Goal: Task Accomplishment & Management: Use online tool/utility

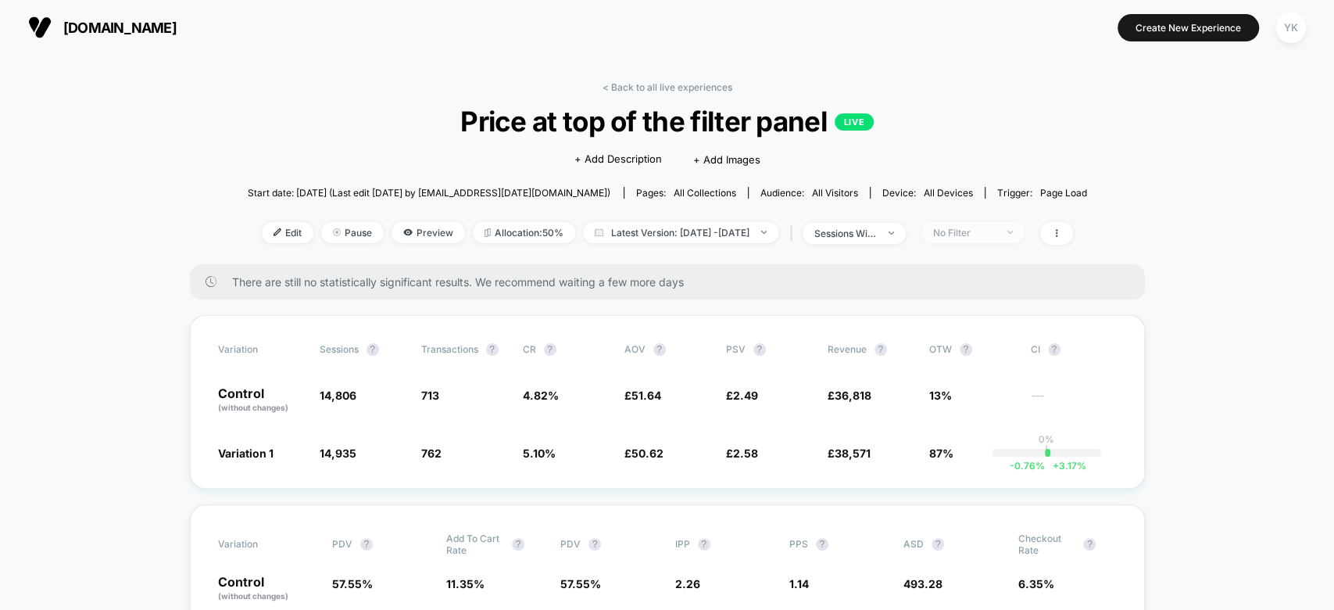
click at [963, 236] on span "No Filter" at bounding box center [973, 232] width 103 height 21
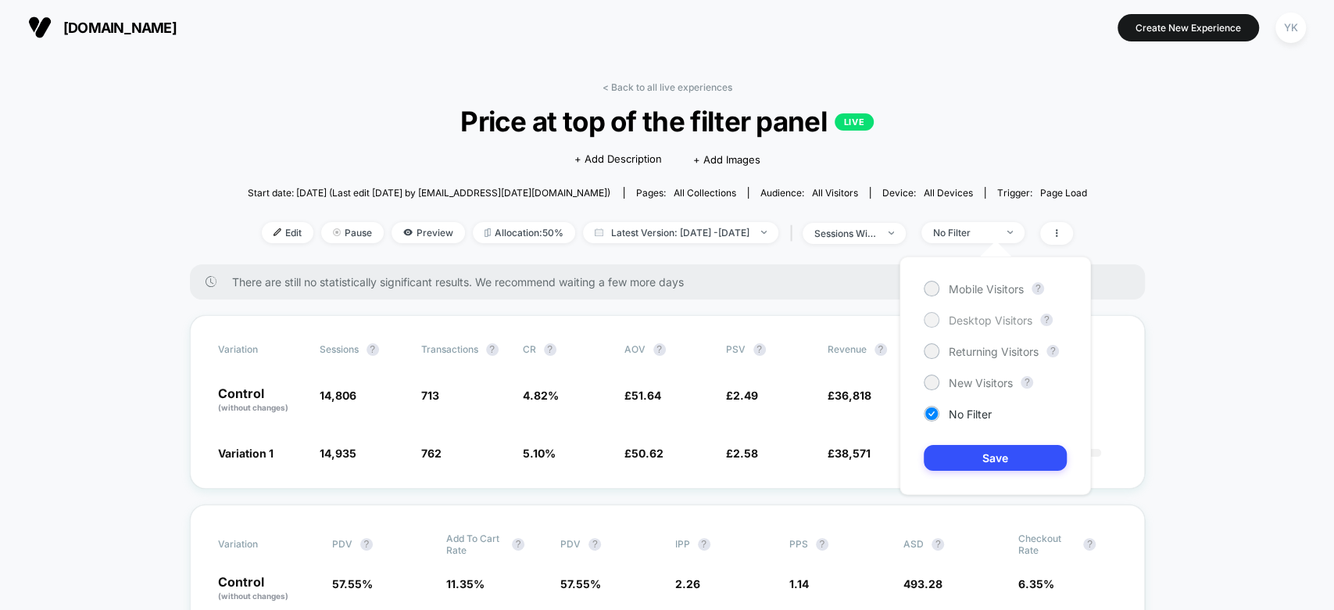
click at [933, 323] on div at bounding box center [932, 319] width 12 height 12
click at [962, 452] on button "Save" at bounding box center [995, 458] width 143 height 26
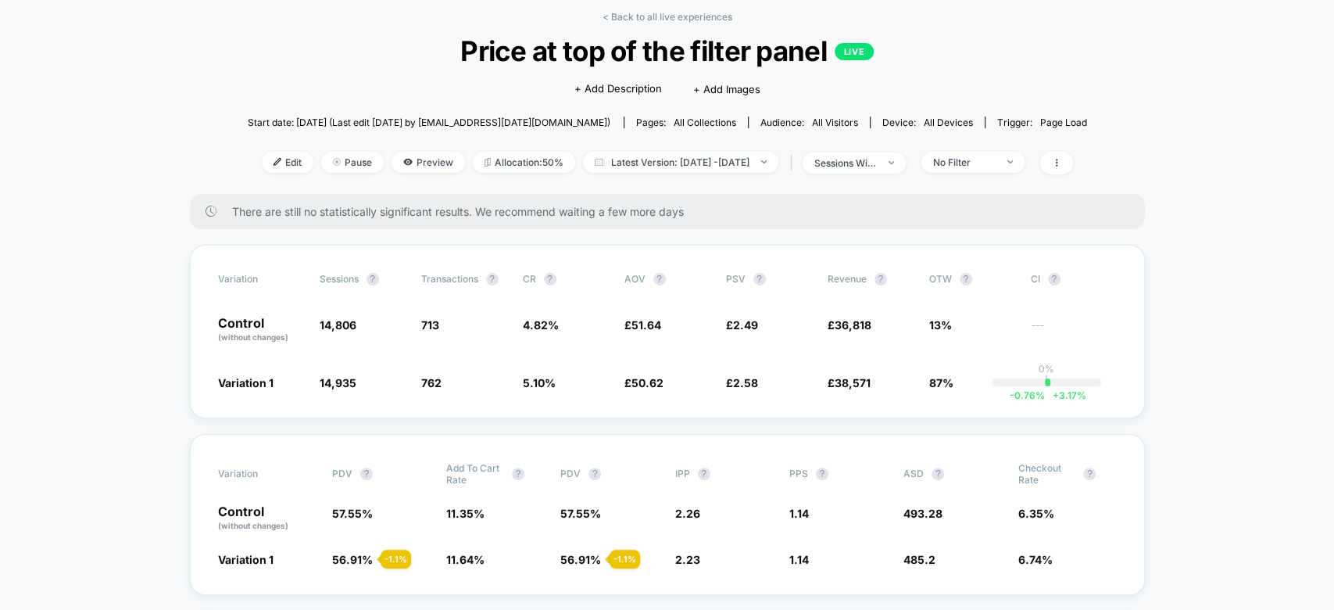
scroll to position [258, 0]
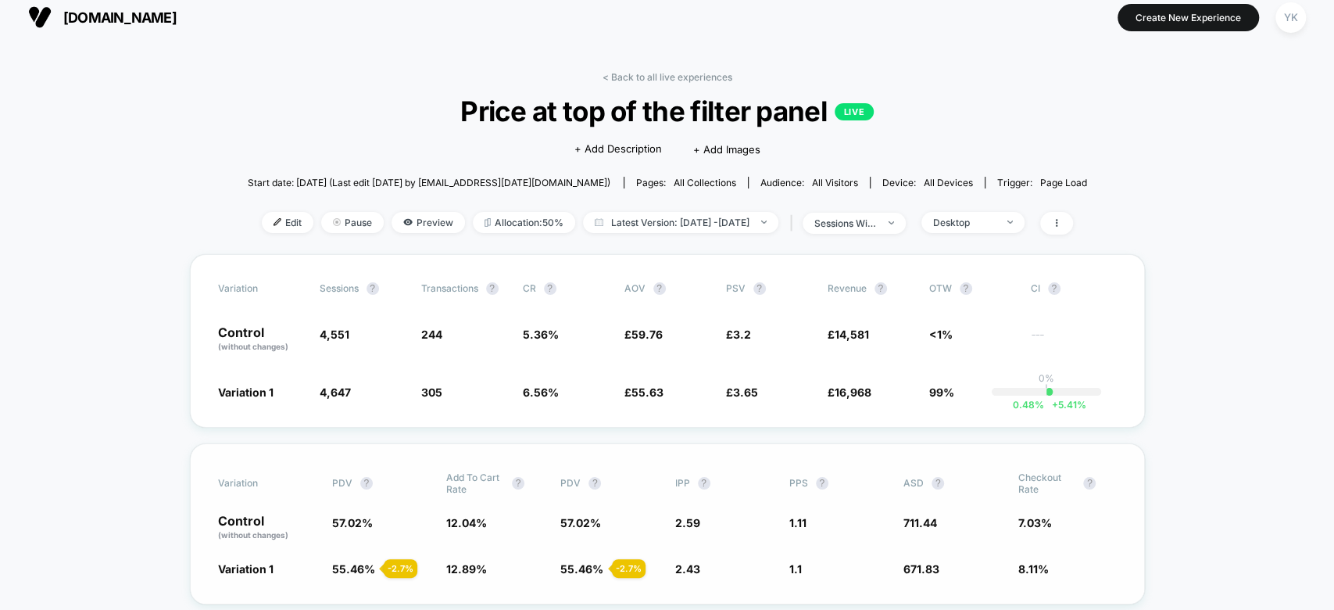
scroll to position [9, 0]
click at [886, 213] on span "sessions with impression" at bounding box center [854, 223] width 103 height 21
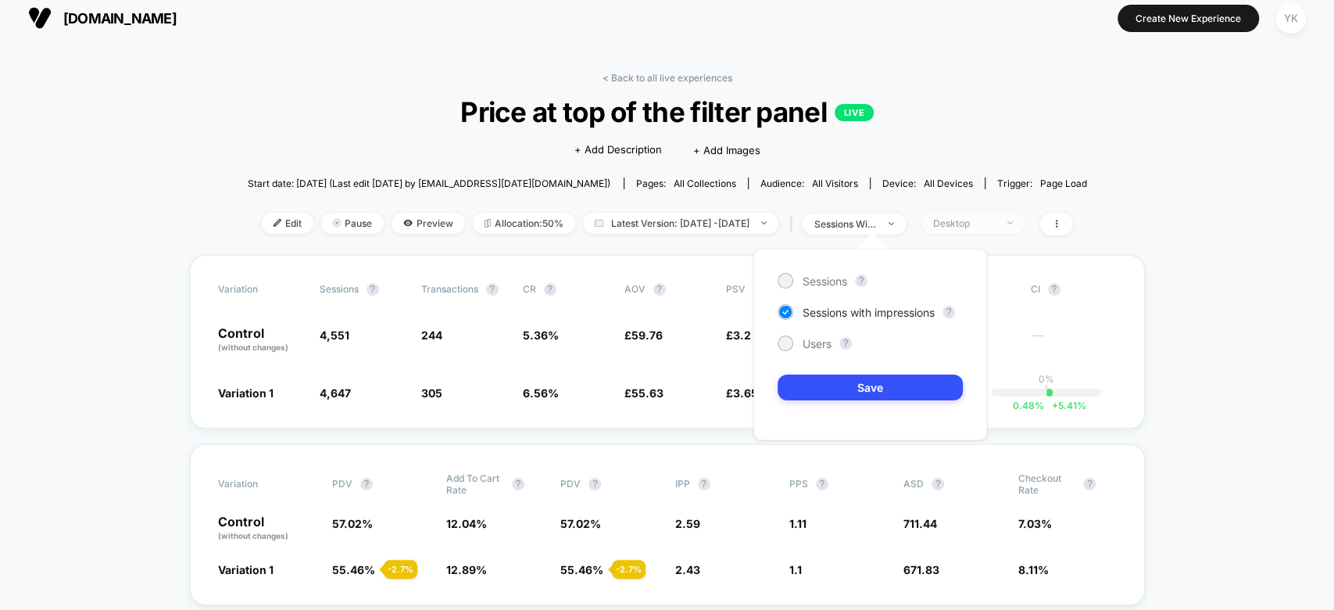
click at [989, 217] on div "Desktop" at bounding box center [964, 223] width 63 height 12
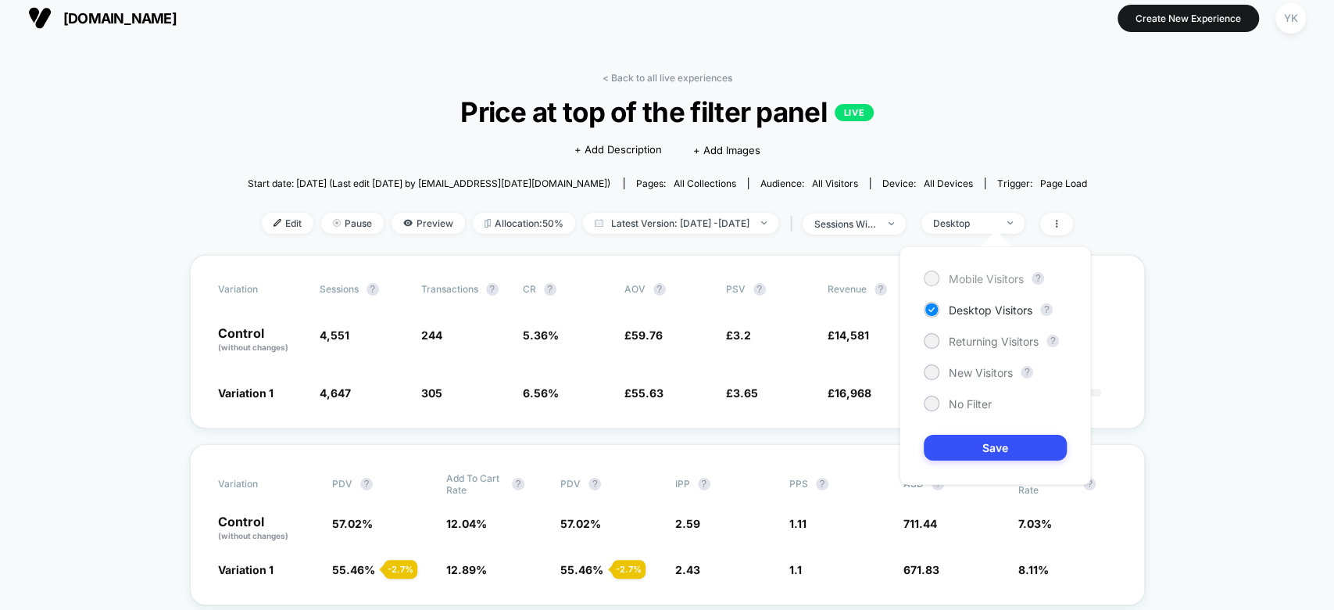
click at [979, 270] on div "Mobile Visitors" at bounding box center [974, 278] width 100 height 16
click at [968, 457] on button "Save" at bounding box center [995, 448] width 143 height 26
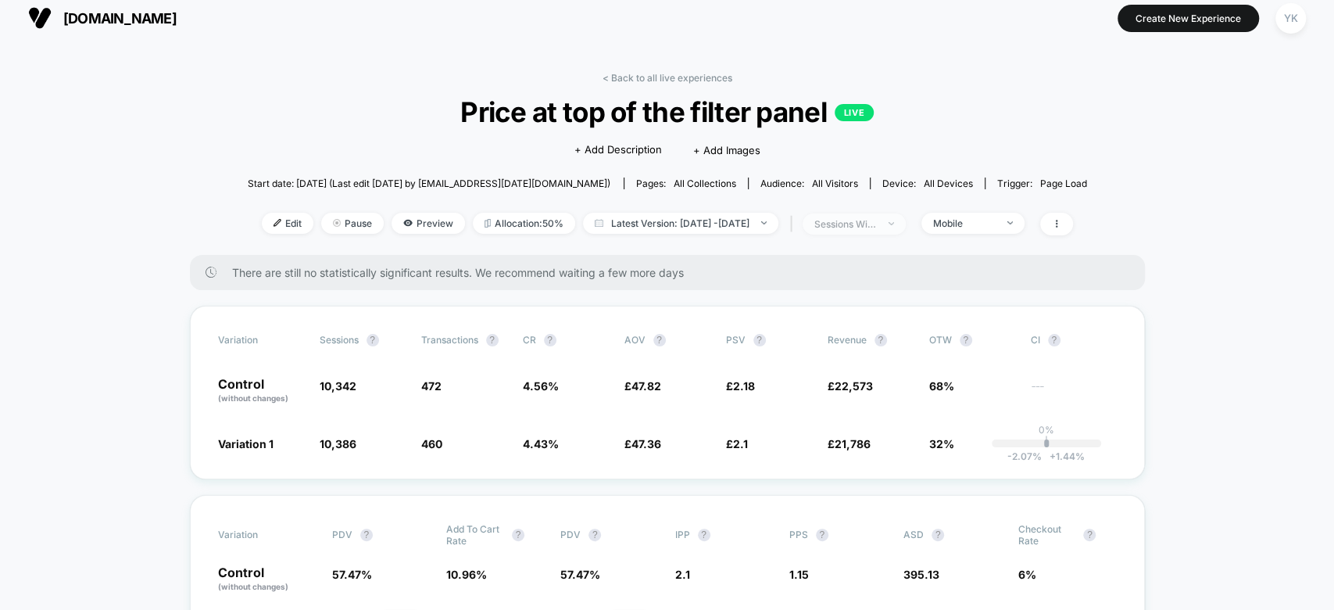
click at [896, 228] on span "sessions with impression" at bounding box center [854, 223] width 103 height 21
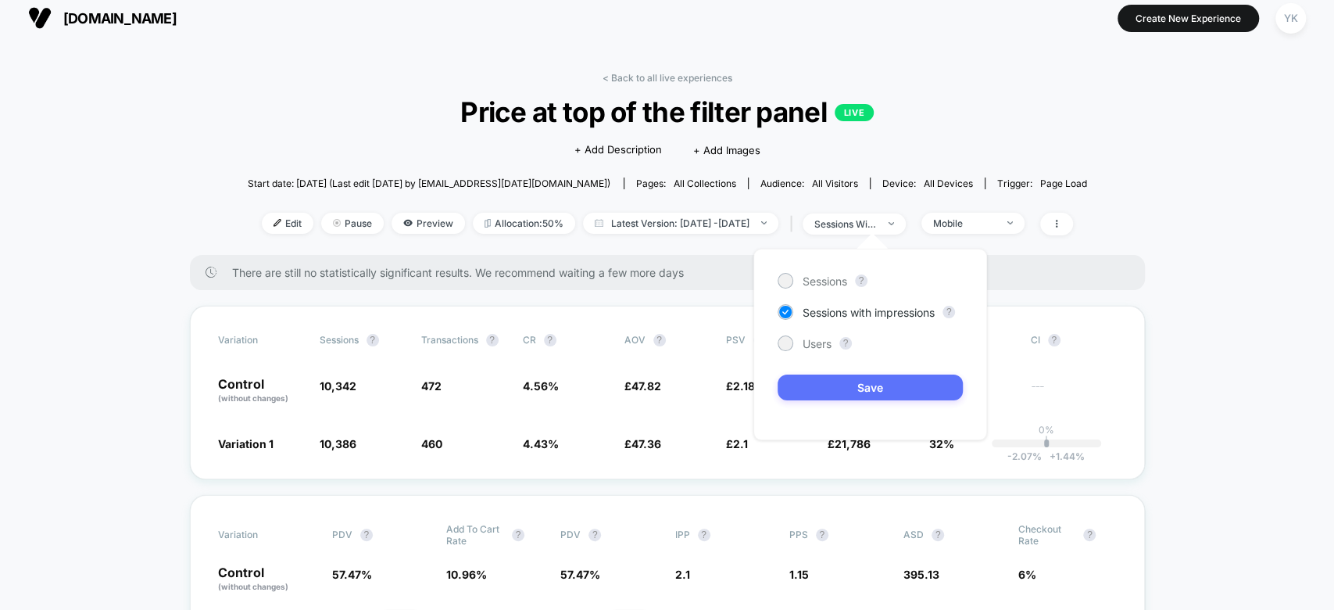
click at [937, 389] on button "Save" at bounding box center [870, 387] width 185 height 26
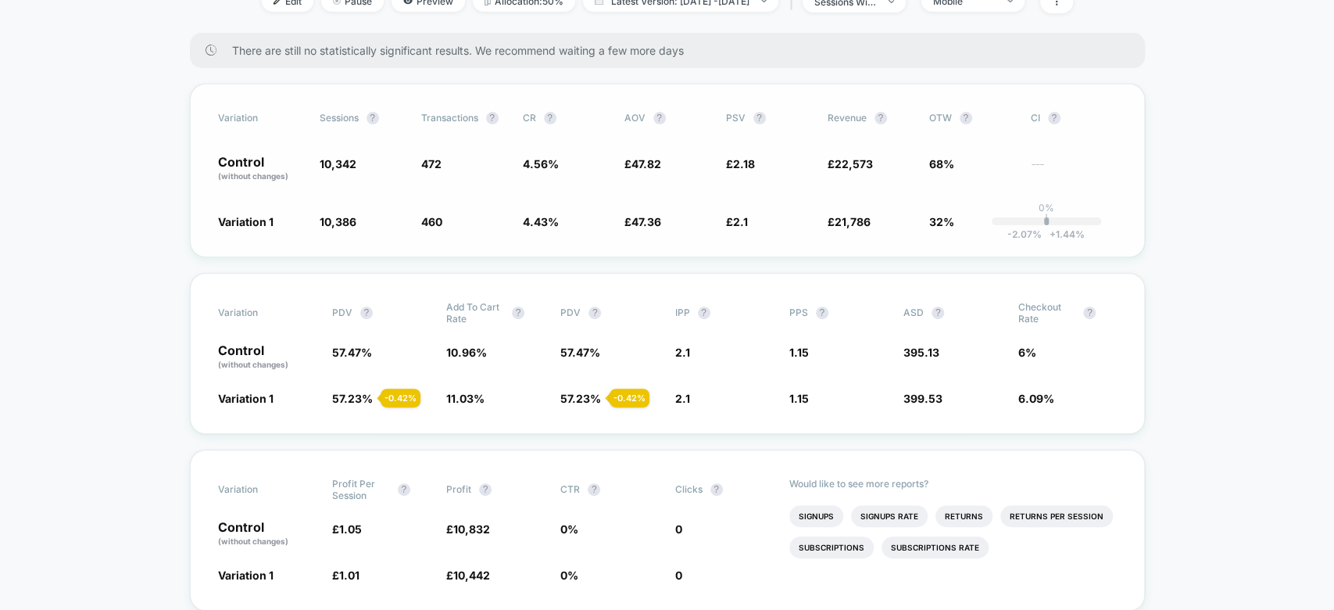
scroll to position [159, 0]
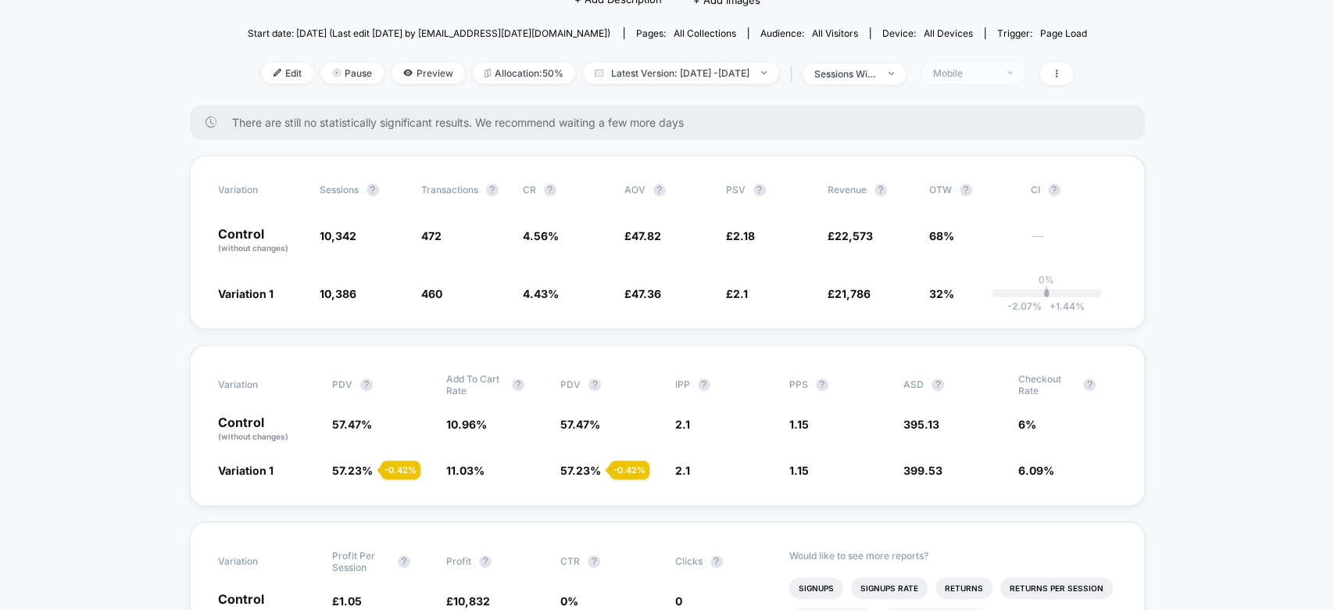
click at [996, 67] on div "Mobile" at bounding box center [964, 73] width 63 height 12
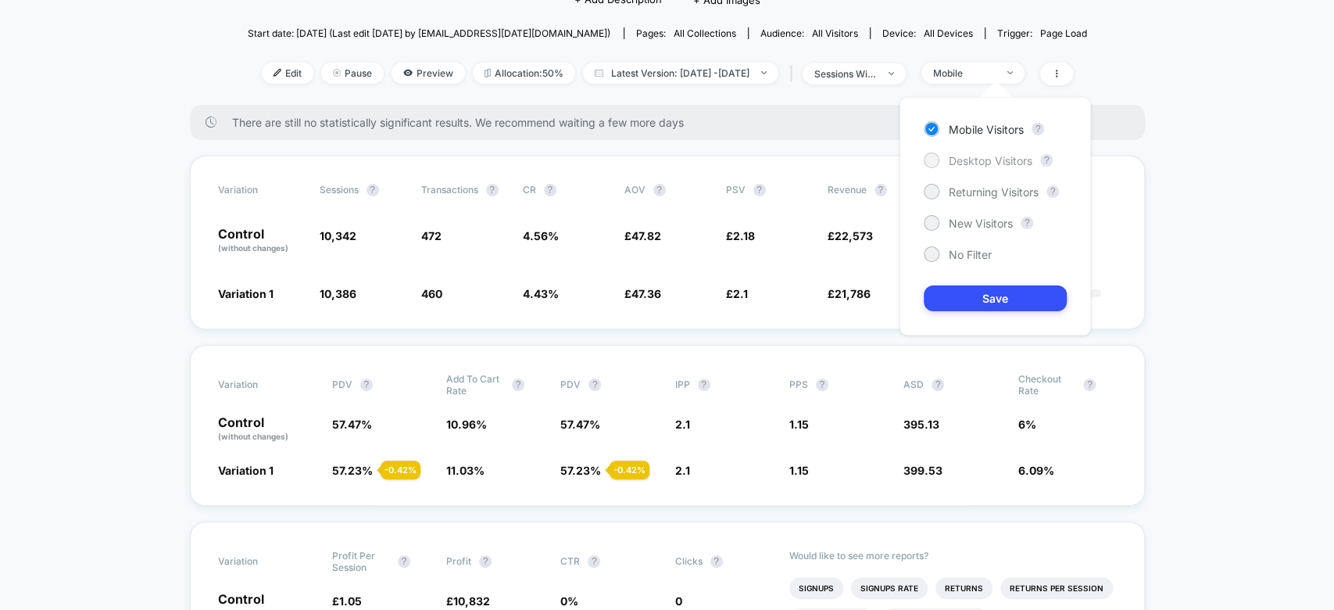
click at [969, 158] on span "Desktop Visitors" at bounding box center [991, 160] width 84 height 13
click at [966, 292] on button "Save" at bounding box center [995, 298] width 143 height 26
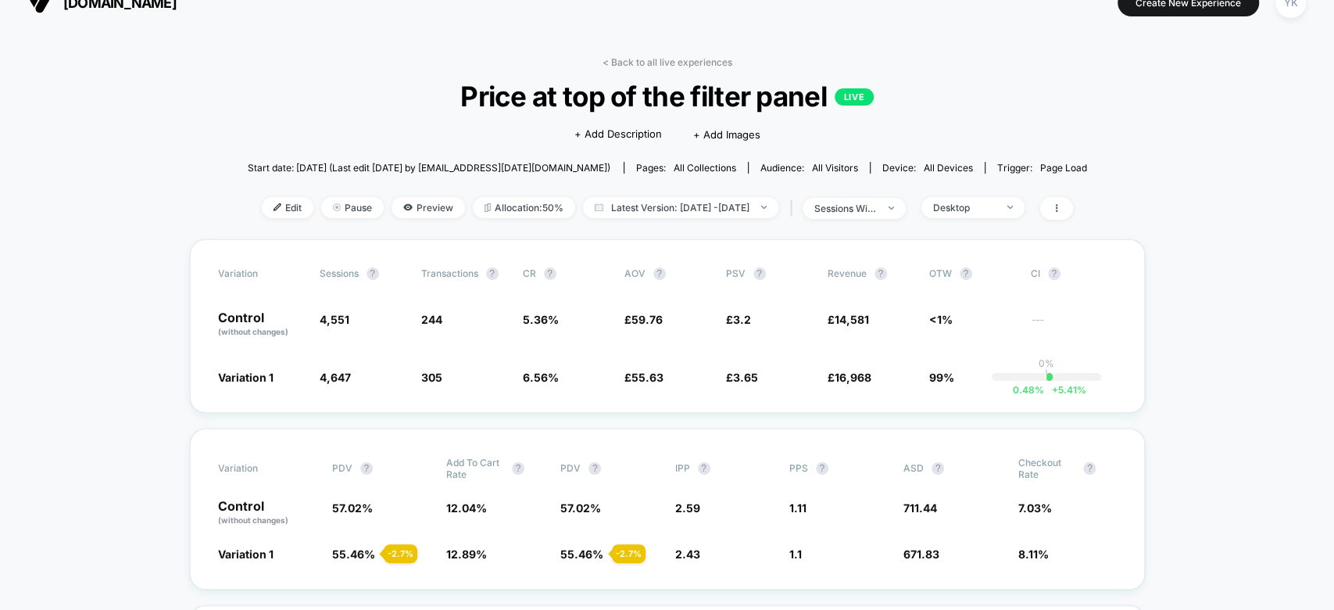
scroll to position [18, 0]
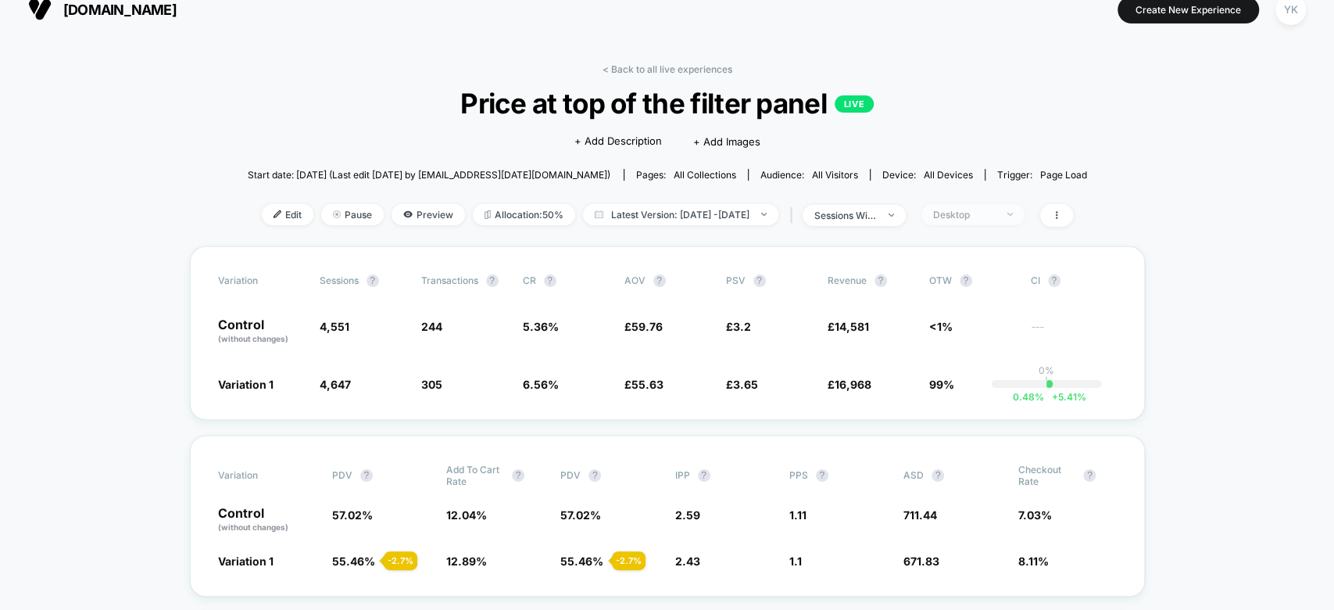
click at [1015, 220] on span "Desktop" at bounding box center [973, 214] width 103 height 21
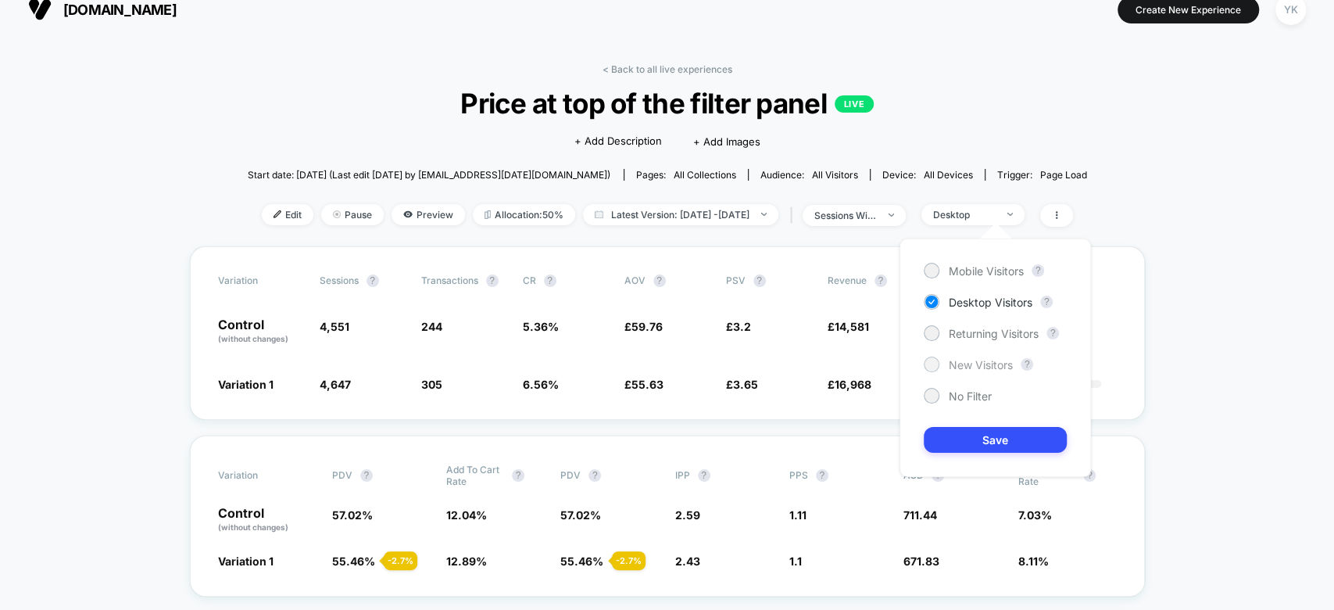
click at [942, 359] on div "New Visitors" at bounding box center [968, 364] width 89 height 16
click at [982, 424] on div "Mobile Visitors ? Desktop Visitors ? Returning Visitors ? New Visitors ? No Fil…" at bounding box center [996, 357] width 192 height 238
click at [982, 432] on button "Save" at bounding box center [995, 440] width 143 height 26
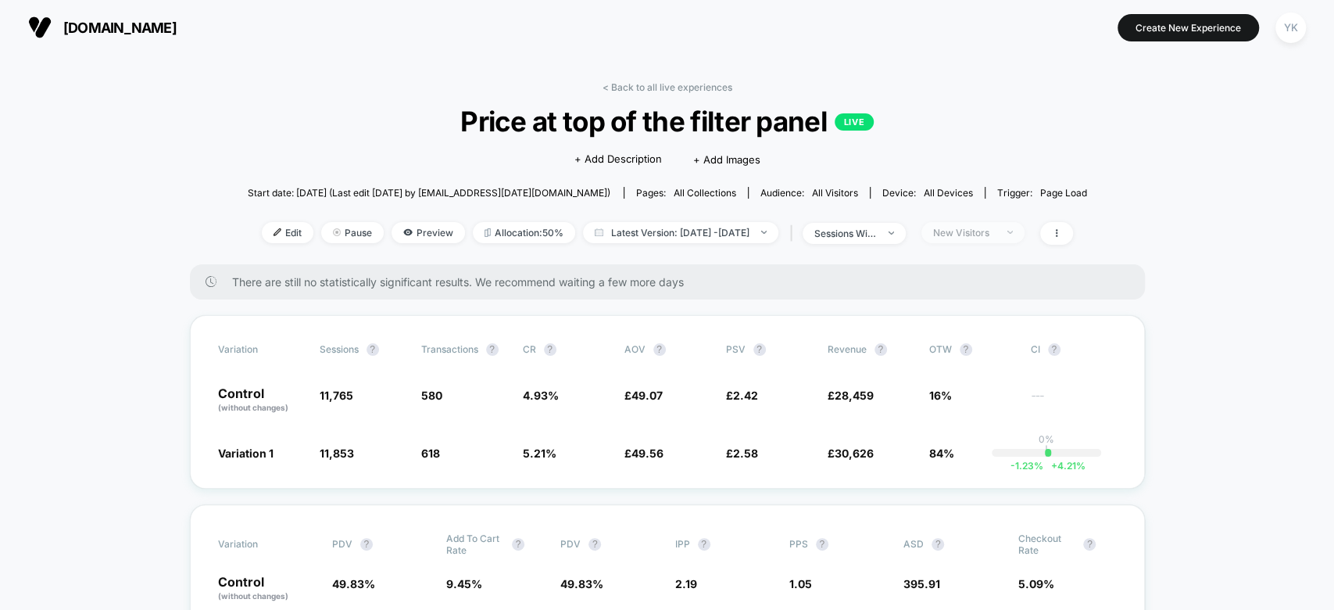
click at [993, 231] on div "New Visitors" at bounding box center [964, 233] width 63 height 12
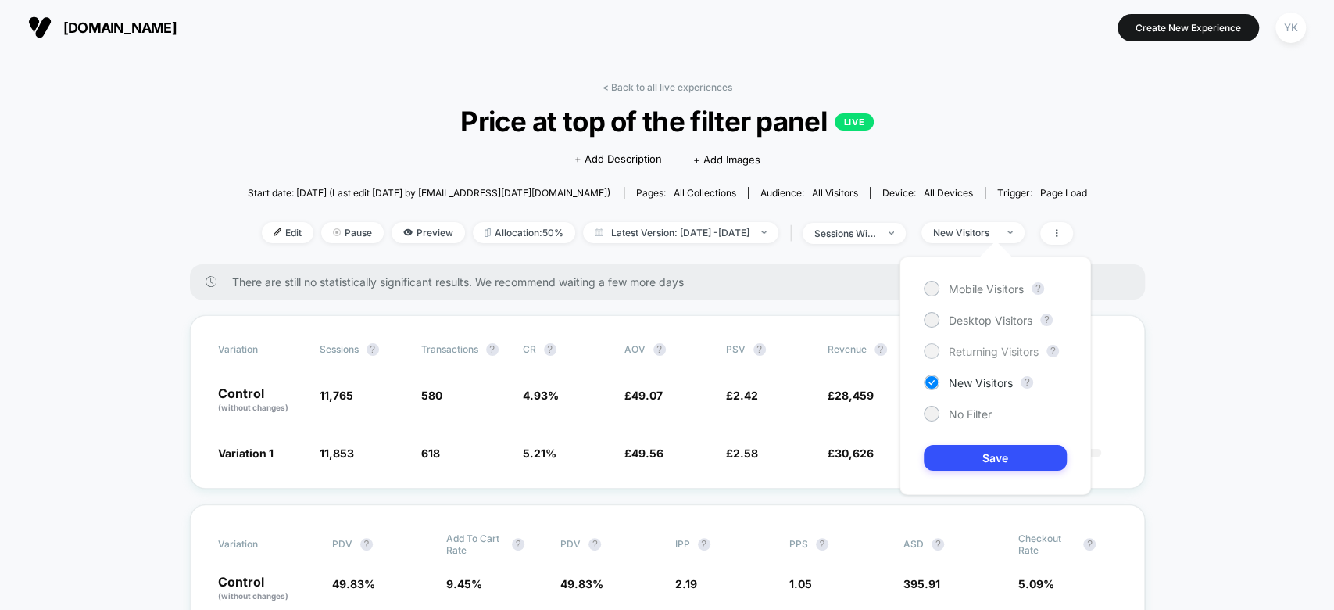
click at [981, 353] on span "Returning Visitors" at bounding box center [994, 351] width 90 height 13
click at [1003, 453] on button "Save" at bounding box center [995, 458] width 143 height 26
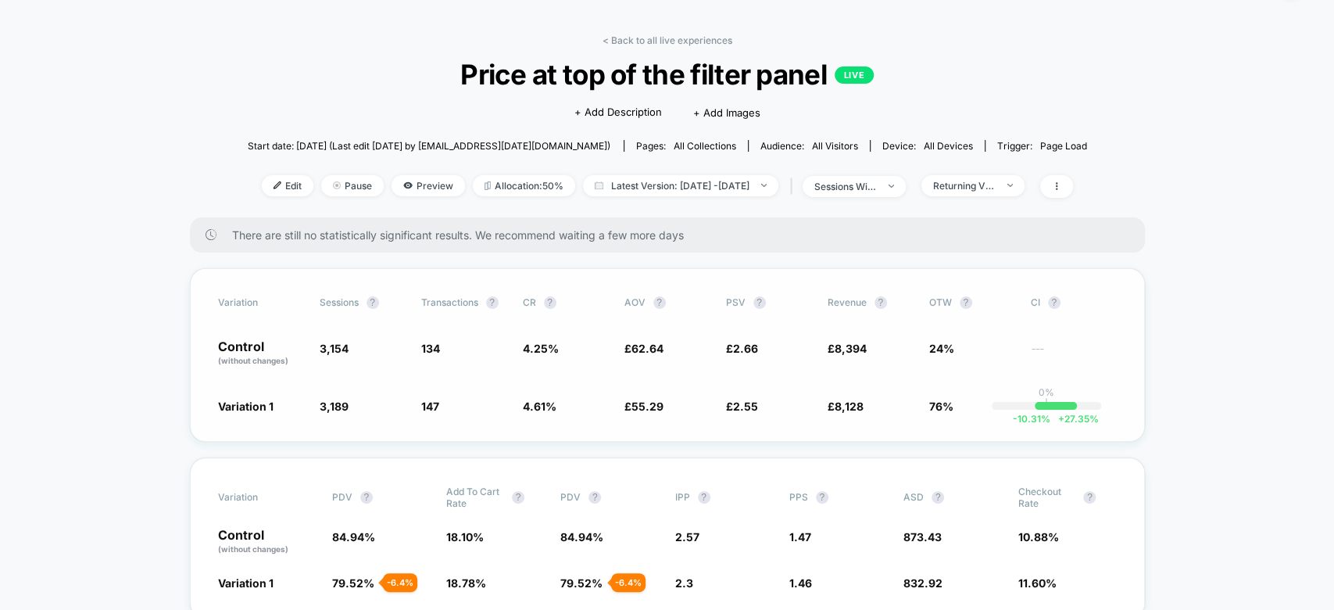
scroll to position [45, 0]
click at [996, 185] on div "Returning Visitors" at bounding box center [964, 187] width 63 height 12
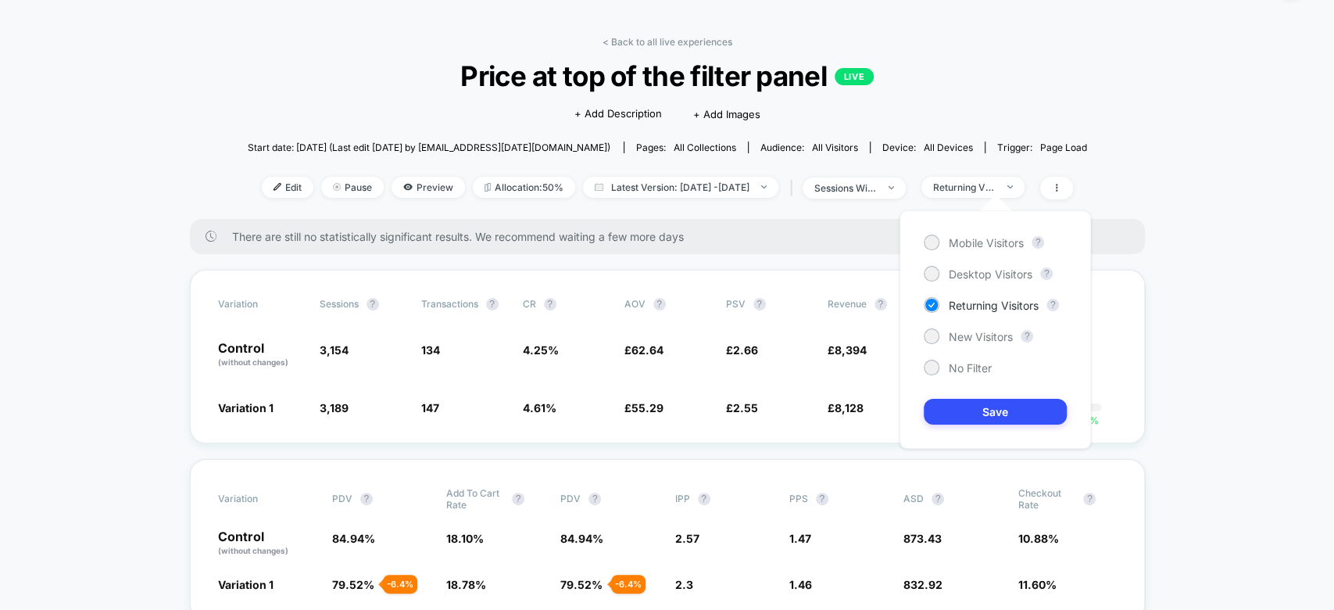
click at [994, 264] on div "Mobile Visitors ? Desktop Visitors ? Returning Visitors ? New Visitors ? No Fil…" at bounding box center [996, 329] width 192 height 238
click at [994, 275] on span "Desktop Visitors" at bounding box center [991, 273] width 84 height 13
click at [1006, 407] on button "Save" at bounding box center [995, 412] width 143 height 26
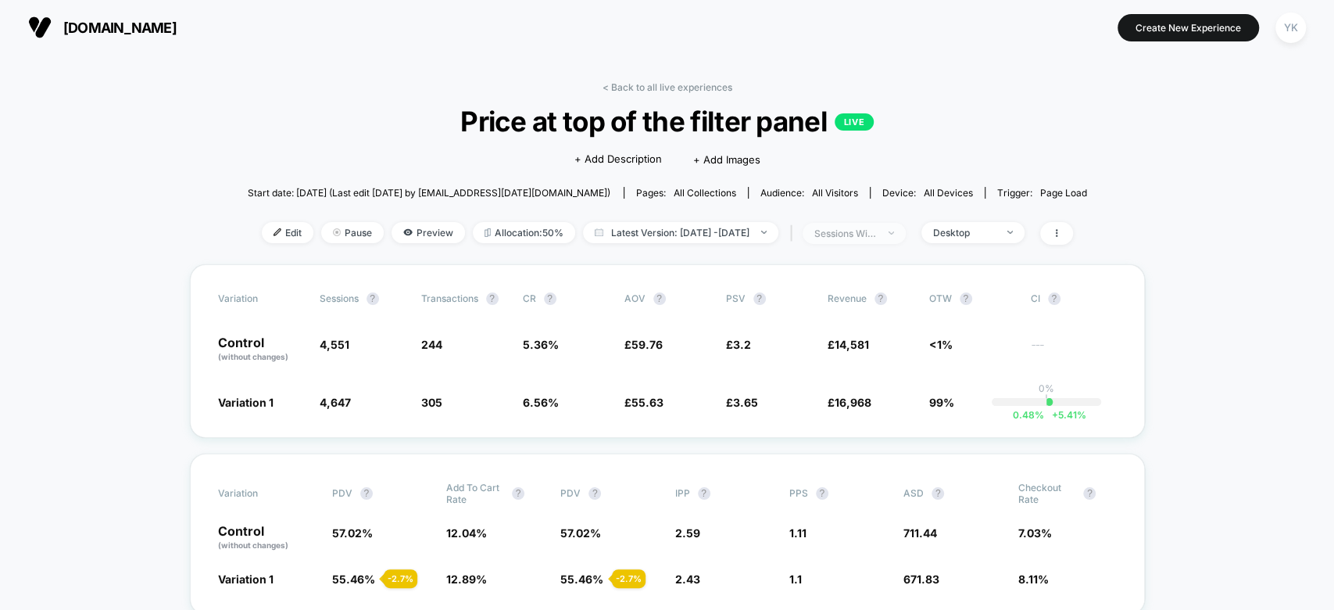
click at [877, 227] on div "sessions with impression" at bounding box center [846, 233] width 63 height 12
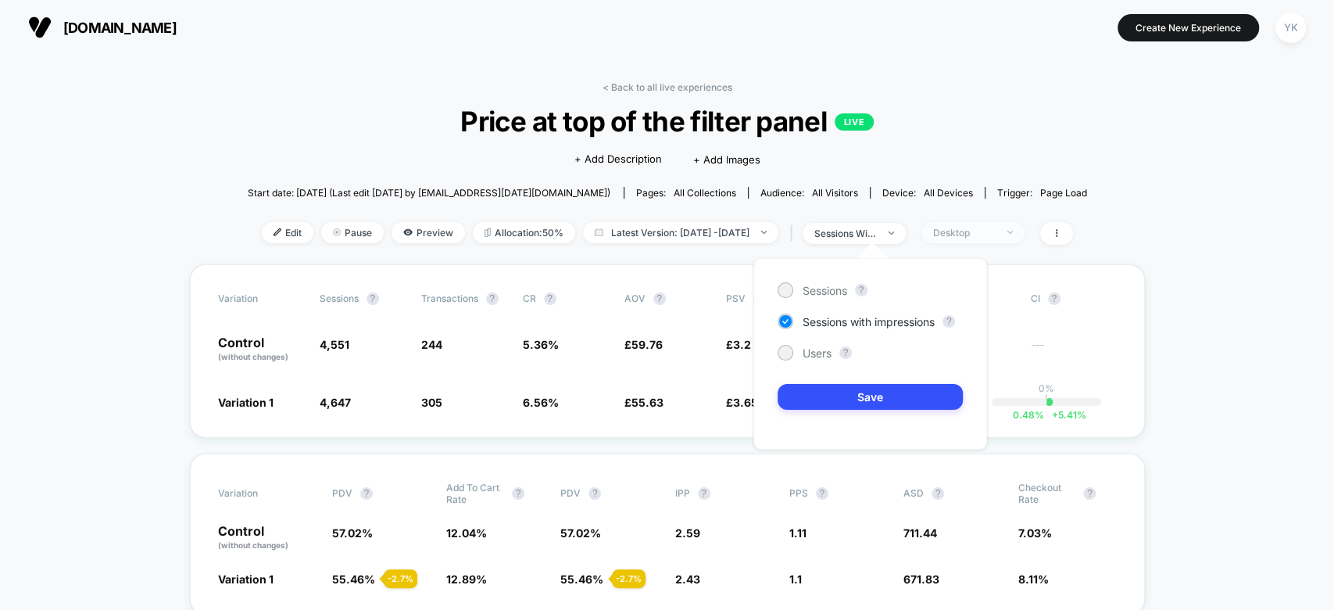
click at [984, 232] on div "Desktop" at bounding box center [964, 233] width 63 height 12
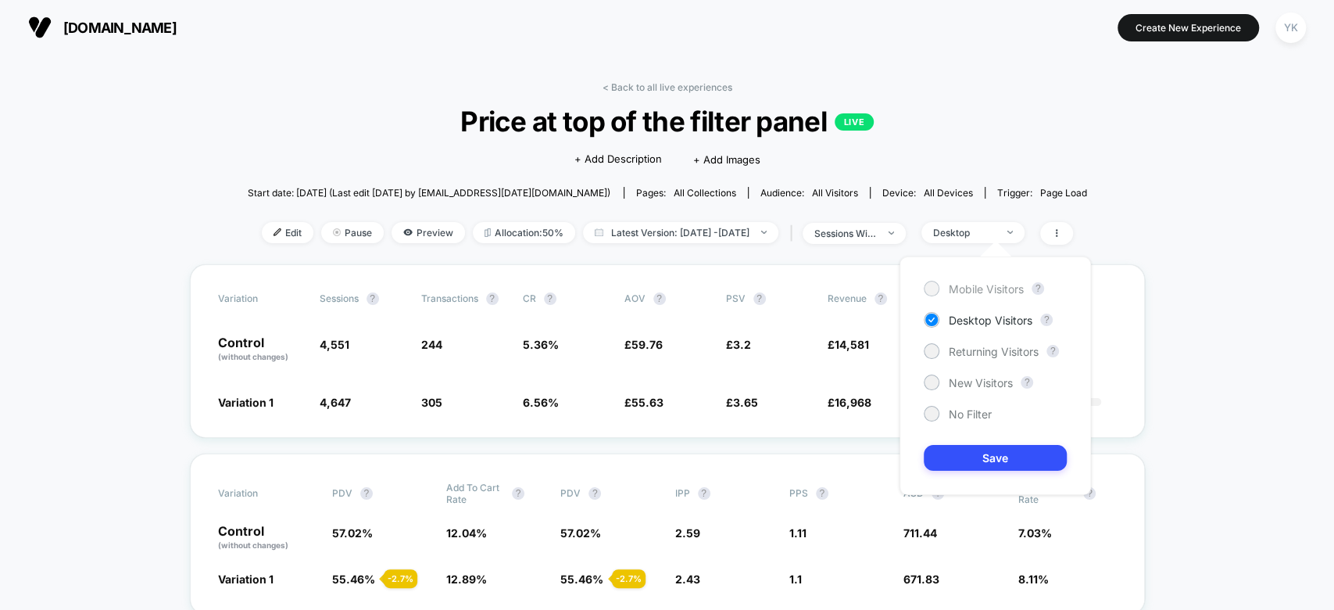
click at [983, 288] on span "Mobile Visitors" at bounding box center [986, 288] width 75 height 13
click at [1036, 453] on button "Save" at bounding box center [995, 458] width 143 height 26
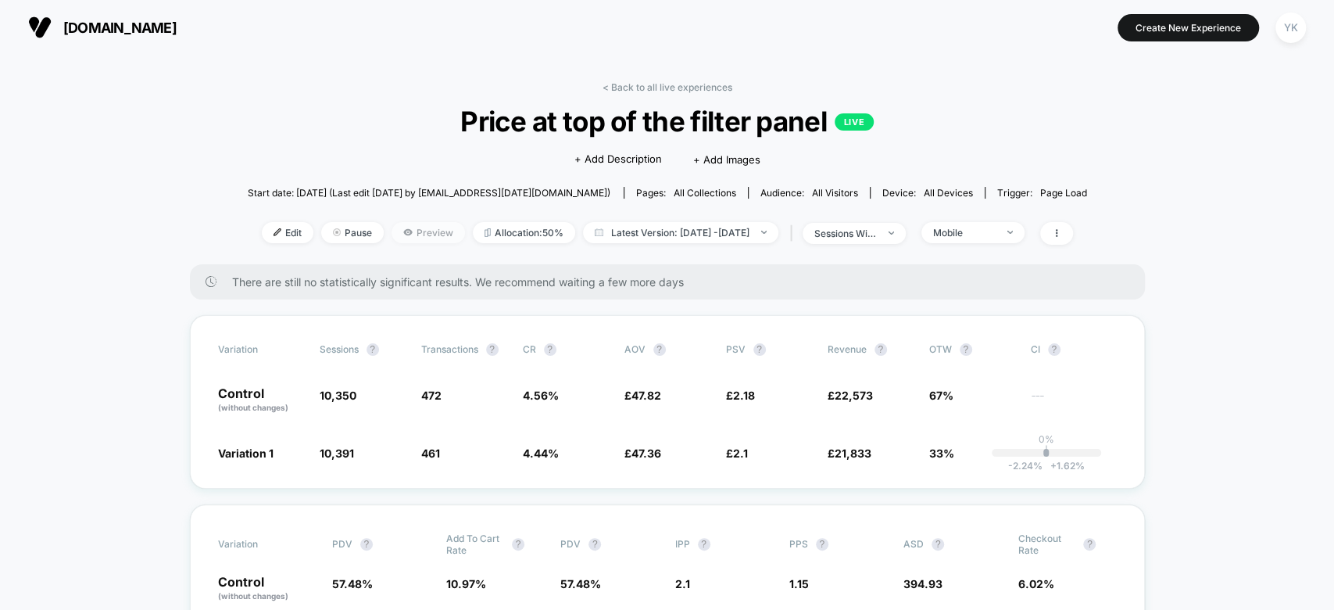
click at [413, 235] on span "Preview" at bounding box center [428, 232] width 73 height 21
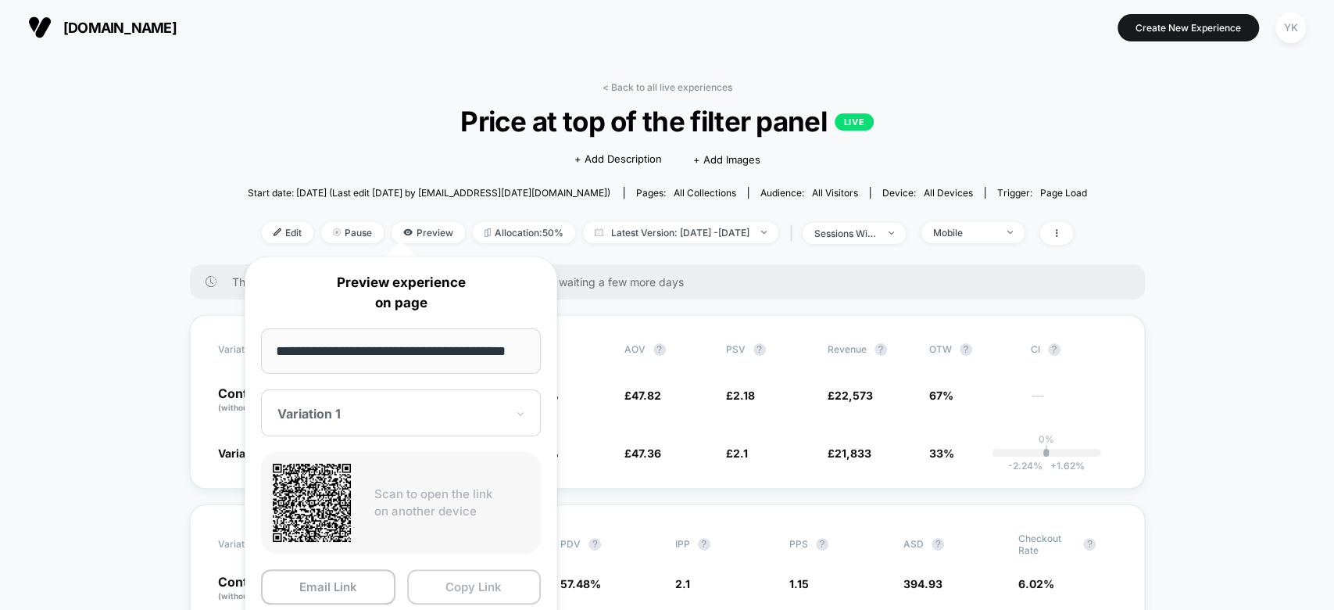
click at [463, 583] on button "Copy Link" at bounding box center [474, 586] width 134 height 35
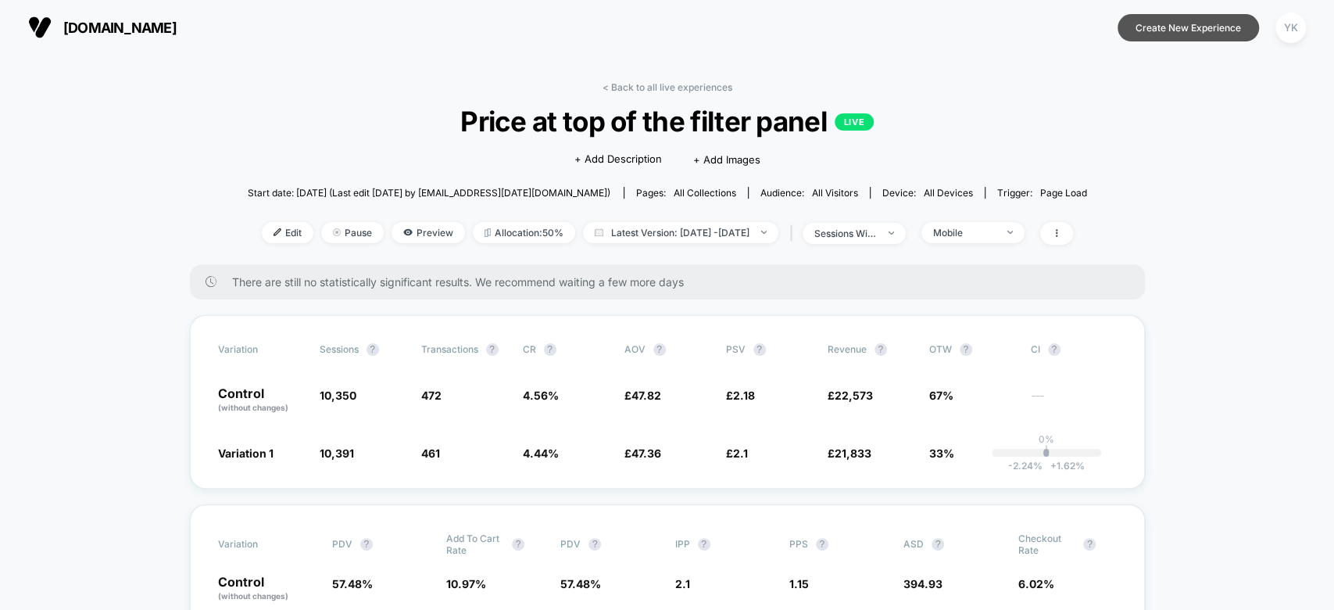
click at [1176, 20] on button "Create New Experience" at bounding box center [1188, 27] width 141 height 27
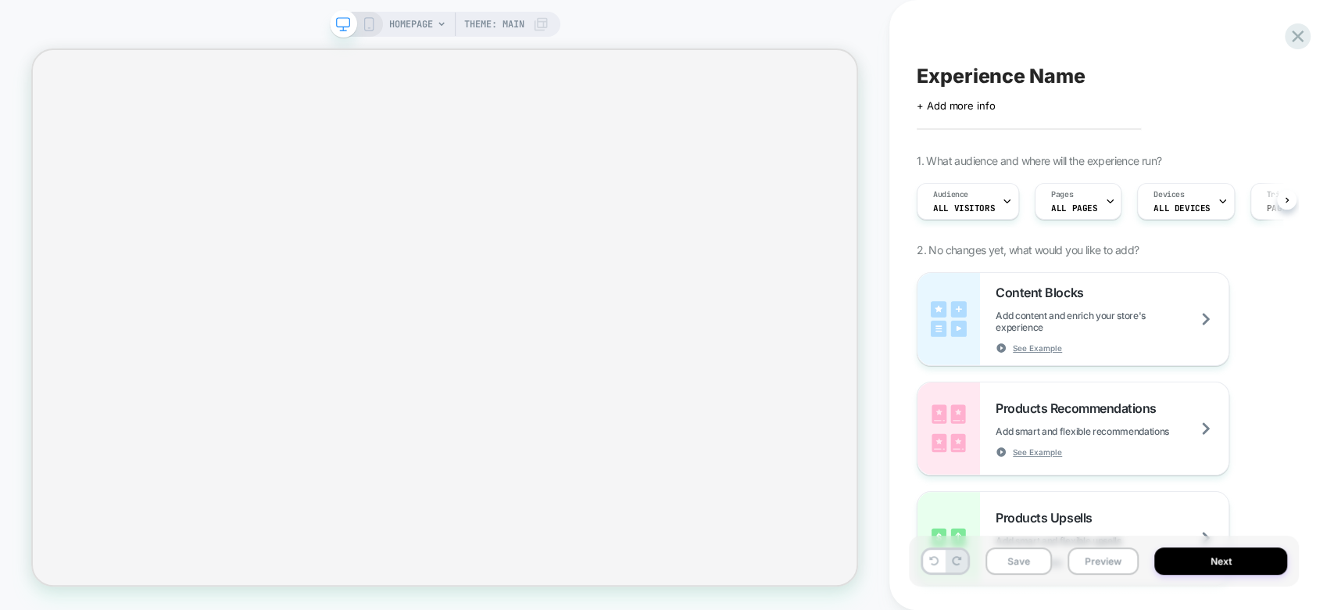
click at [425, 30] on span "HOMEPAGE" at bounding box center [411, 24] width 44 height 25
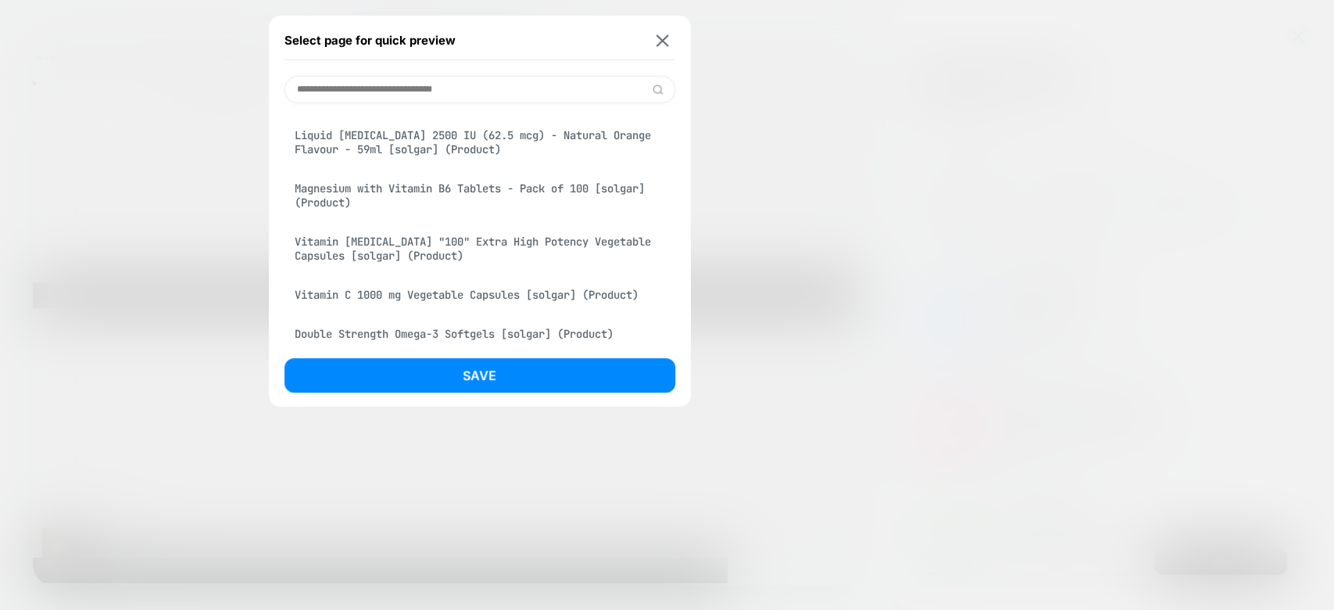
scroll to position [1776, 0]
click at [484, 87] on input at bounding box center [480, 89] width 391 height 27
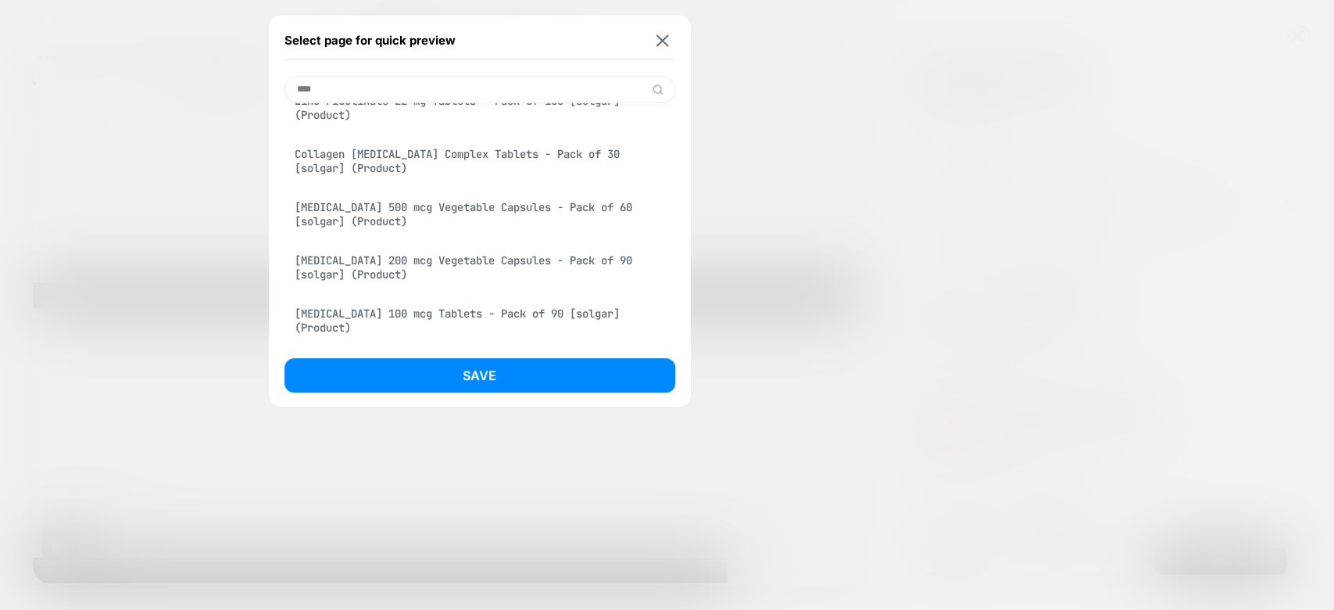
scroll to position [0, 0]
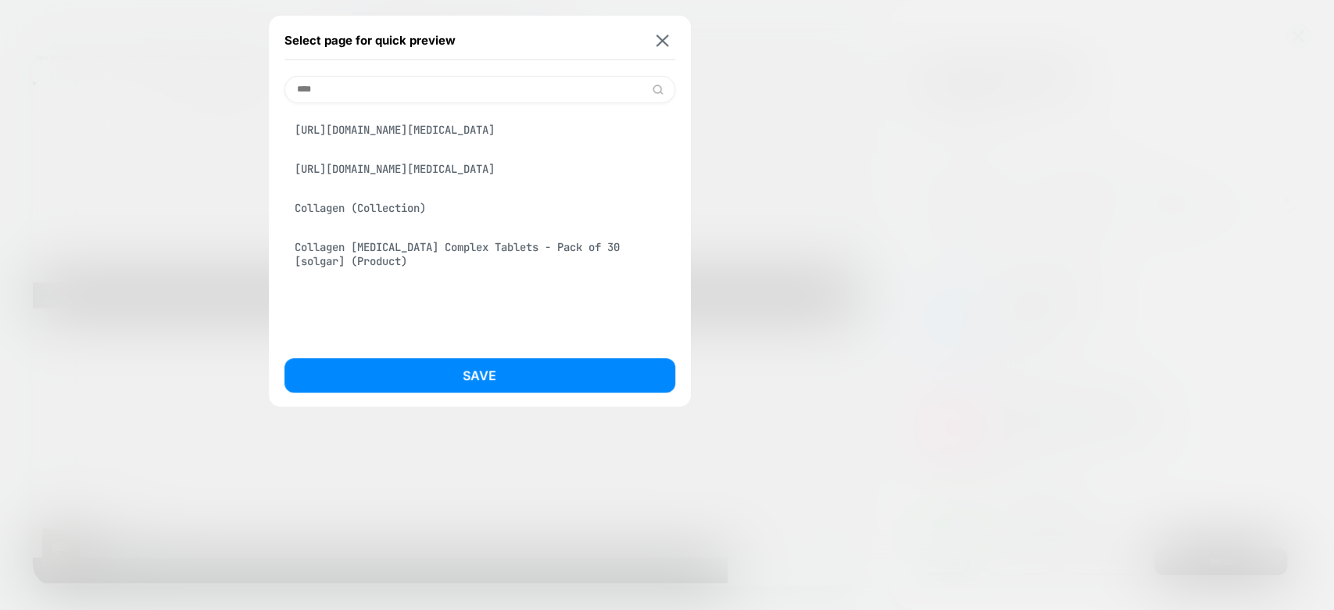
type input "****"
drag, startPoint x: 685, startPoint y: 40, endPoint x: 653, endPoint y: 34, distance: 32.5
click at [653, 34] on div "Select page for quick preview **** [URL][DOMAIN_NAME][MEDICAL_DATA] [URL][DOMAI…" at bounding box center [480, 211] width 422 height 391
click at [653, 34] on button at bounding box center [663, 40] width 20 height 13
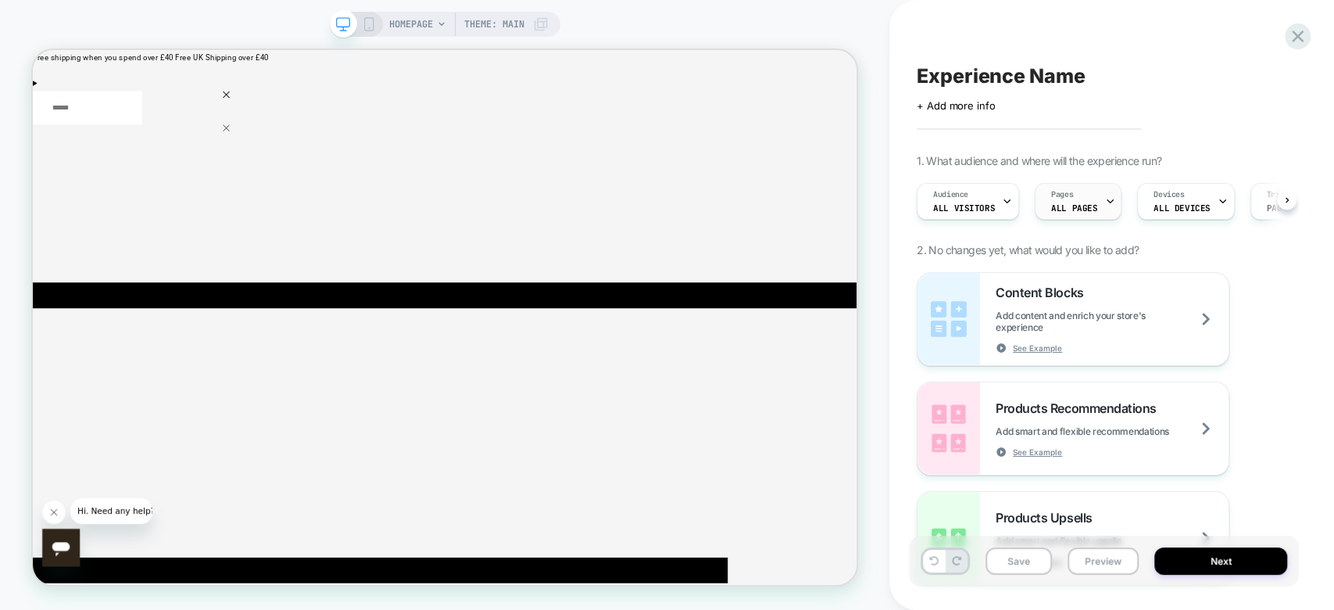
click at [1051, 199] on span "Pages" at bounding box center [1062, 194] width 22 height 11
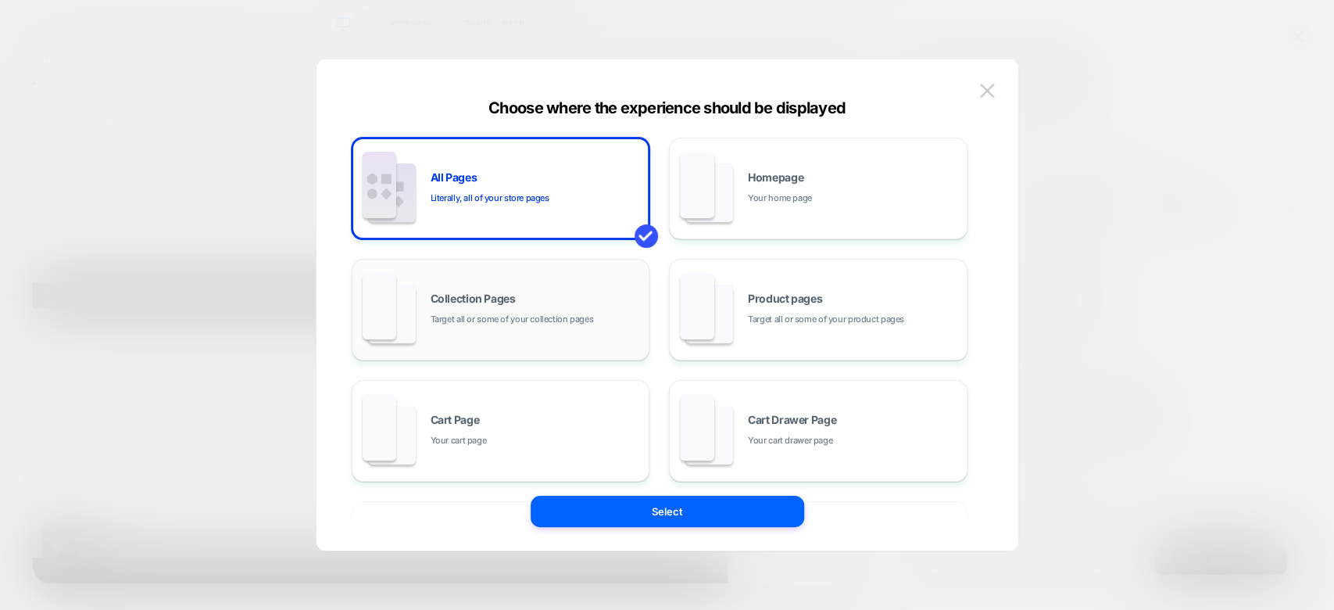
click at [527, 324] on span "Target all or some of your collection pages" at bounding box center [512, 319] width 163 height 15
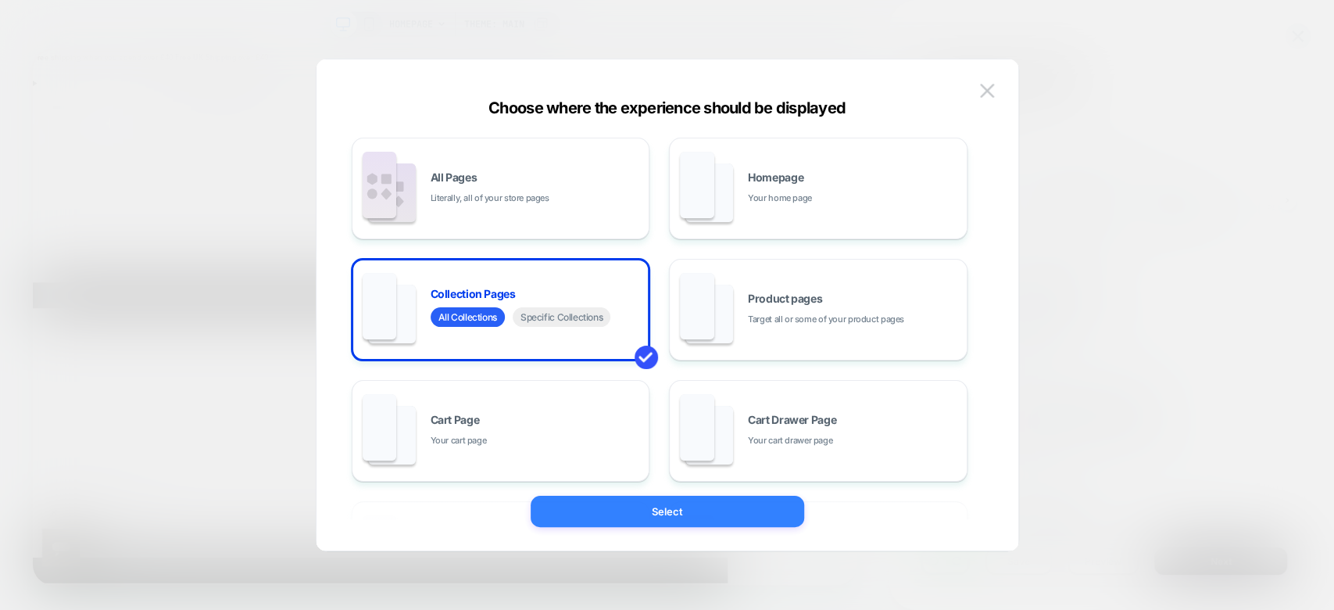
click at [686, 516] on button "Select" at bounding box center [668, 511] width 274 height 31
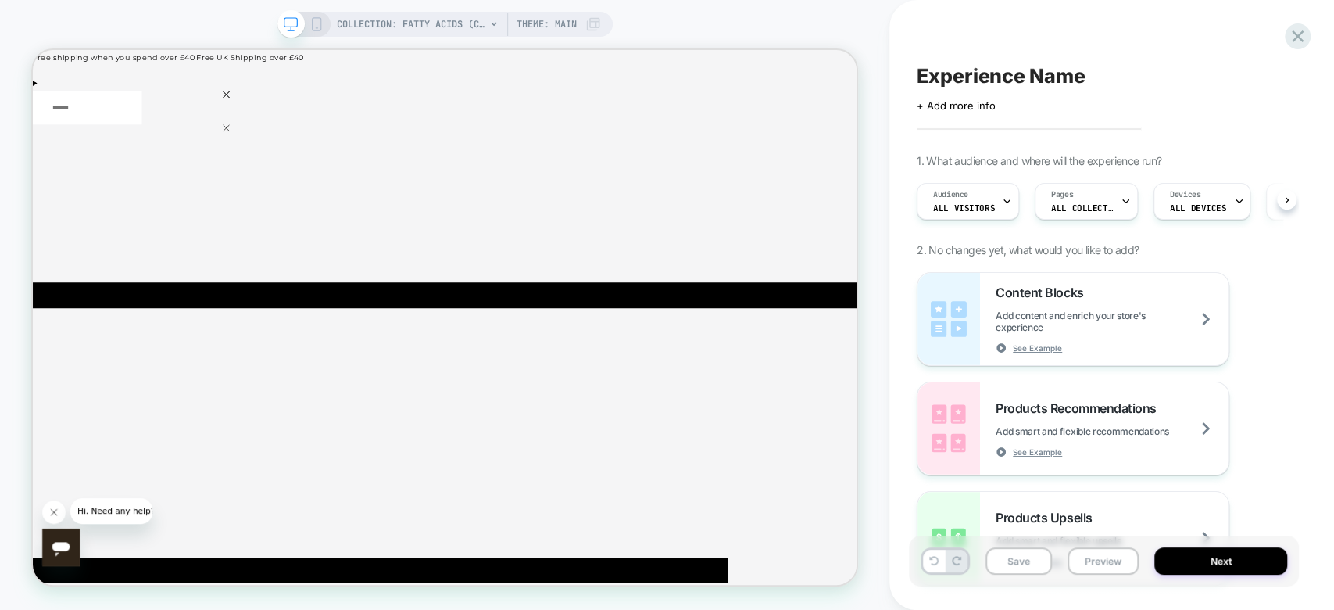
scroll to position [0, 1]
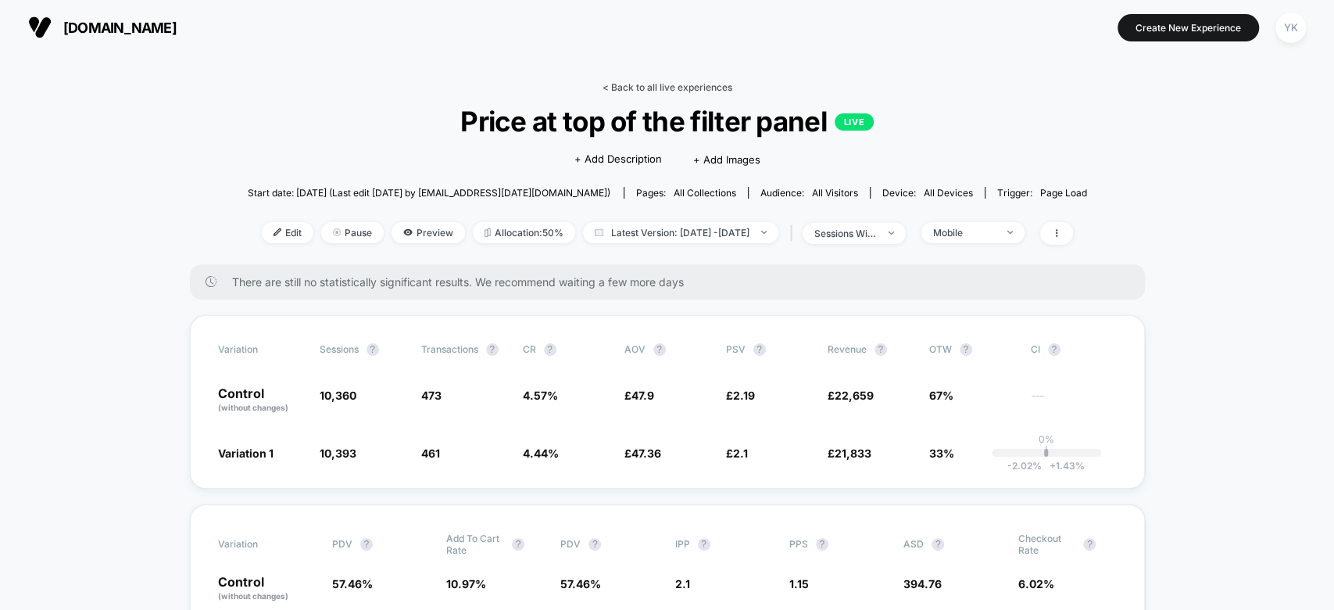
click at [643, 84] on link "< Back to all live experiences" at bounding box center [668, 87] width 130 height 12
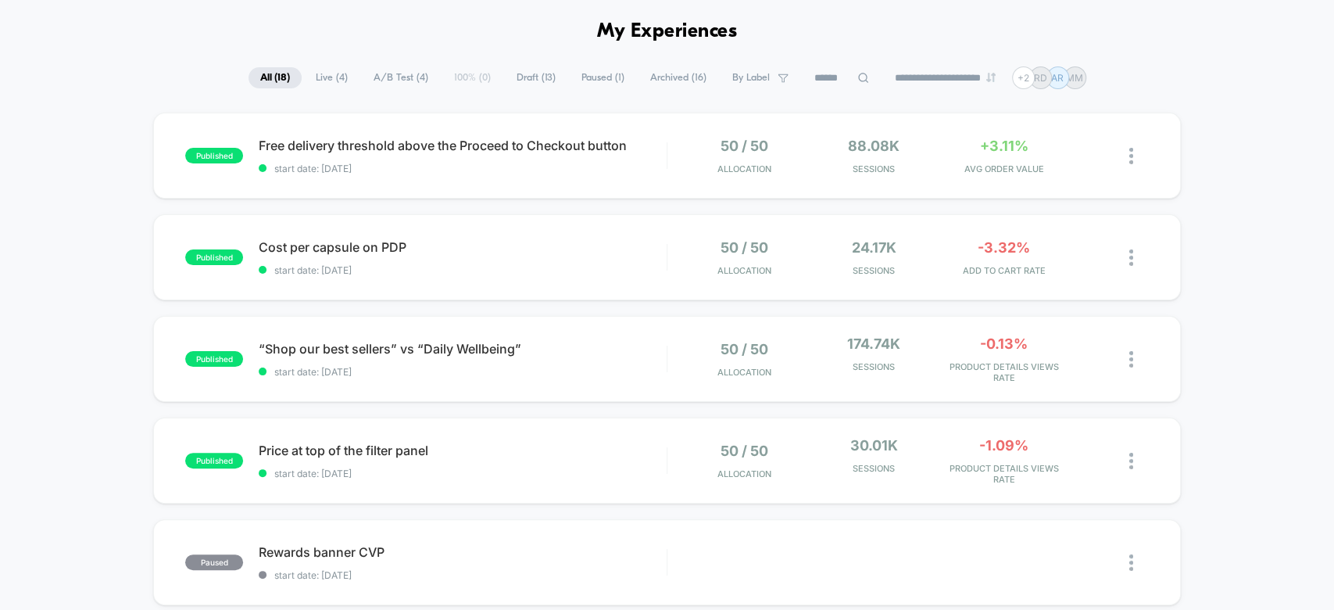
scroll to position [57, 0]
click at [621, 378] on div "published “Shop our best sellers” vs “Daily Wellbeing” start date: [DATE] 50 / …" at bounding box center [666, 360] width 1027 height 86
click at [520, 363] on div "“Shop our best sellers” vs “Daily Wellbeing” Click to edit experience details C…" at bounding box center [462, 360] width 407 height 37
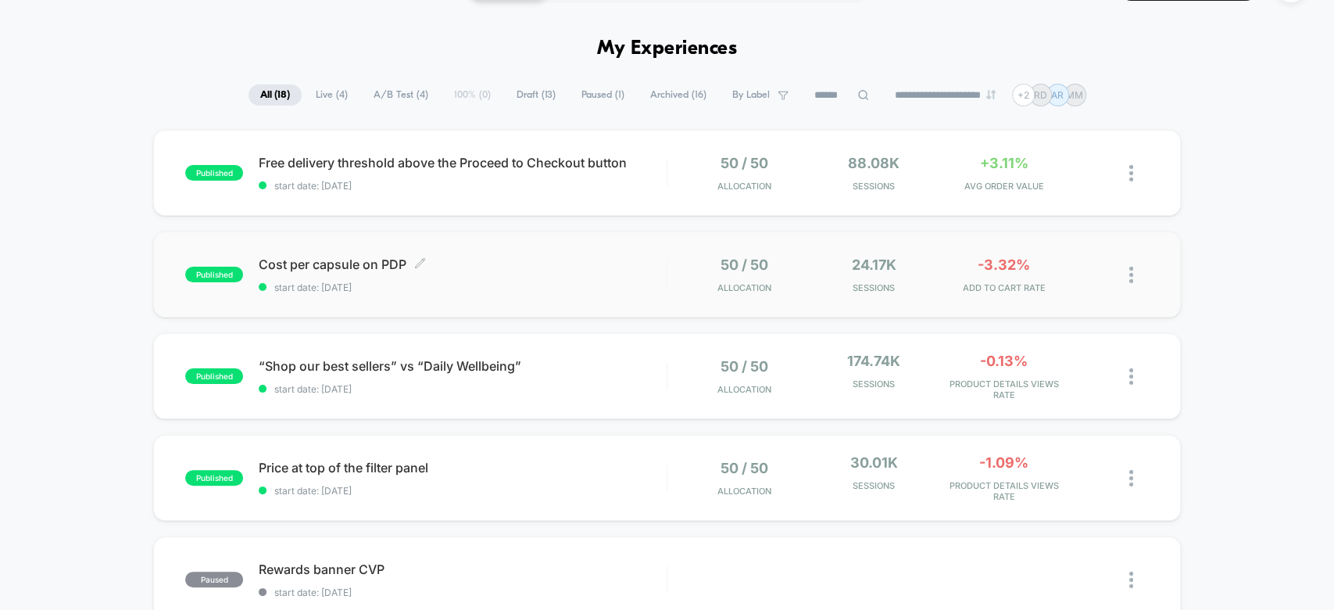
scroll to position [37, 0]
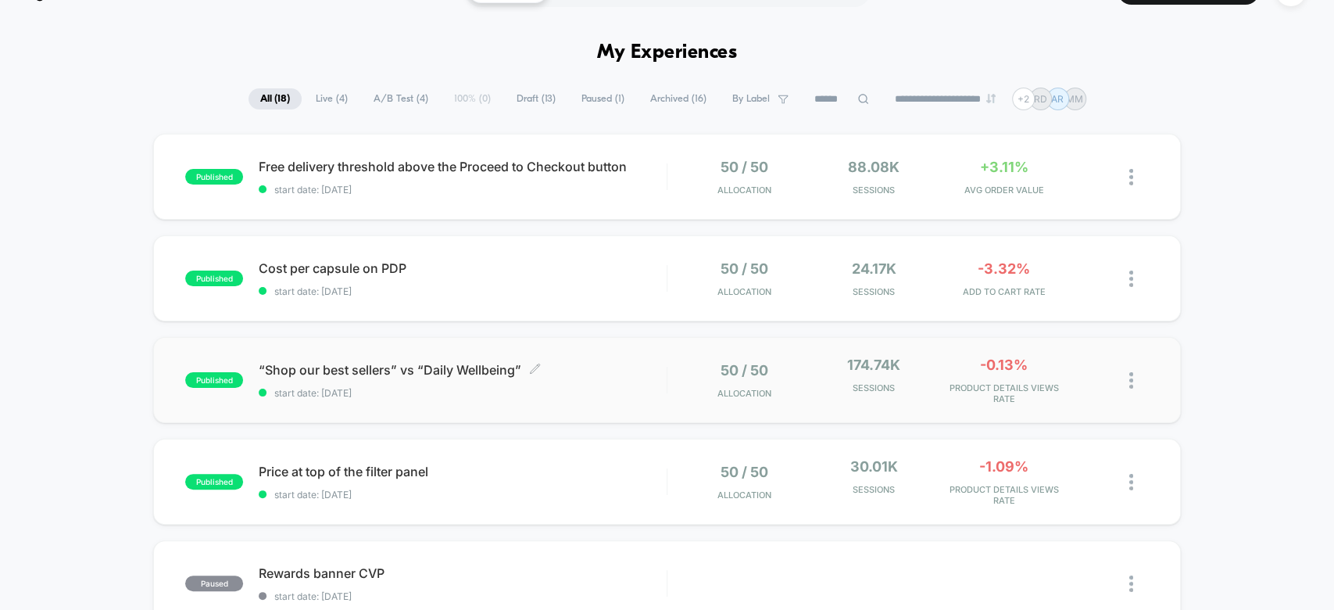
click at [356, 387] on span "start date: [DATE]" at bounding box center [462, 393] width 407 height 12
click at [780, 321] on div "published Cost per capsule on PDP start date: [DATE] 50 / 50 Allocation 24.17k …" at bounding box center [666, 278] width 1027 height 86
click at [784, 366] on div "50 / 50 Allocation" at bounding box center [744, 380] width 122 height 48
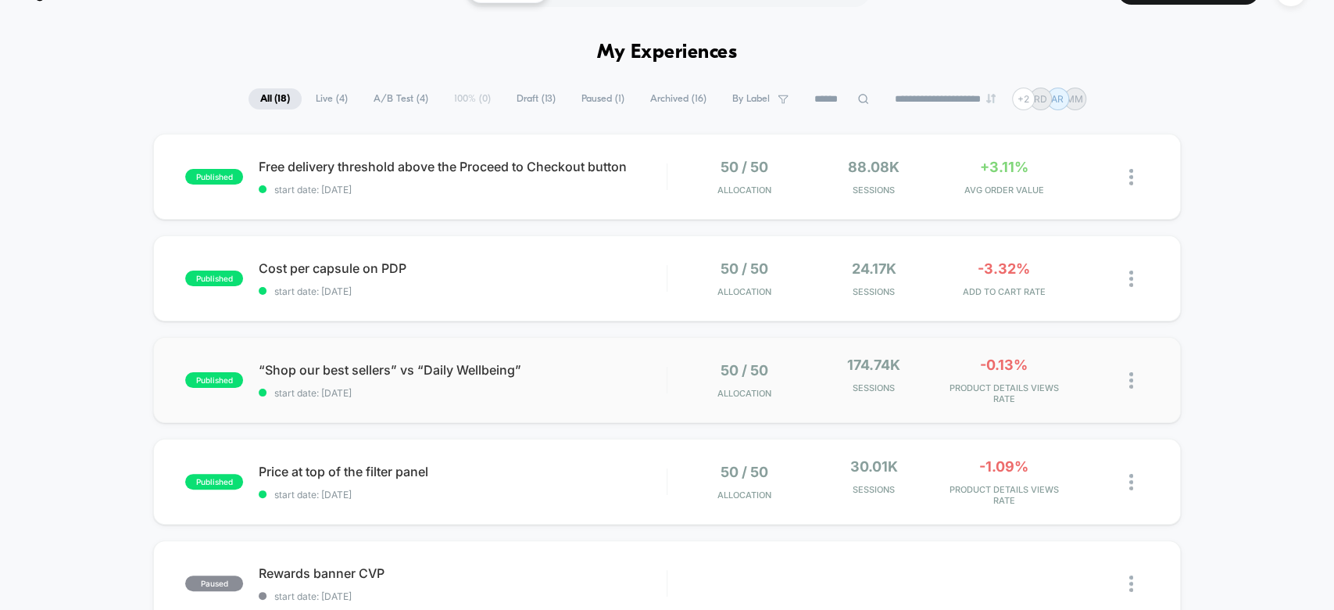
click at [784, 366] on div "50 / 50 Allocation" at bounding box center [744, 380] width 122 height 48
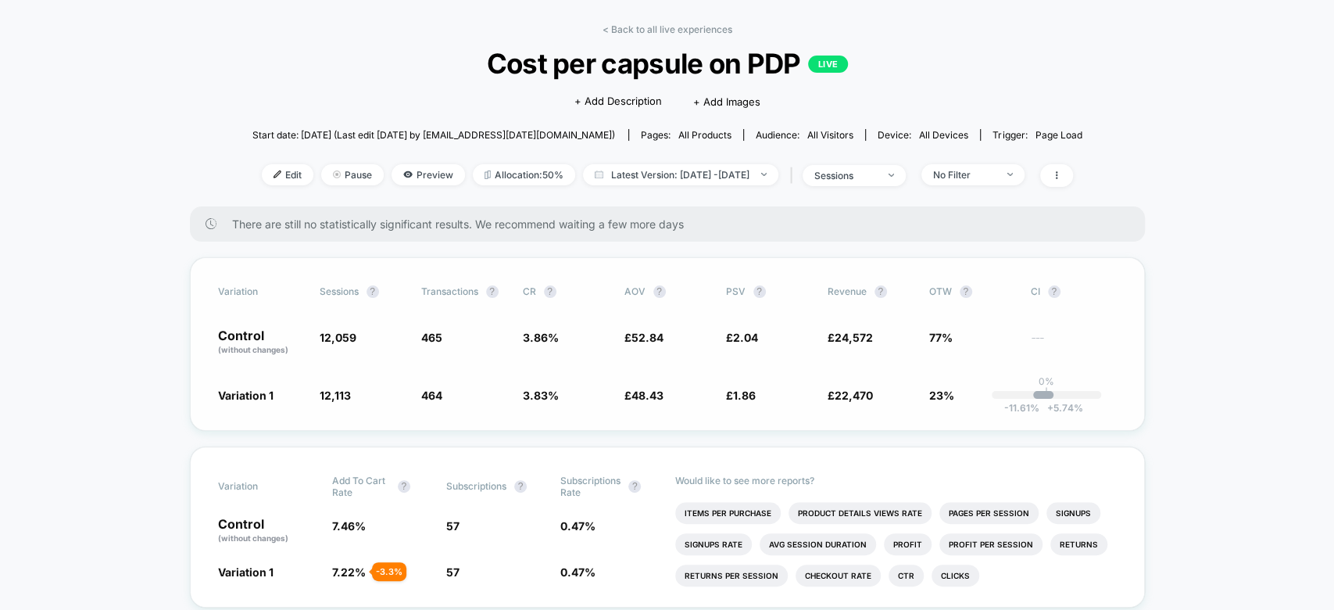
scroll to position [59, 0]
click at [906, 175] on span "sessions" at bounding box center [854, 173] width 103 height 21
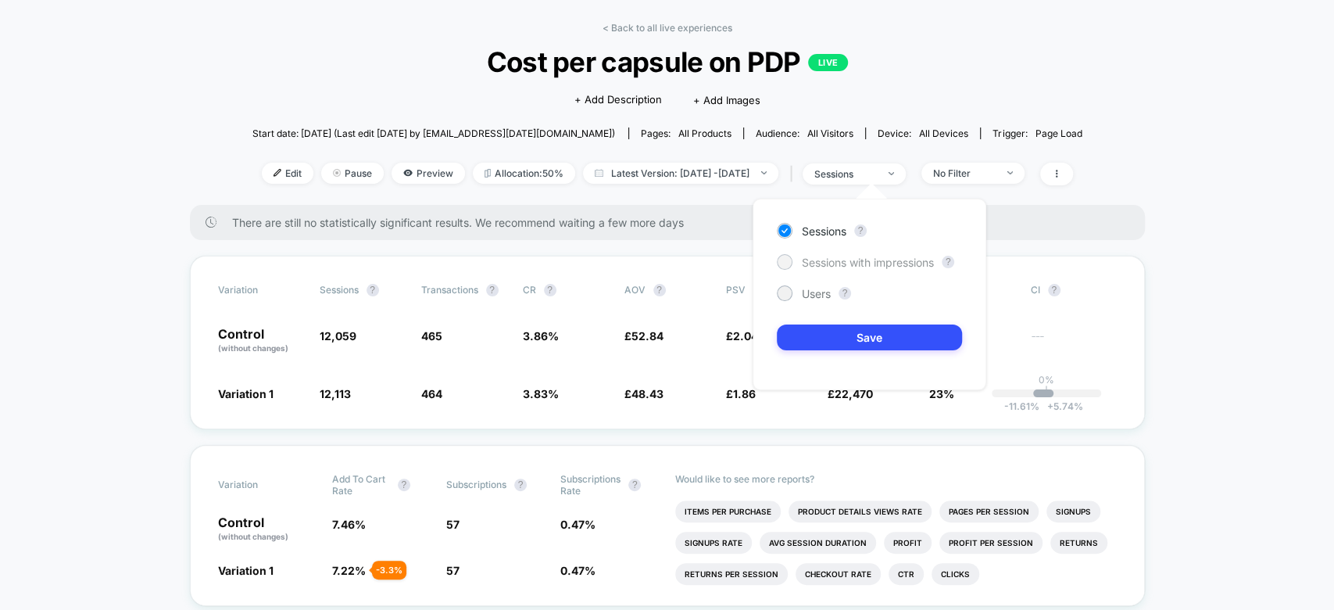
click at [883, 263] on span "Sessions with impressions" at bounding box center [868, 262] width 132 height 13
click at [876, 347] on button "Save" at bounding box center [869, 337] width 185 height 26
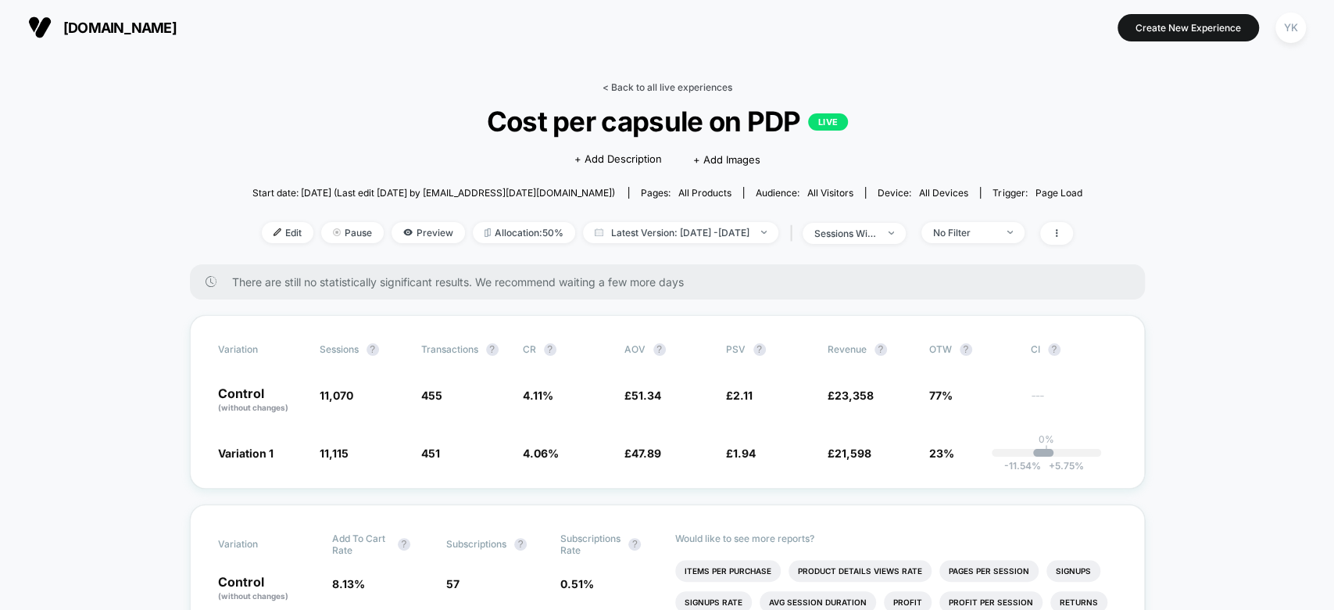
click at [632, 83] on link "< Back to all live experiences" at bounding box center [668, 87] width 130 height 12
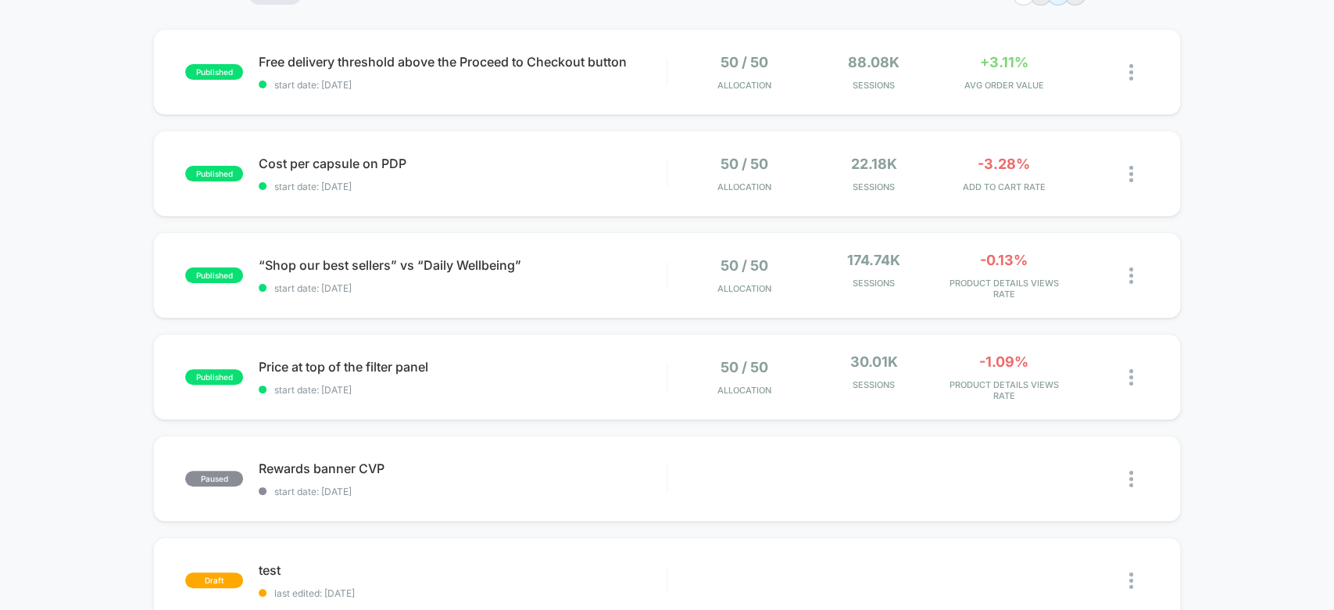
scroll to position [176, 0]
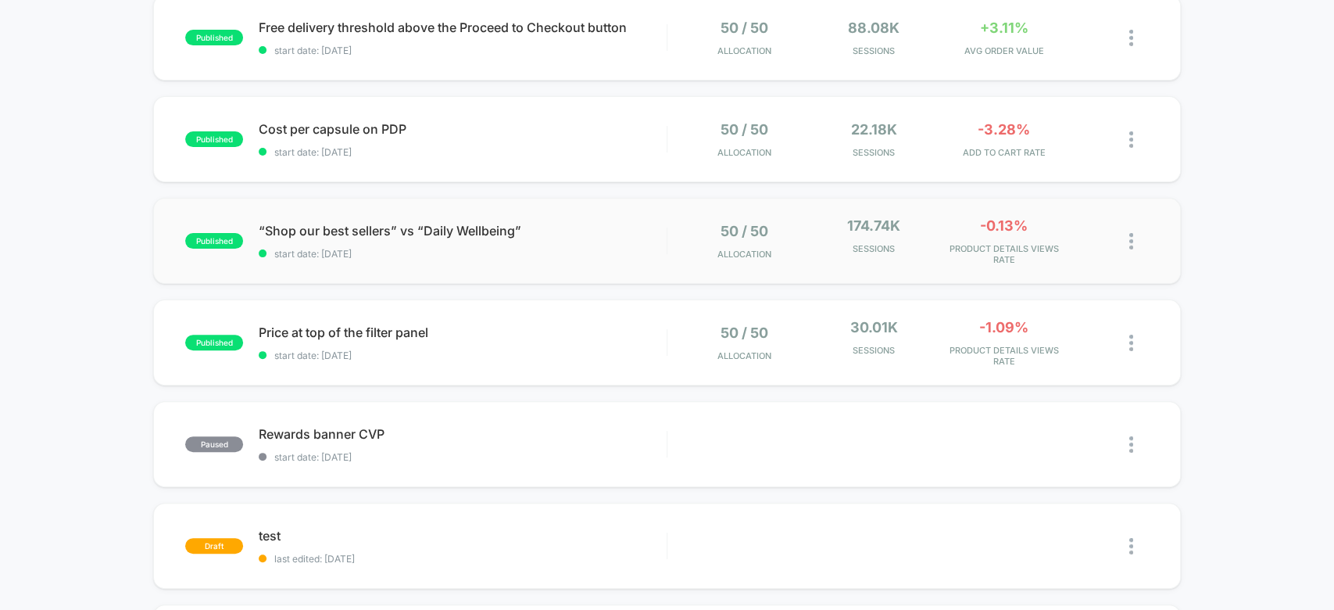
click at [563, 260] on div "published “Shop our best sellers” vs “Daily Wellbeing” start date: [DATE] 50 / …" at bounding box center [666, 241] width 1027 height 86
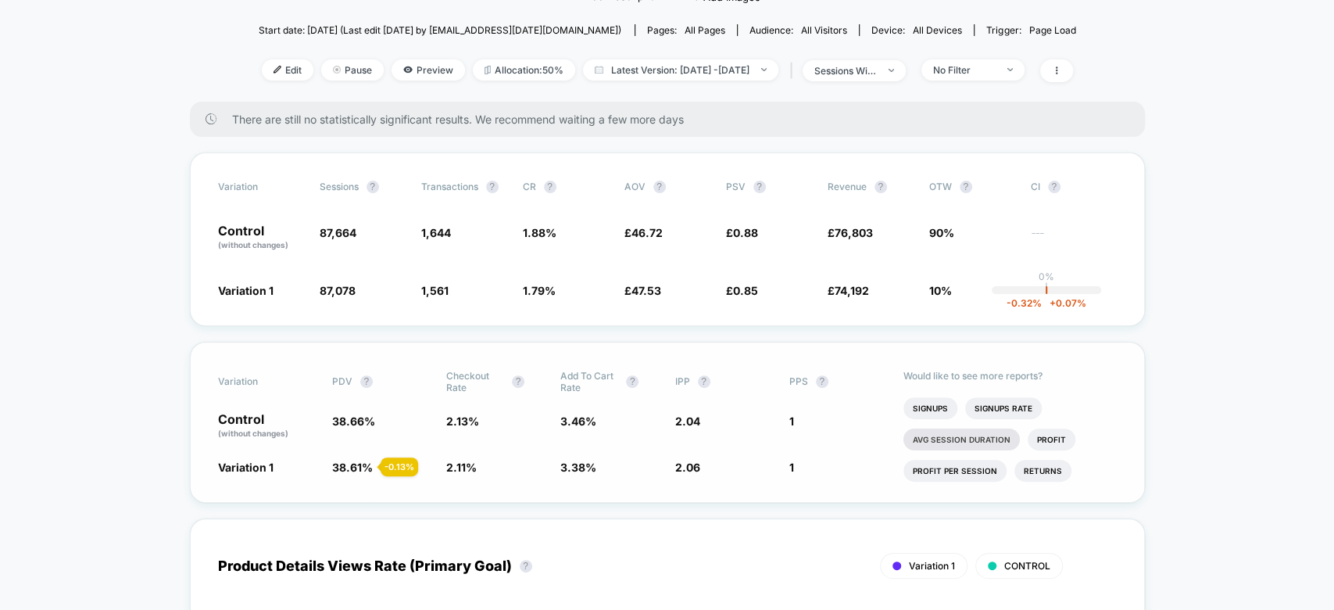
click at [967, 439] on li "Avg Session Duration" at bounding box center [962, 439] width 116 height 22
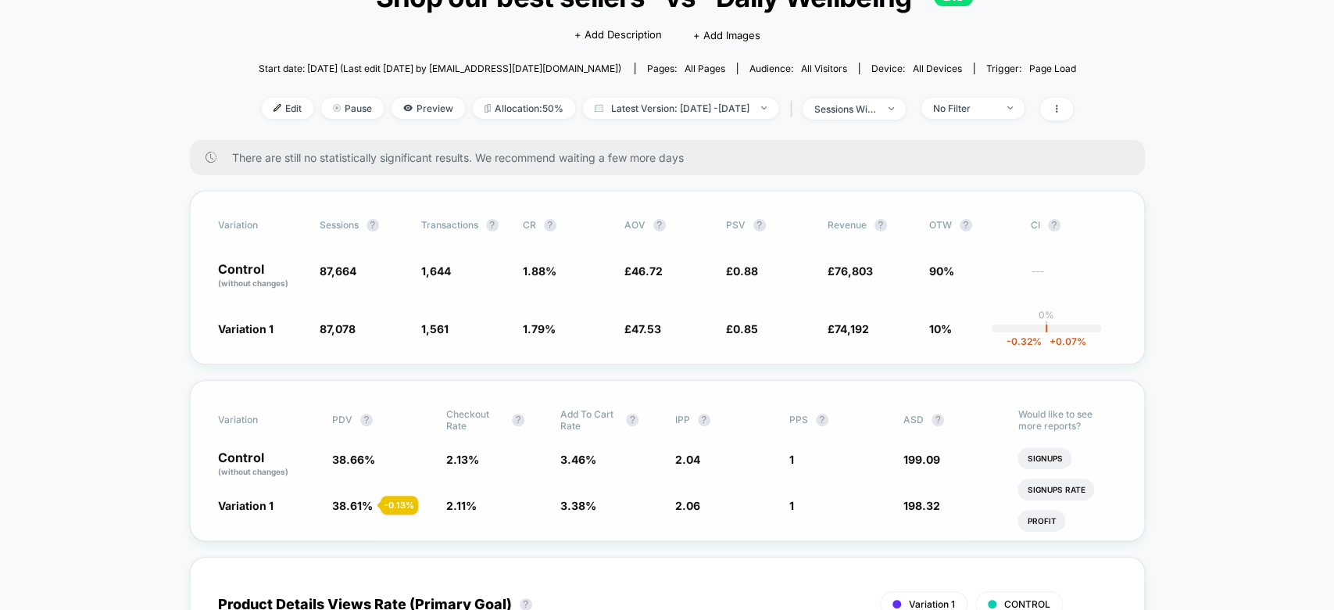
scroll to position [149, 0]
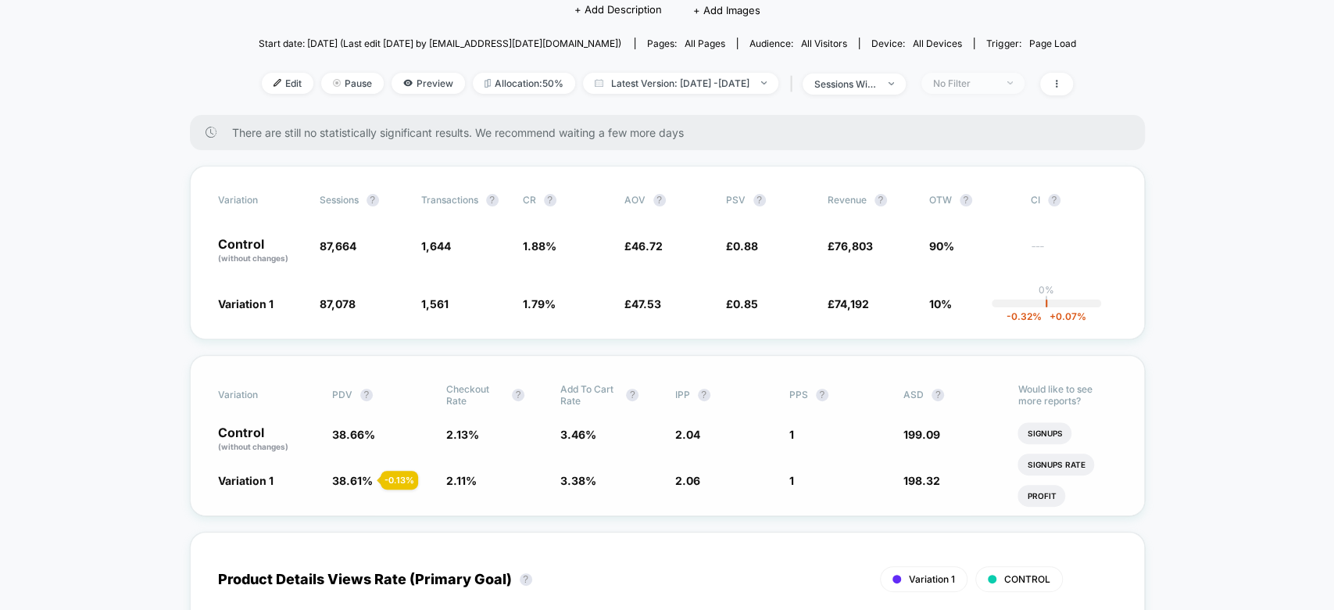
click at [994, 86] on div "No Filter" at bounding box center [964, 83] width 63 height 12
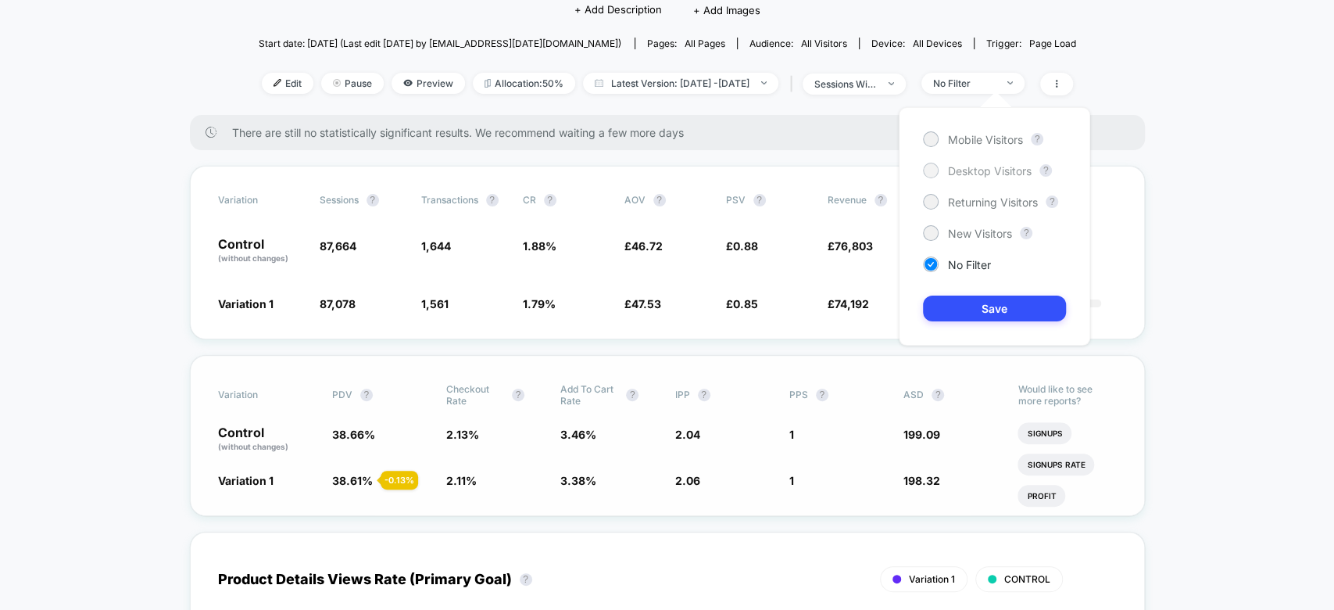
click at [978, 171] on span "Desktop Visitors" at bounding box center [990, 170] width 84 height 13
click at [1012, 317] on button "Save" at bounding box center [994, 308] width 143 height 26
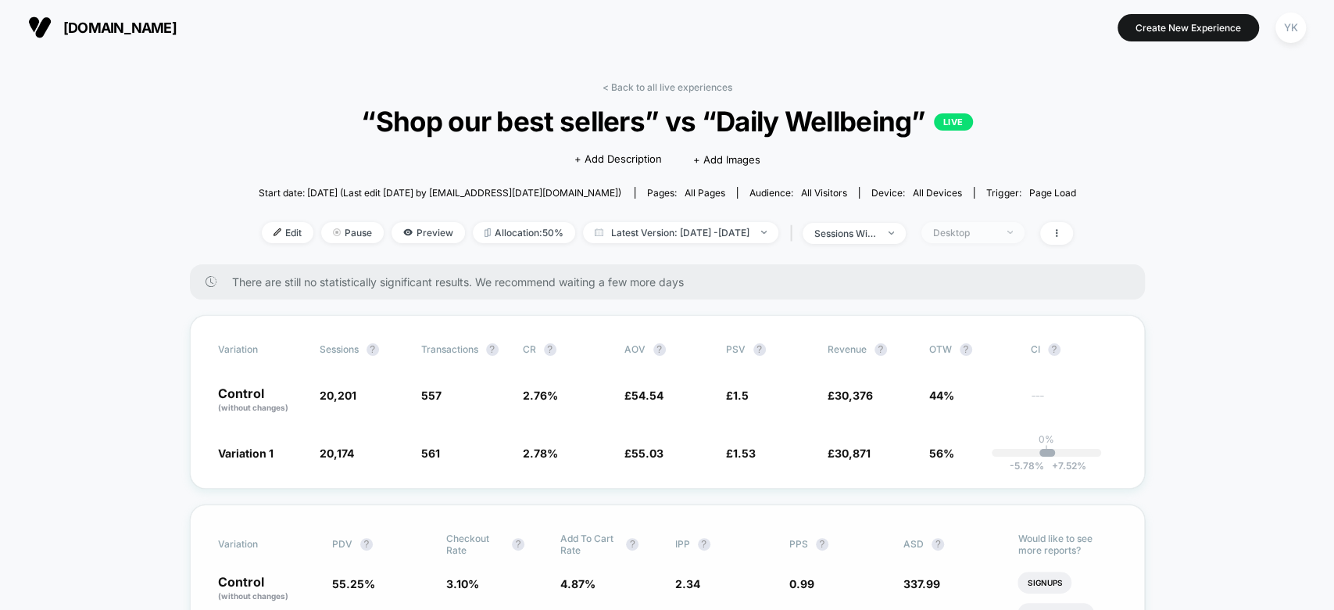
click at [1008, 236] on span "Desktop" at bounding box center [973, 232] width 103 height 21
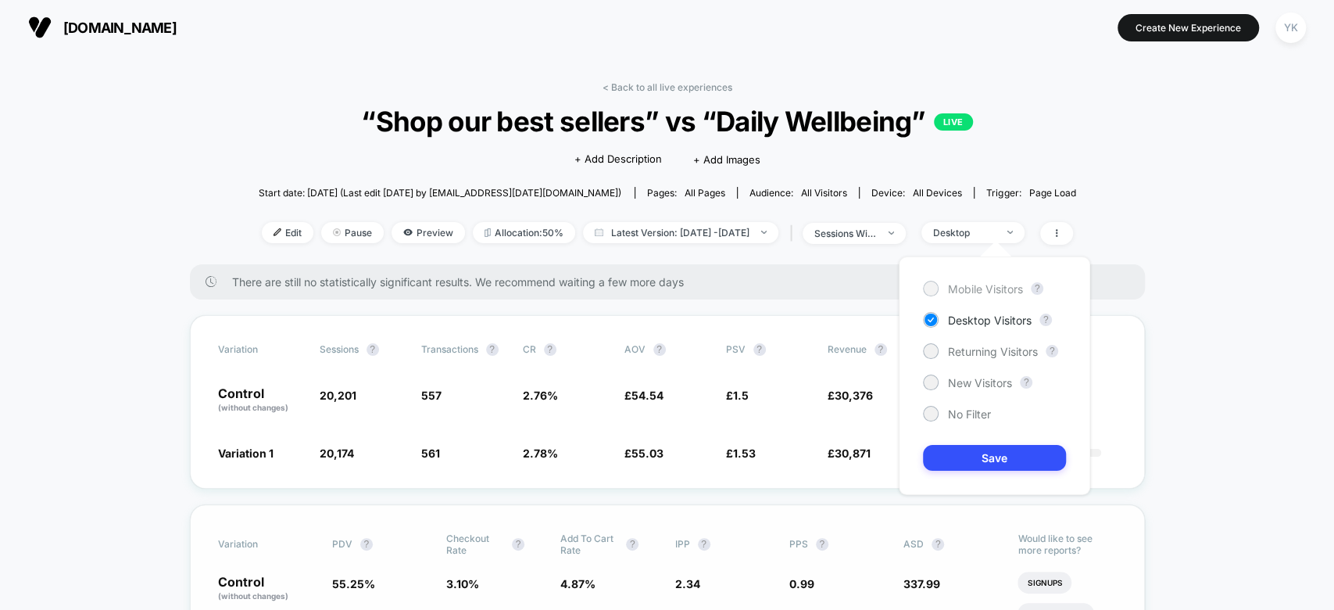
click at [994, 282] on span "Mobile Visitors" at bounding box center [985, 288] width 75 height 13
click at [974, 456] on button "Save" at bounding box center [994, 458] width 143 height 26
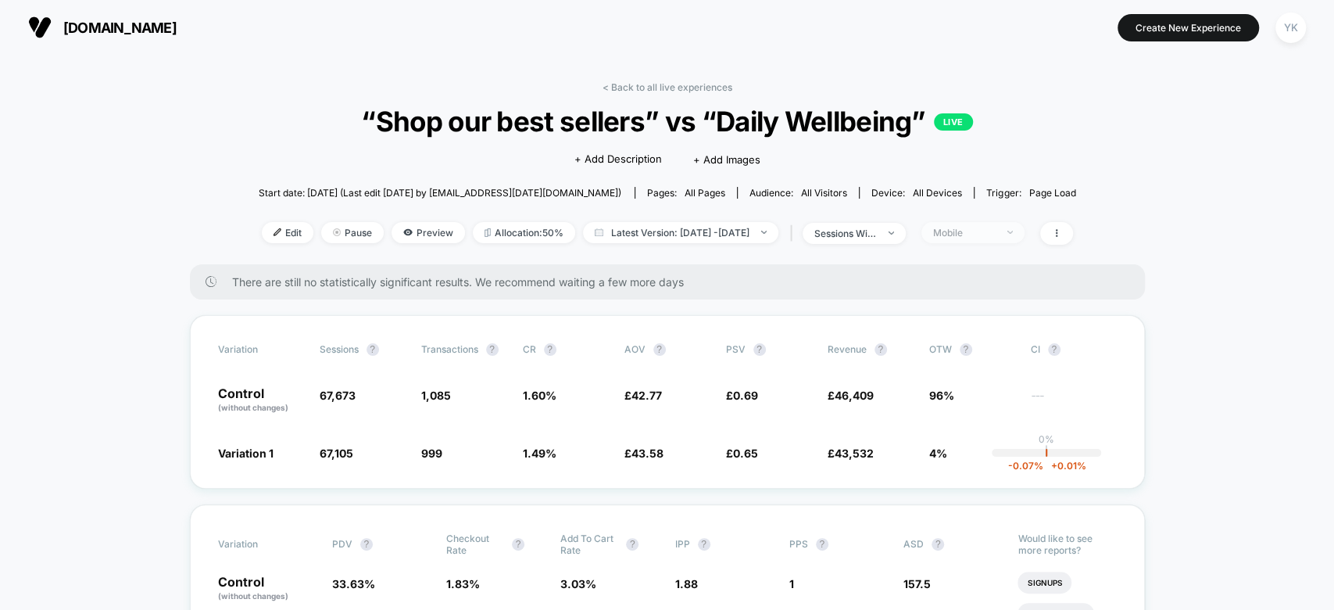
click at [965, 229] on div "Mobile" at bounding box center [964, 233] width 63 height 12
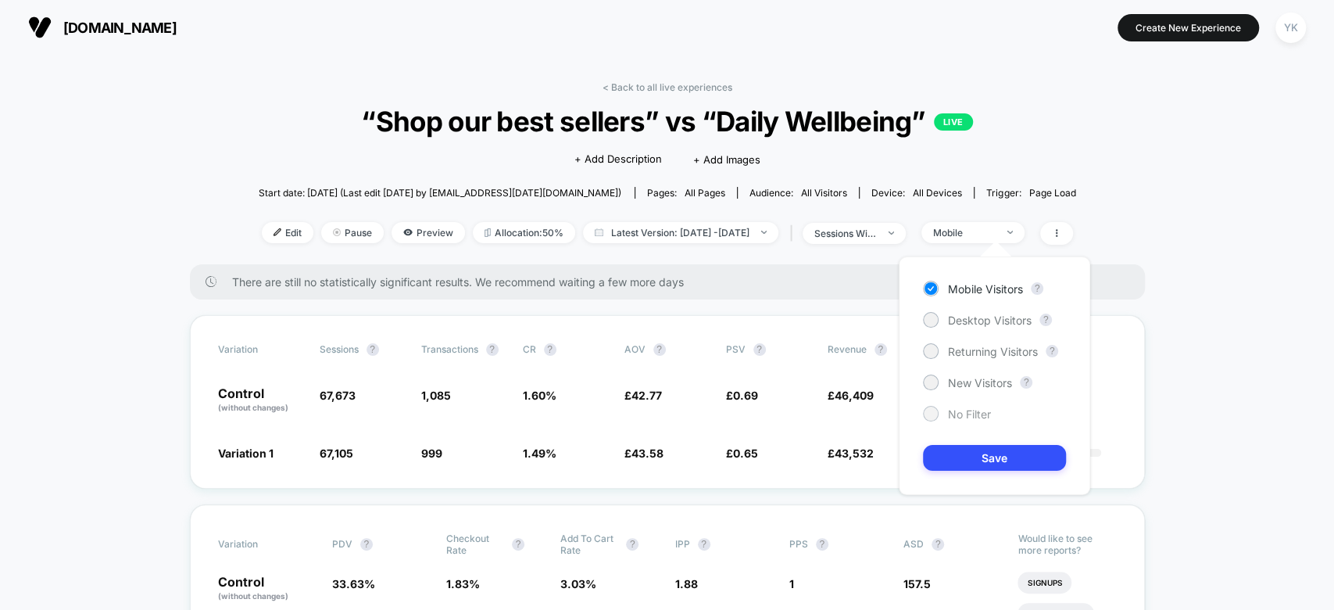
click at [963, 417] on span "No Filter" at bounding box center [969, 413] width 43 height 13
click at [982, 457] on button "Save" at bounding box center [994, 458] width 143 height 26
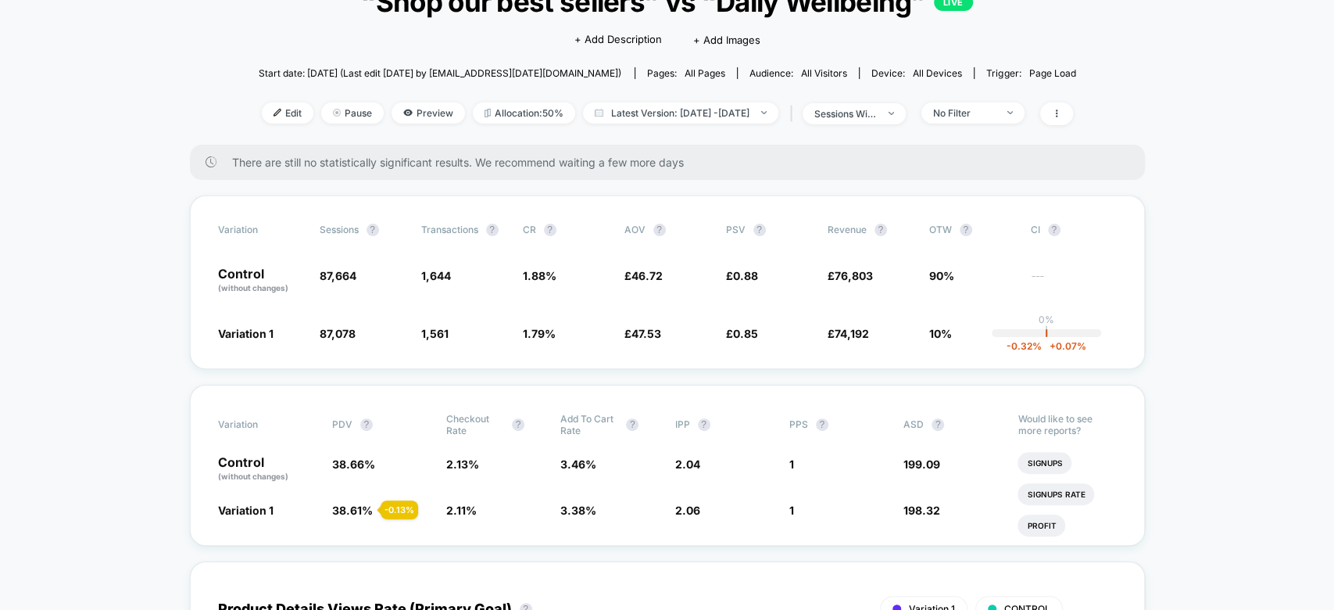
scroll to position [119, 0]
click at [692, 116] on span "Latest Version: [DATE] - [DATE]" at bounding box center [680, 113] width 195 height 21
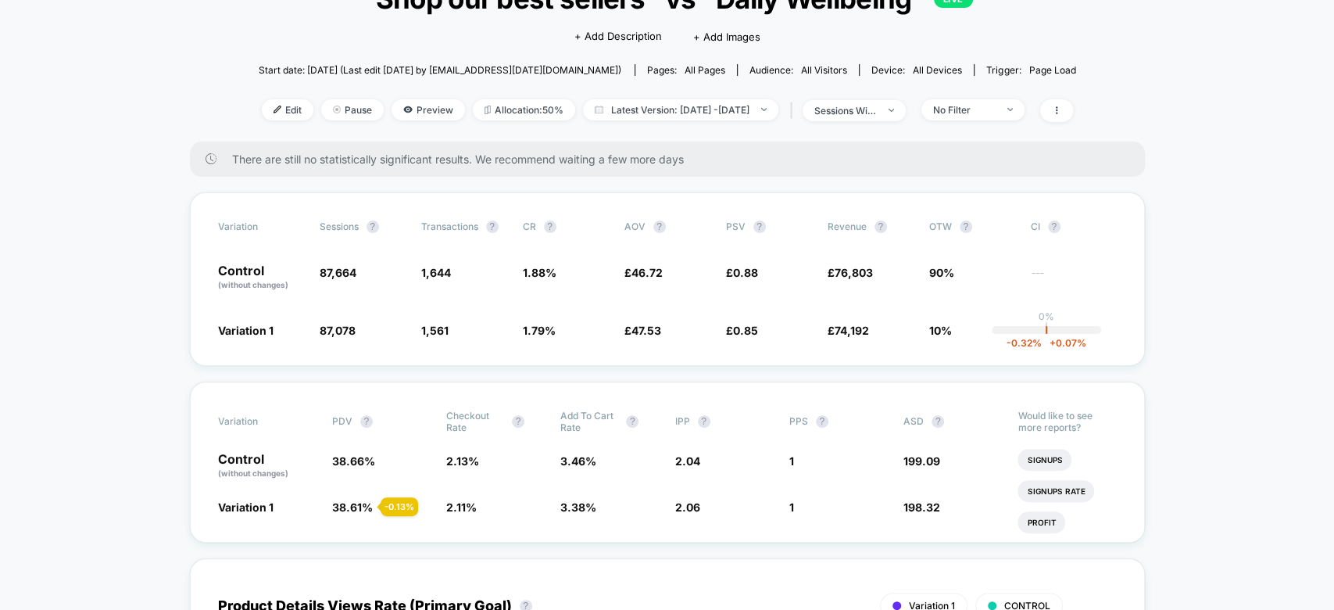
scroll to position [0, 0]
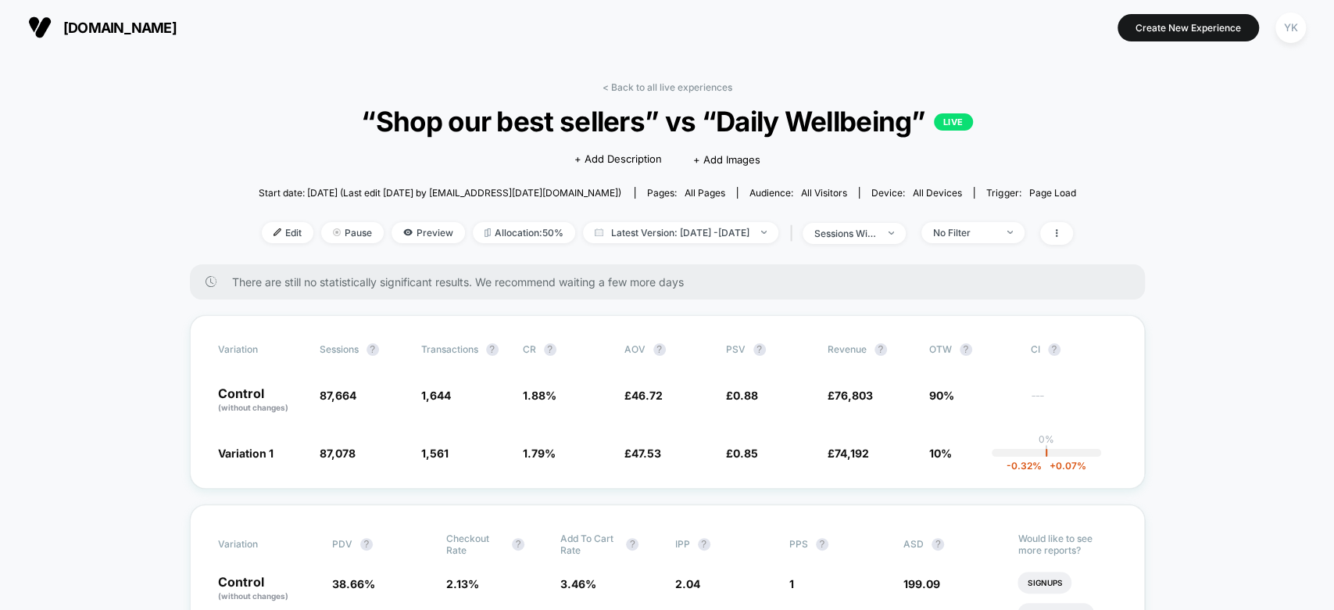
click at [606, 93] on div "< Back to all live experiences “Shop our best sellers” vs “Daily Wellbeing” LIV…" at bounding box center [668, 172] width 818 height 183
click at [607, 91] on link "< Back to all live experiences" at bounding box center [668, 87] width 130 height 12
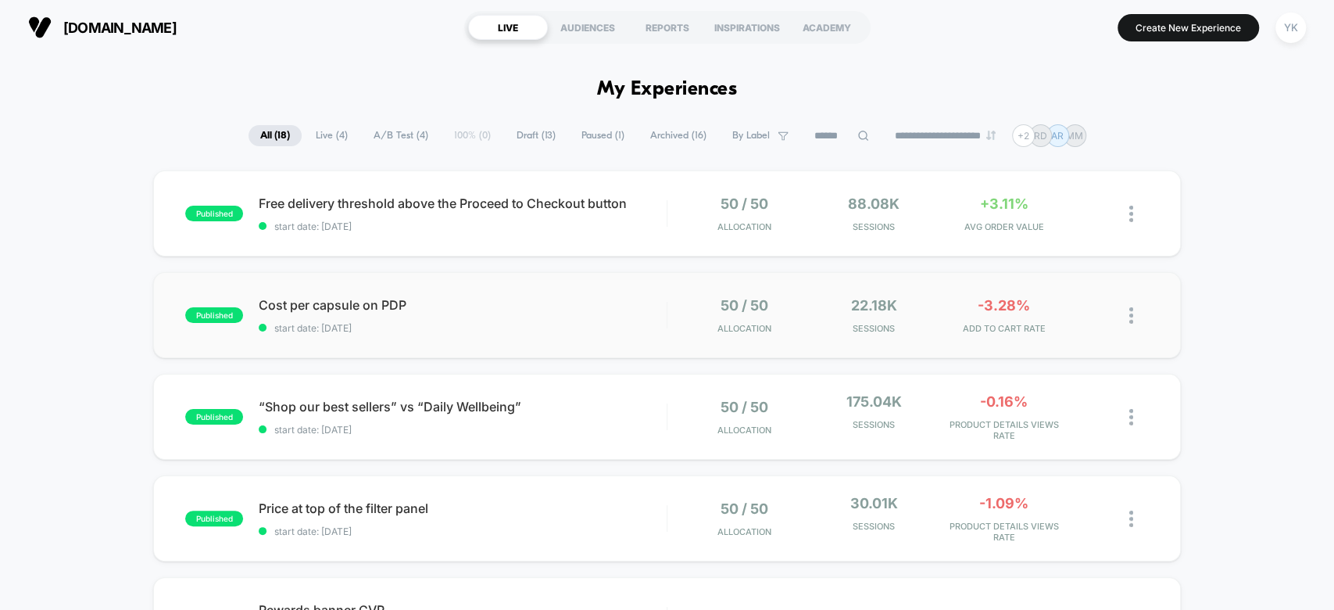
click at [986, 338] on div "published Cost per capsule on PDP start date: [DATE] 50 / 50 Allocation 22.18k …" at bounding box center [666, 315] width 1027 height 86
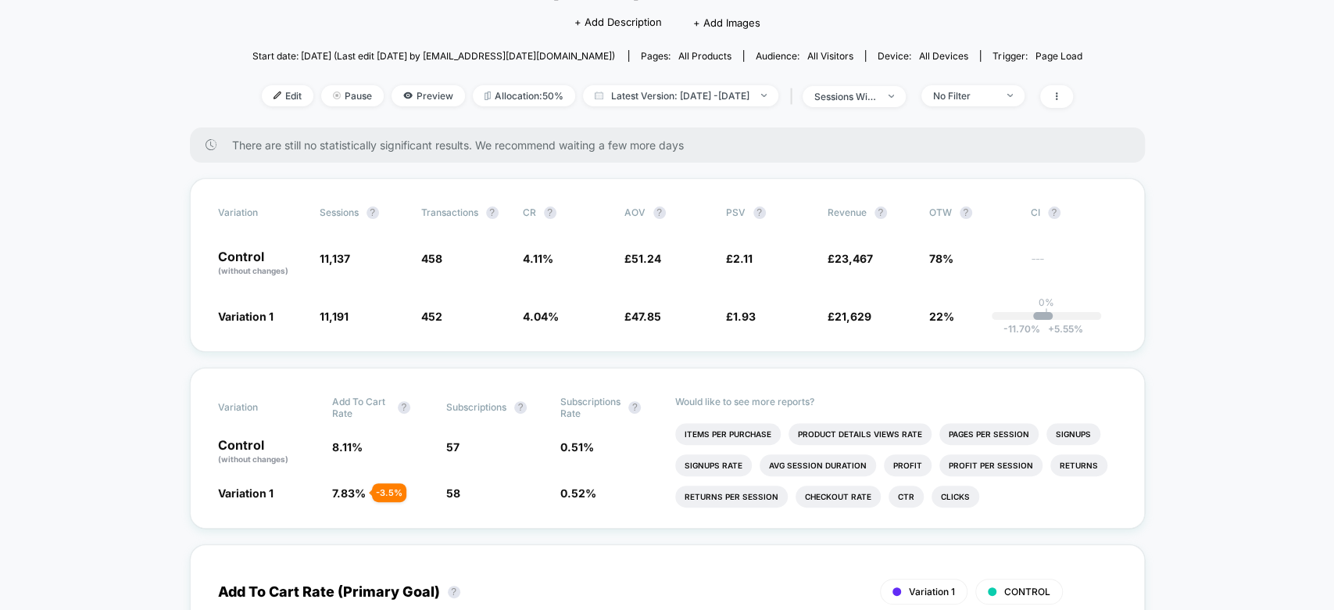
scroll to position [135, 0]
click at [399, 102] on span "Preview" at bounding box center [428, 97] width 73 height 21
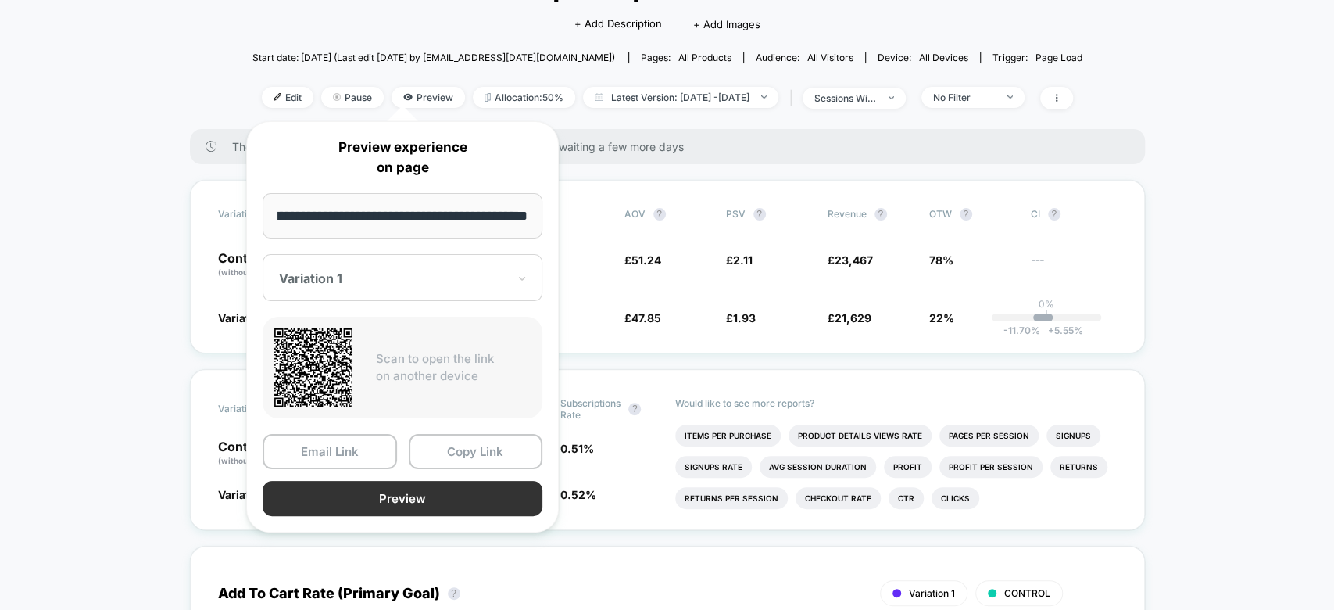
scroll to position [0, 0]
click at [432, 499] on button "Preview" at bounding box center [403, 498] width 280 height 35
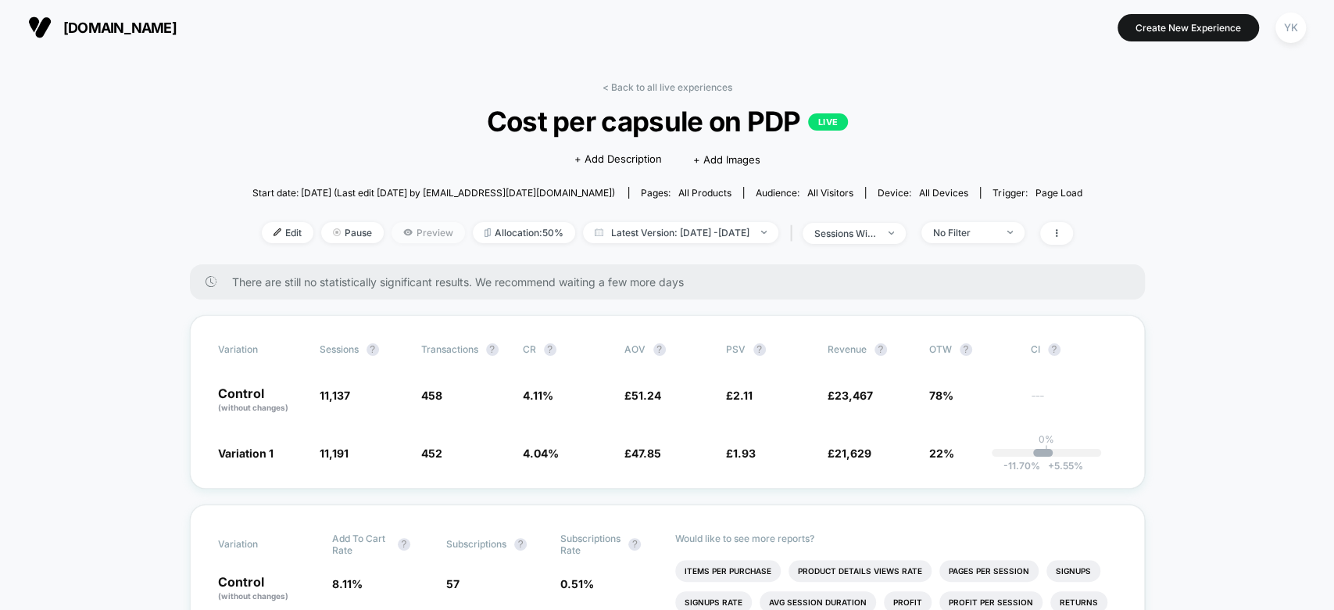
click at [408, 225] on span "Preview" at bounding box center [428, 232] width 73 height 21
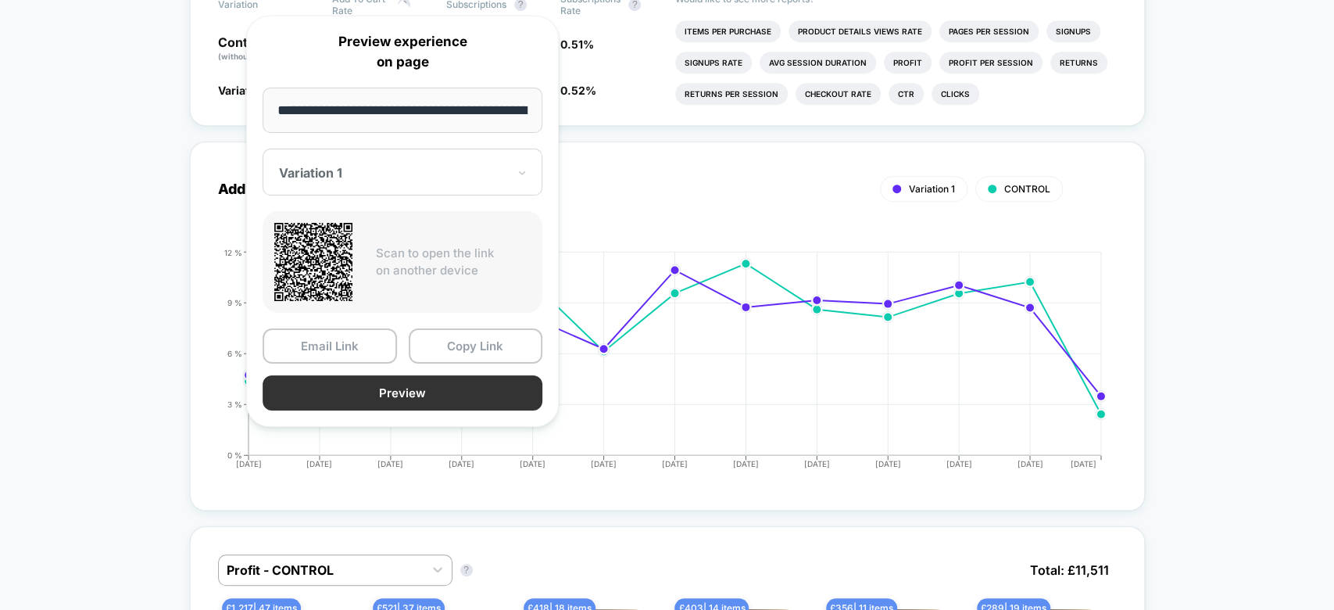
click at [372, 401] on button "Preview" at bounding box center [403, 392] width 280 height 35
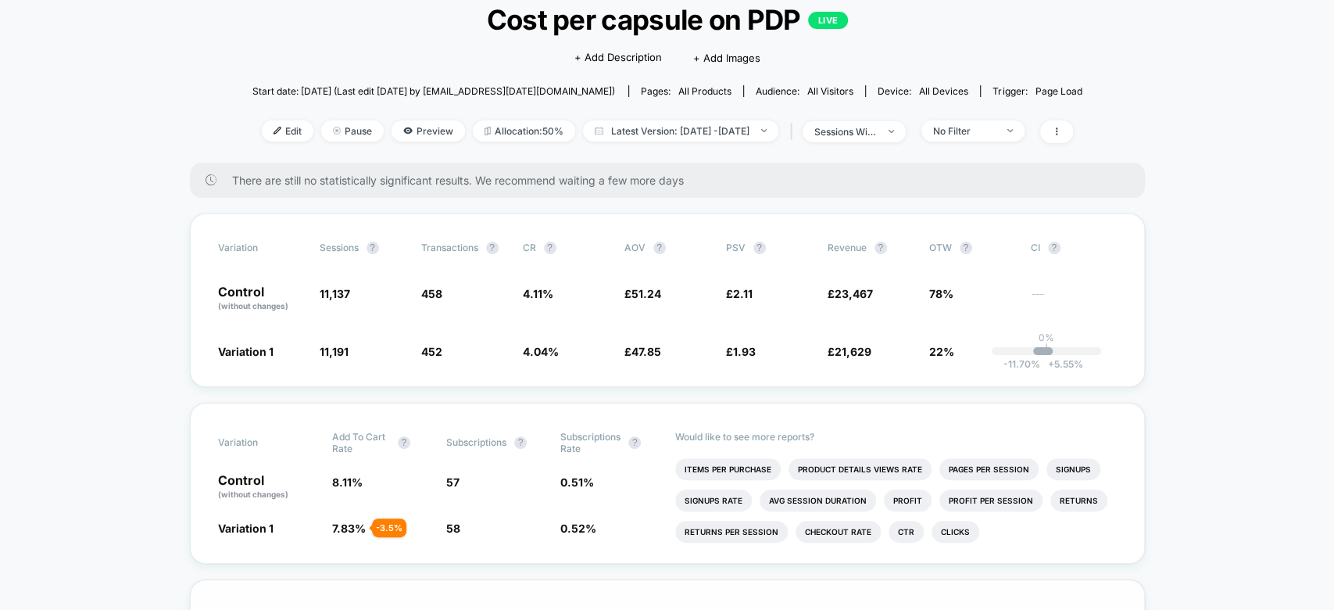
scroll to position [109, 0]
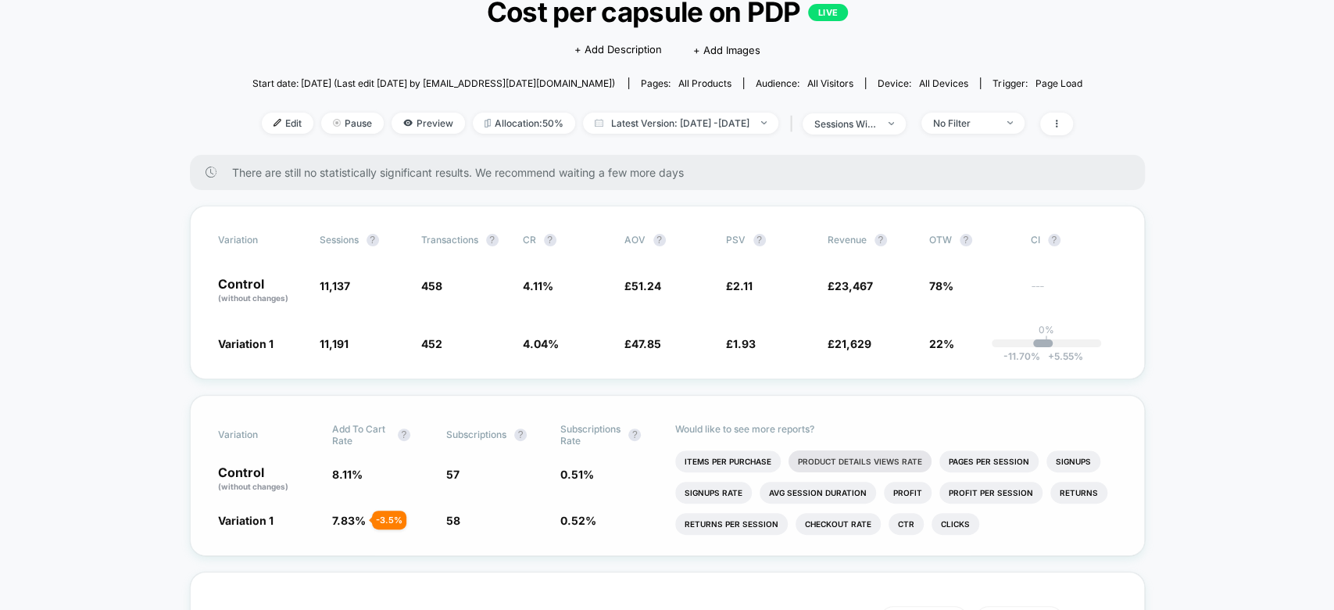
click at [862, 457] on li "Product Details Views Rate" at bounding box center [860, 461] width 143 height 22
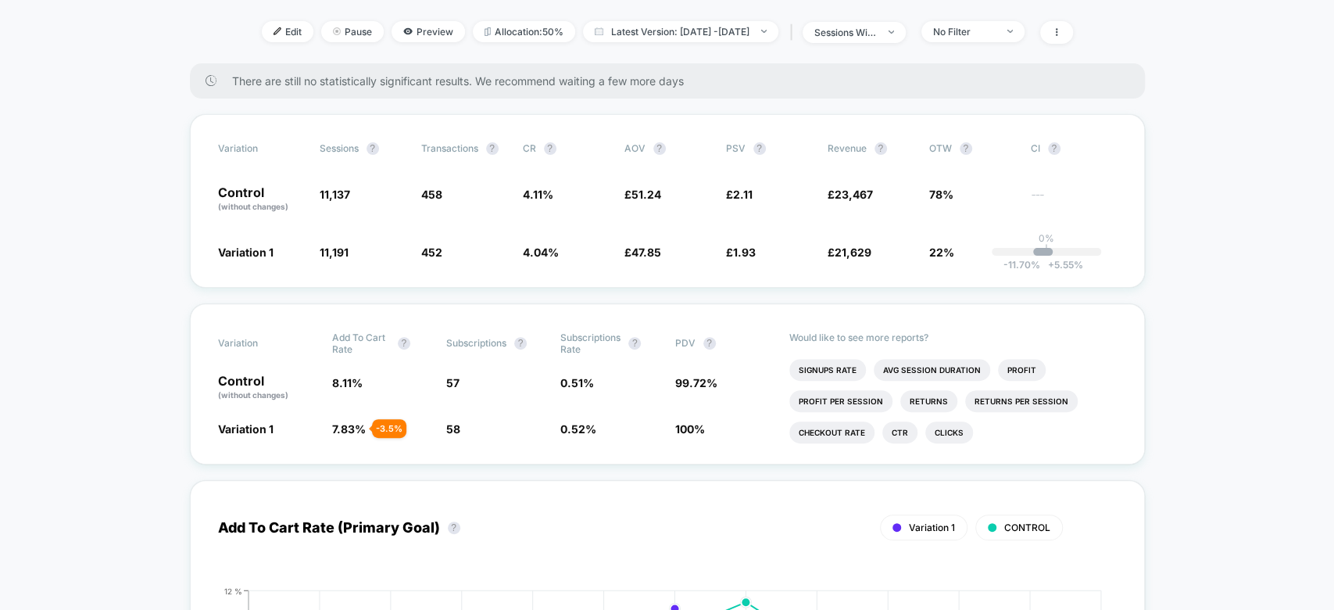
scroll to position [30, 0]
click at [817, 399] on li "Profit Per Session" at bounding box center [841, 402] width 103 height 22
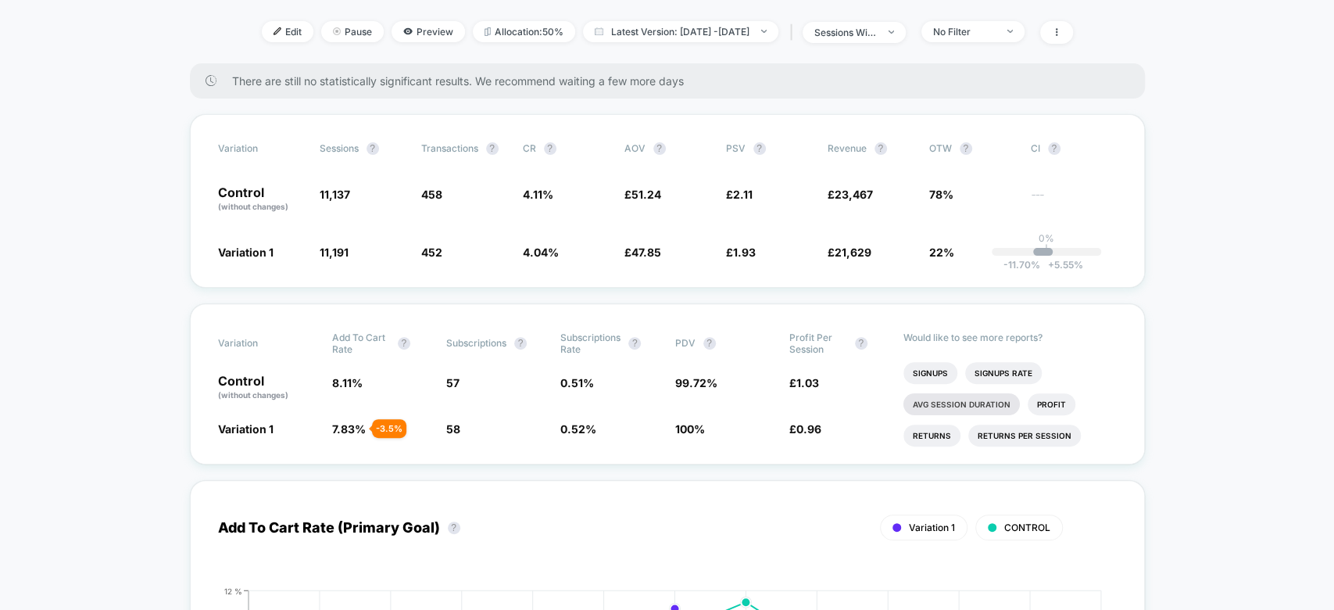
scroll to position [0, 0]
click at [961, 371] on li "Items Per Purchase" at bounding box center [957, 370] width 106 height 22
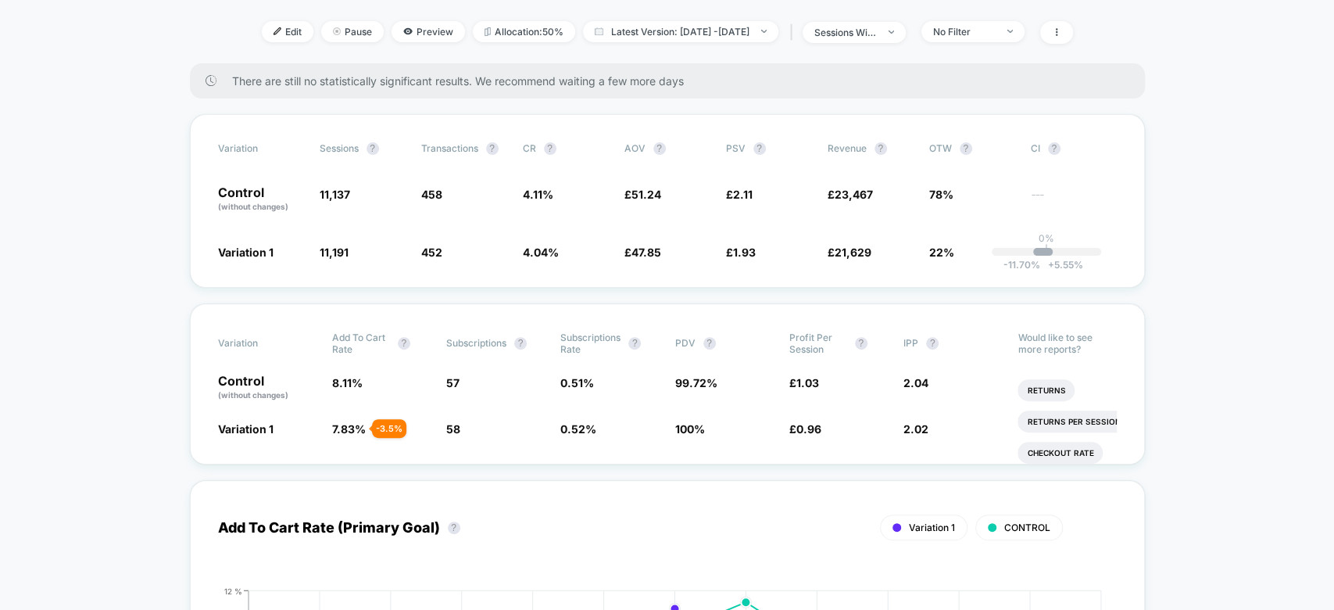
scroll to position [149, 0]
drag, startPoint x: 1058, startPoint y: 387, endPoint x: 1069, endPoint y: 422, distance: 37.1
click at [1069, 422] on ul "Pages Per Session Signups Signups Rate Avg Session Duration Profit Returns Retu…" at bounding box center [1067, 418] width 98 height 94
click at [1044, 394] on li "Profit" at bounding box center [1042, 394] width 48 height 22
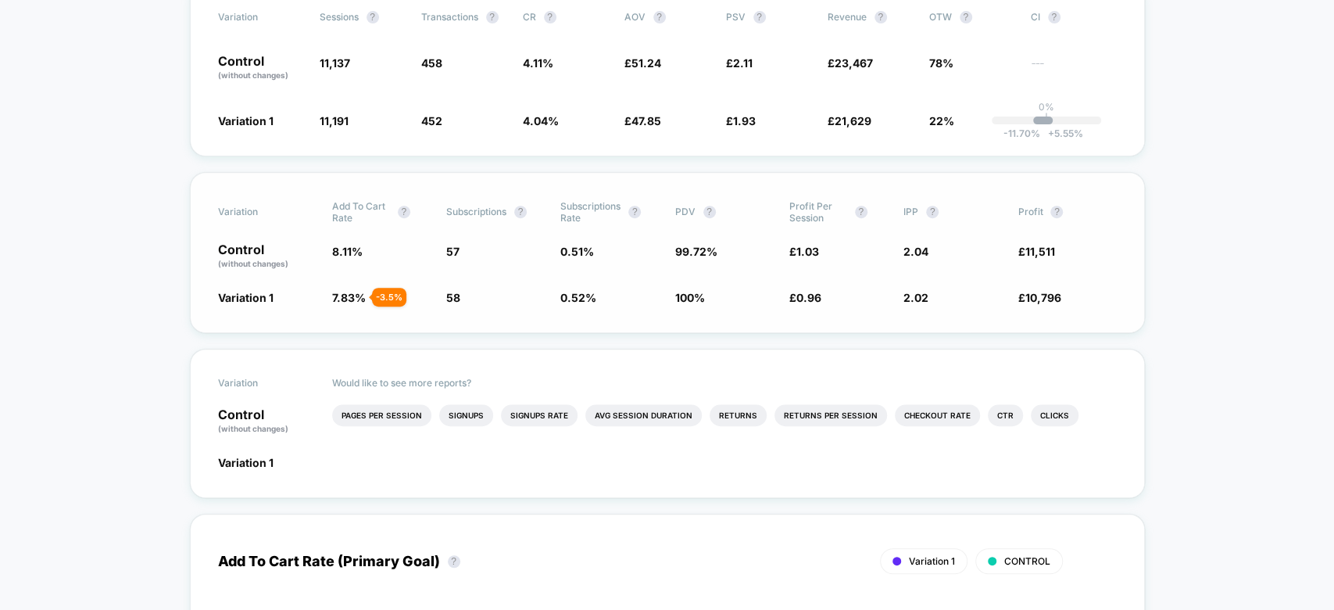
scroll to position [335, 0]
click at [365, 404] on li "Pages Per Session" at bounding box center [381, 413] width 99 height 22
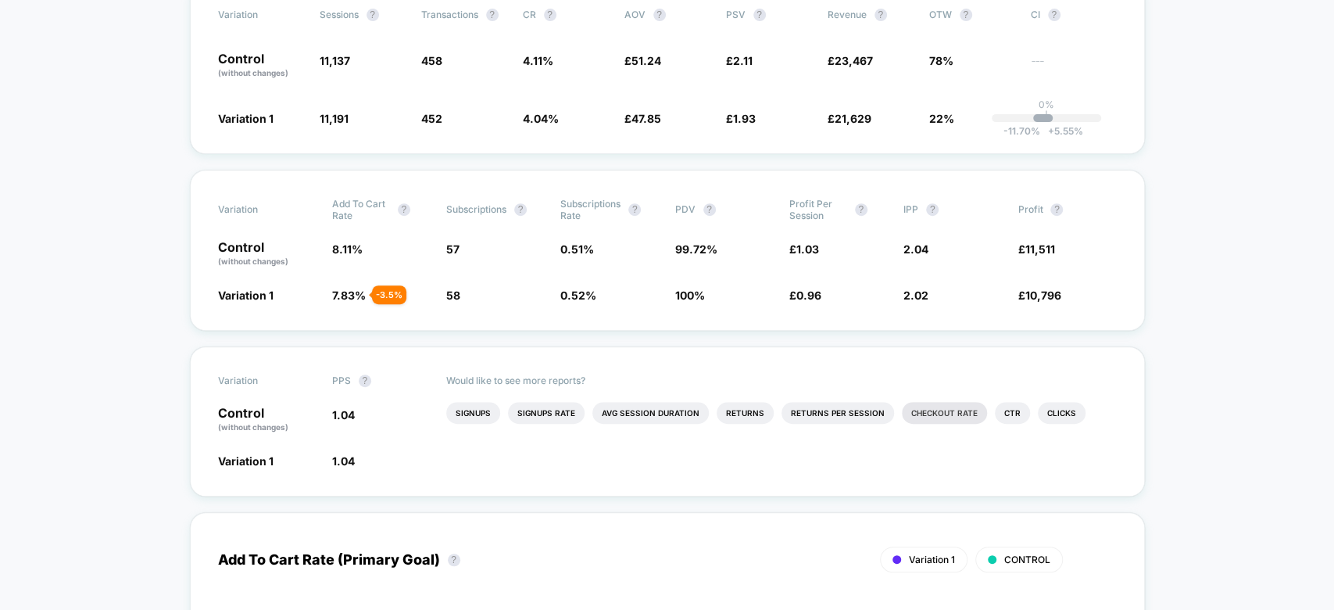
drag, startPoint x: 937, startPoint y: 391, endPoint x: 937, endPoint y: 403, distance: 12.5
click at [937, 403] on div "Would like to see more reports? Signups Signups Rate Avg Session Duration Retur…" at bounding box center [781, 421] width 671 height 149
click at [937, 403] on li "Checkout Rate" at bounding box center [944, 413] width 85 height 22
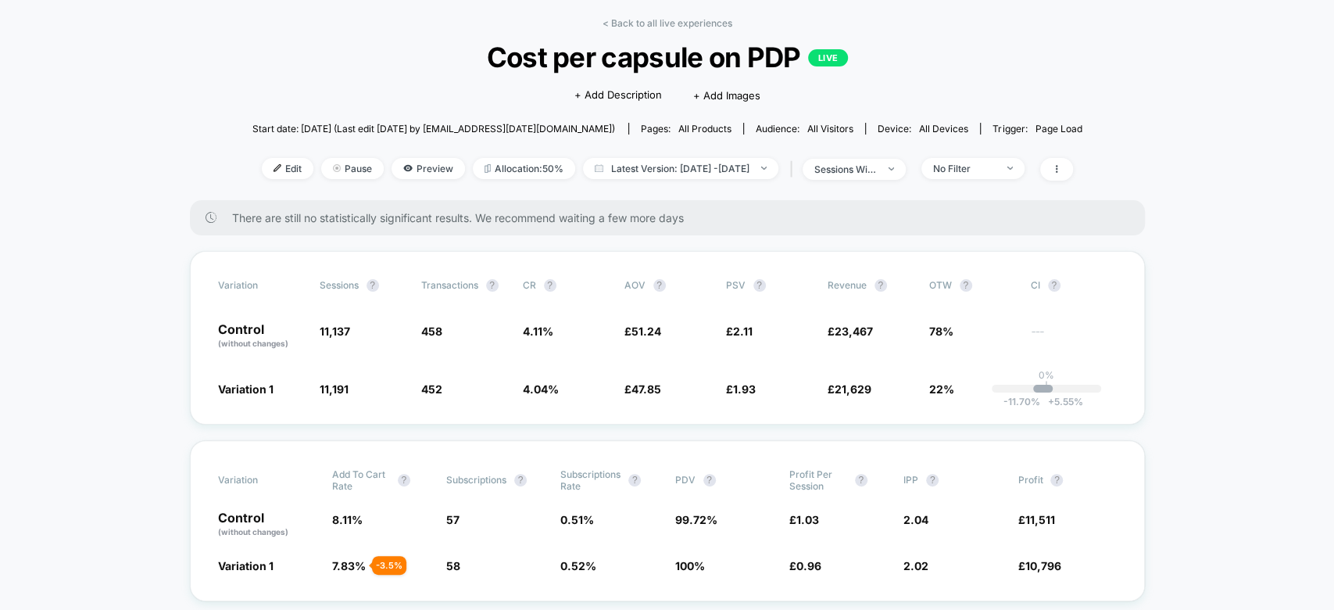
scroll to position [0, 0]
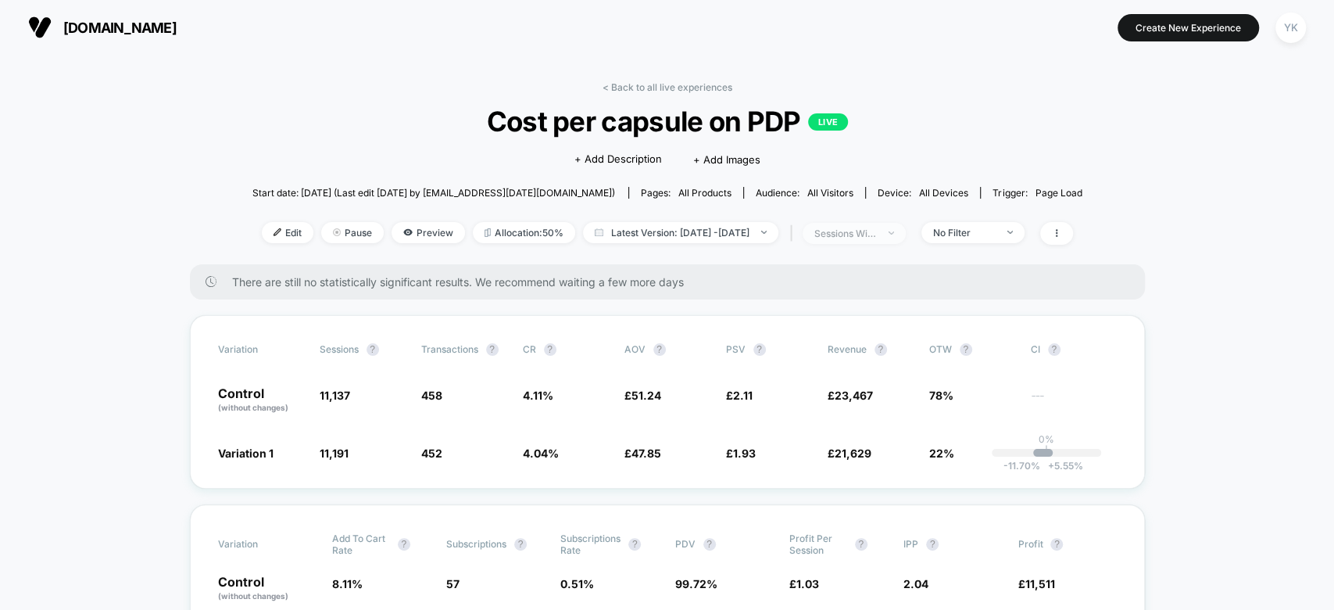
click at [906, 235] on span "sessions with impression" at bounding box center [854, 233] width 103 height 21
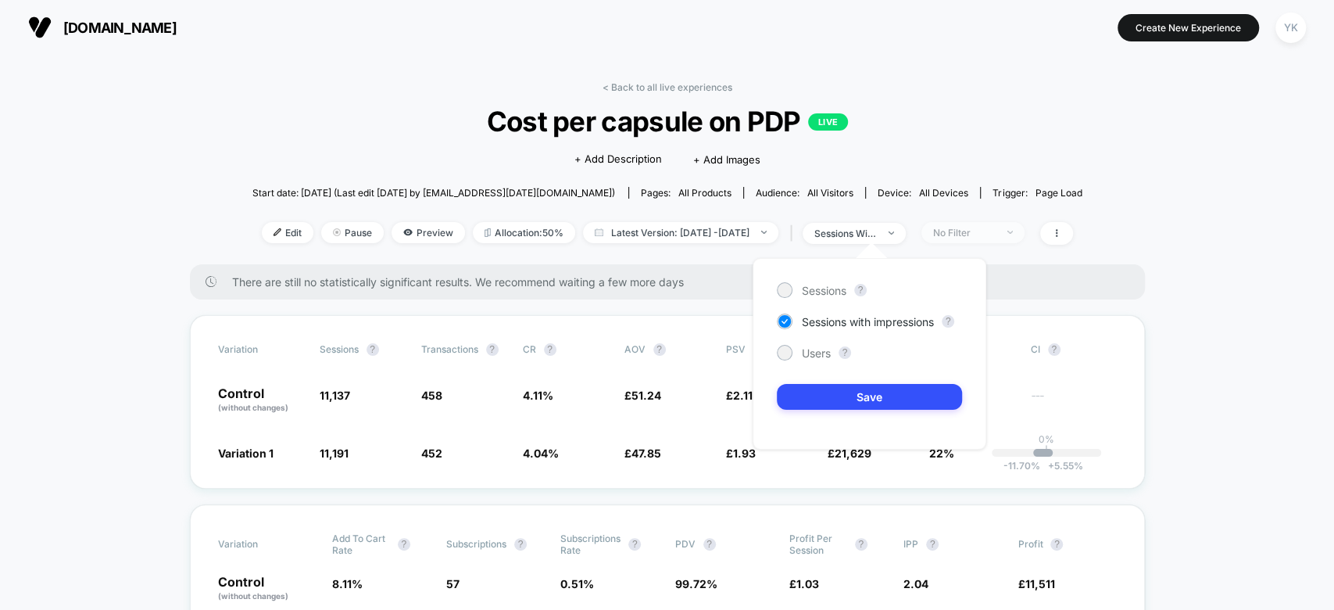
click at [969, 227] on div "No Filter" at bounding box center [964, 233] width 63 height 12
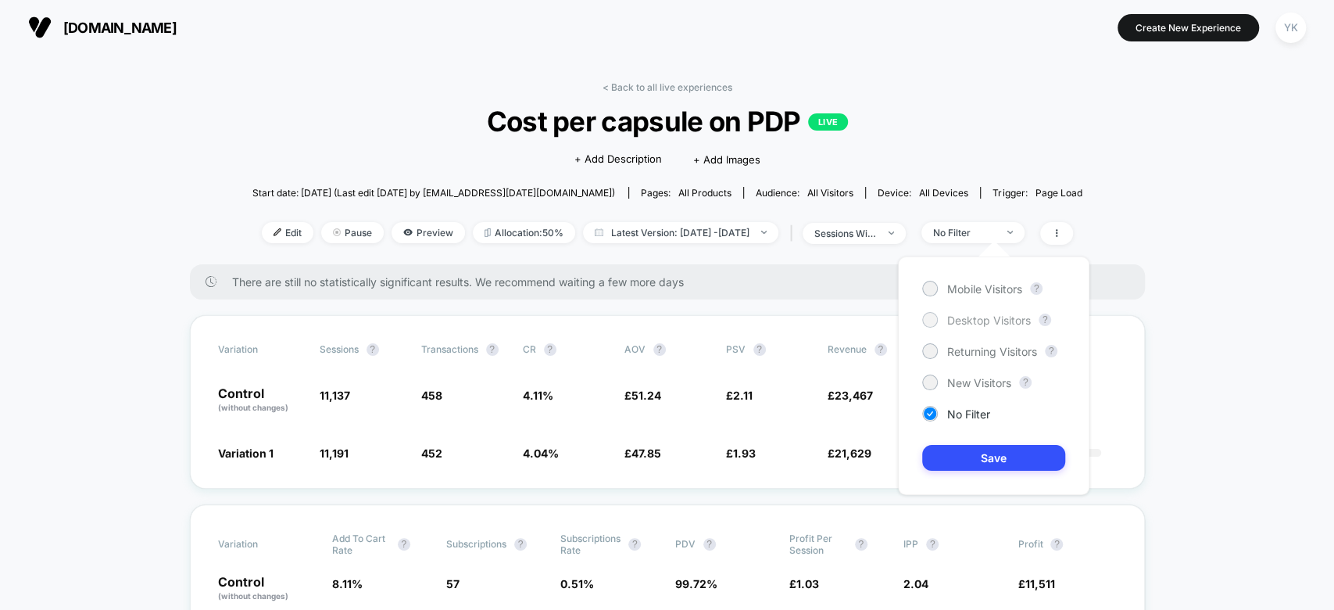
click at [975, 317] on span "Desktop Visitors" at bounding box center [989, 319] width 84 height 13
click at [992, 460] on button "Save" at bounding box center [993, 458] width 143 height 26
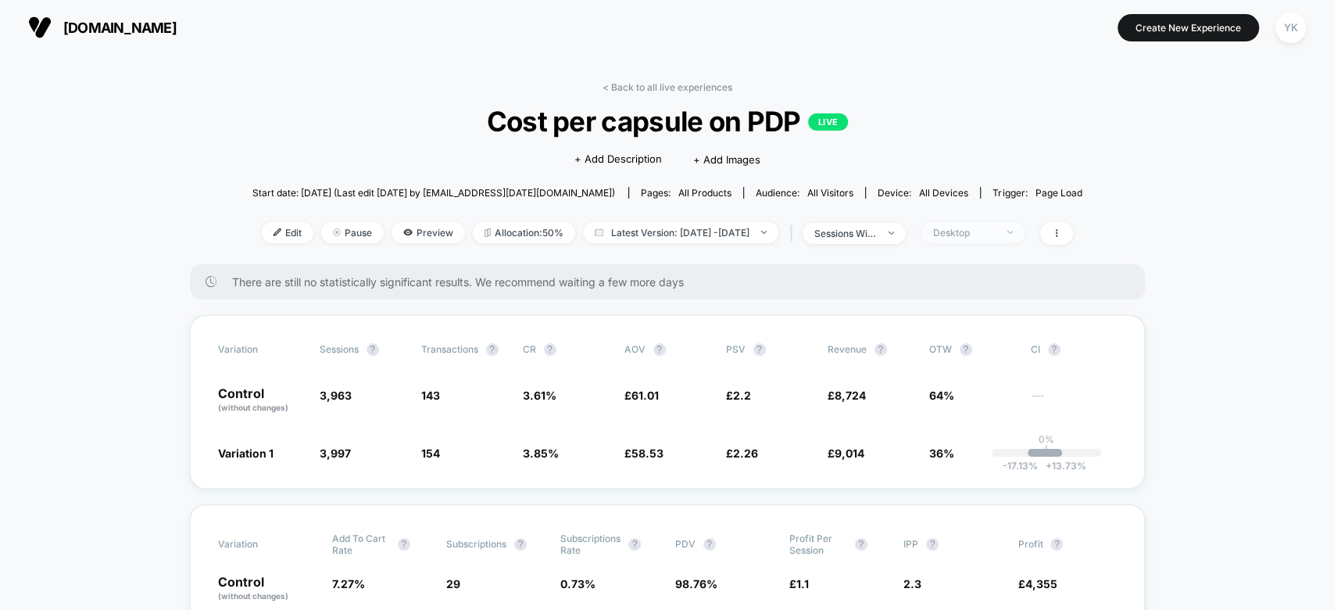
click at [1023, 231] on span "Desktop" at bounding box center [973, 232] width 103 height 21
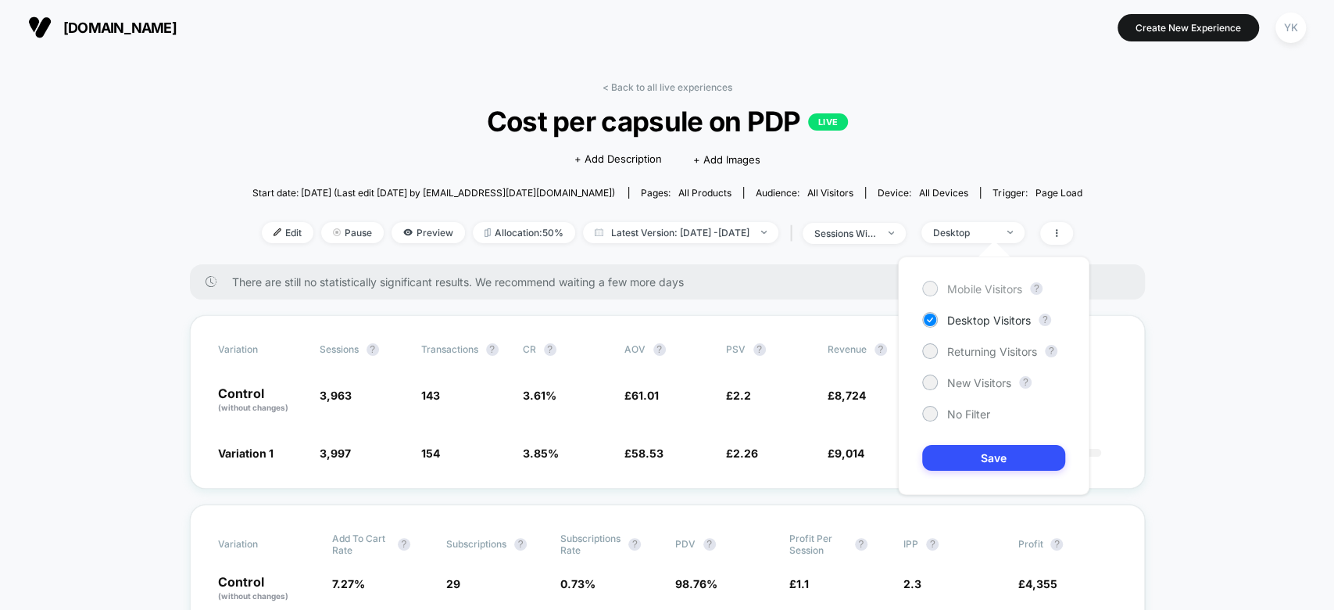
click at [1012, 288] on span "Mobile Visitors" at bounding box center [984, 288] width 75 height 13
click at [1005, 457] on button "Save" at bounding box center [993, 458] width 143 height 26
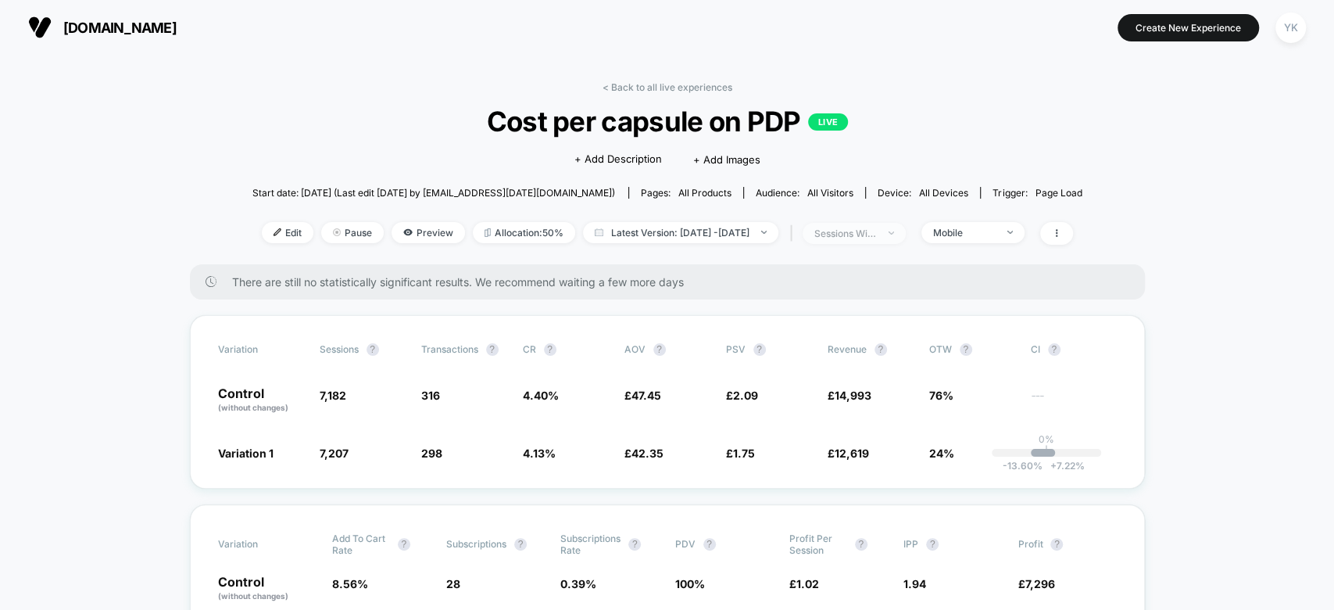
click at [901, 223] on span "sessions with impression" at bounding box center [854, 233] width 103 height 21
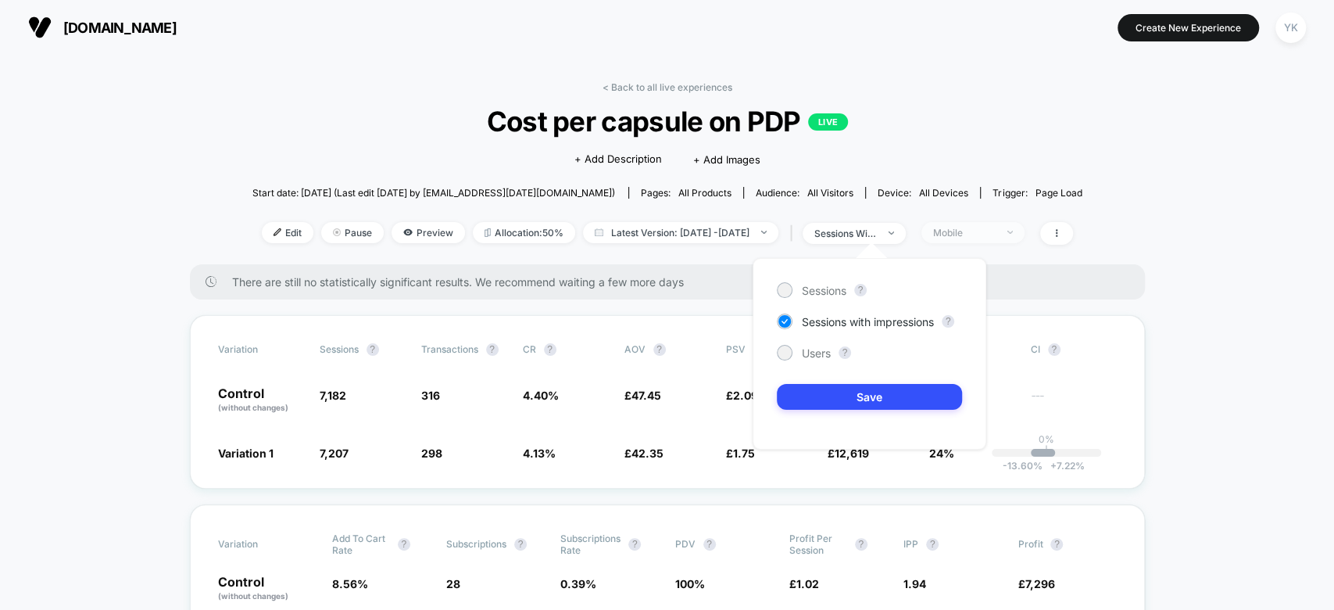
click at [996, 229] on div "Mobile" at bounding box center [964, 233] width 63 height 12
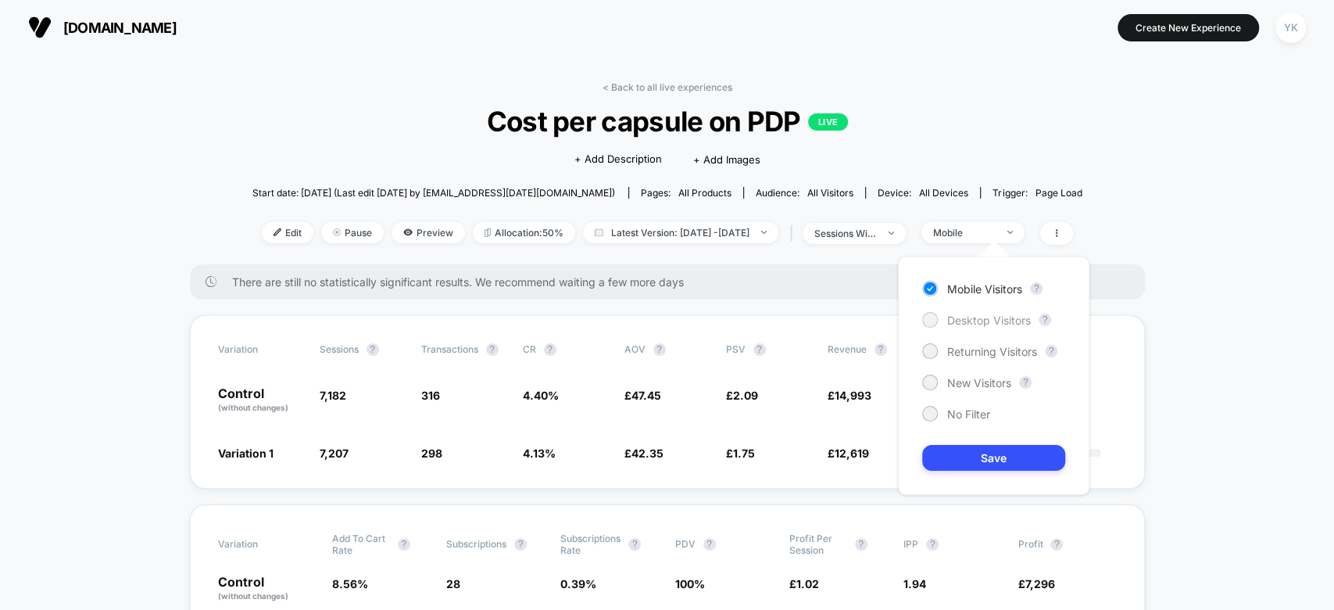
click at [998, 320] on span "Desktop Visitors" at bounding box center [989, 319] width 84 height 13
click at [1015, 458] on button "Save" at bounding box center [993, 458] width 143 height 26
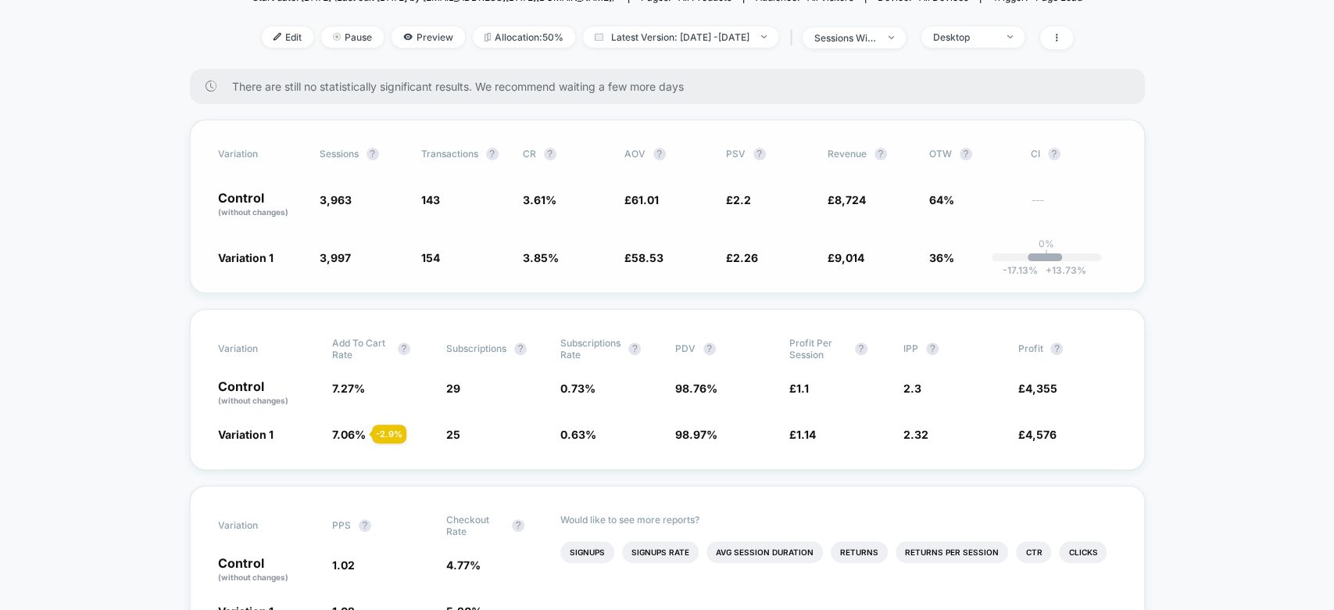
scroll to position [256, 0]
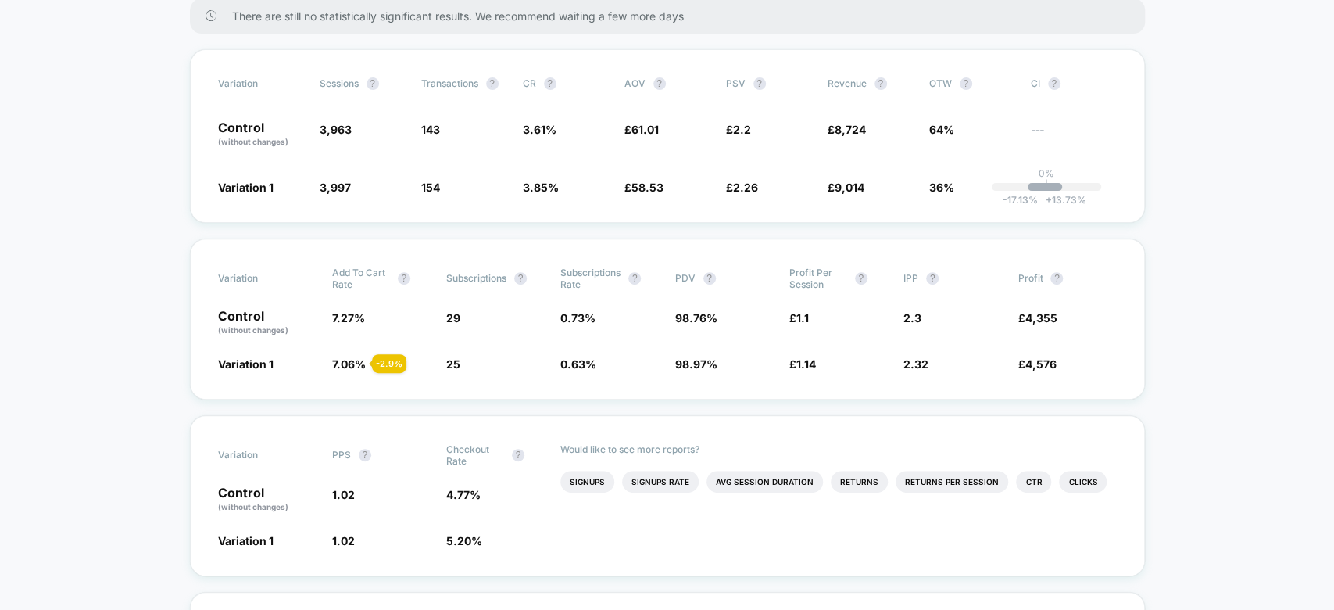
scroll to position [267, 0]
click at [353, 366] on div "Variation Add To Cart Rate ? Subscriptions ? Subscriptions Rate ? PDV ? Profit …" at bounding box center [667, 318] width 955 height 161
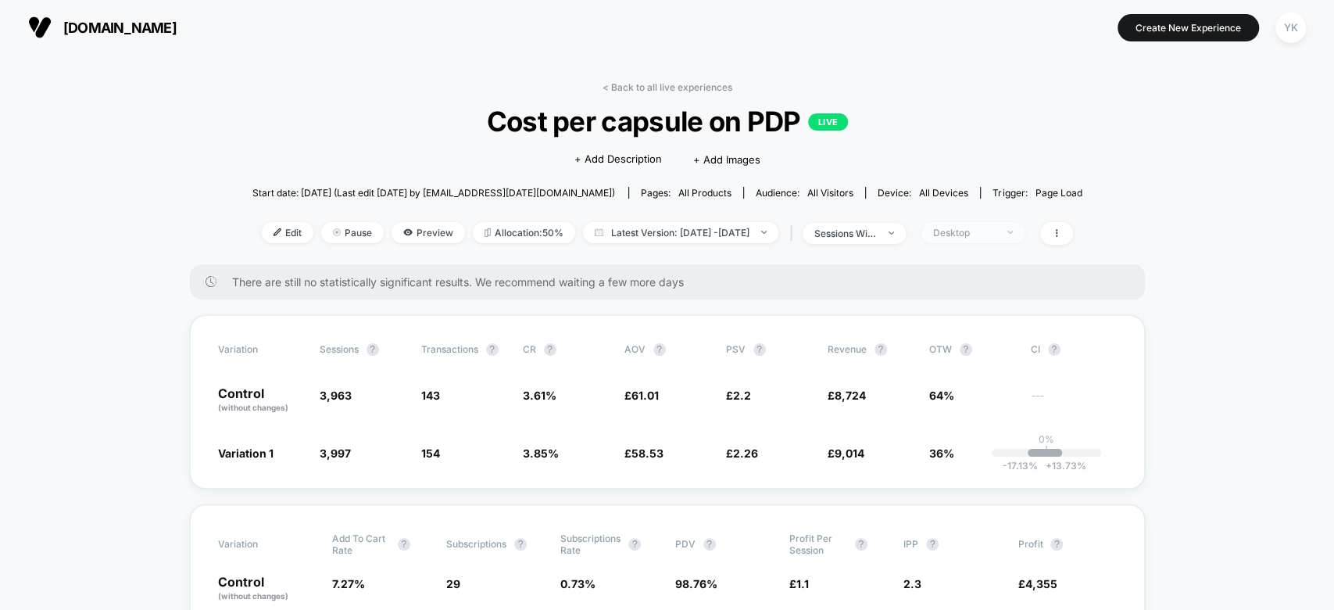
click at [996, 233] on div "Desktop" at bounding box center [964, 233] width 63 height 12
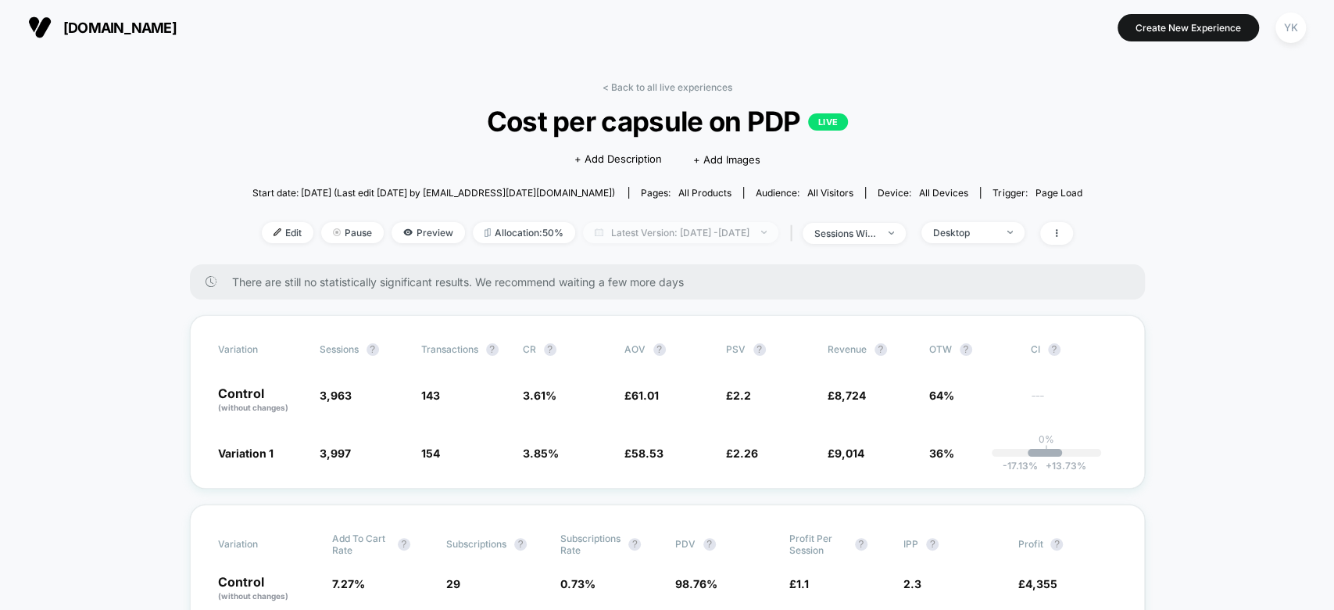
click at [774, 228] on span "Latest Version: Sep 12, 2025 - Oct 7, 2025" at bounding box center [680, 232] width 195 height 21
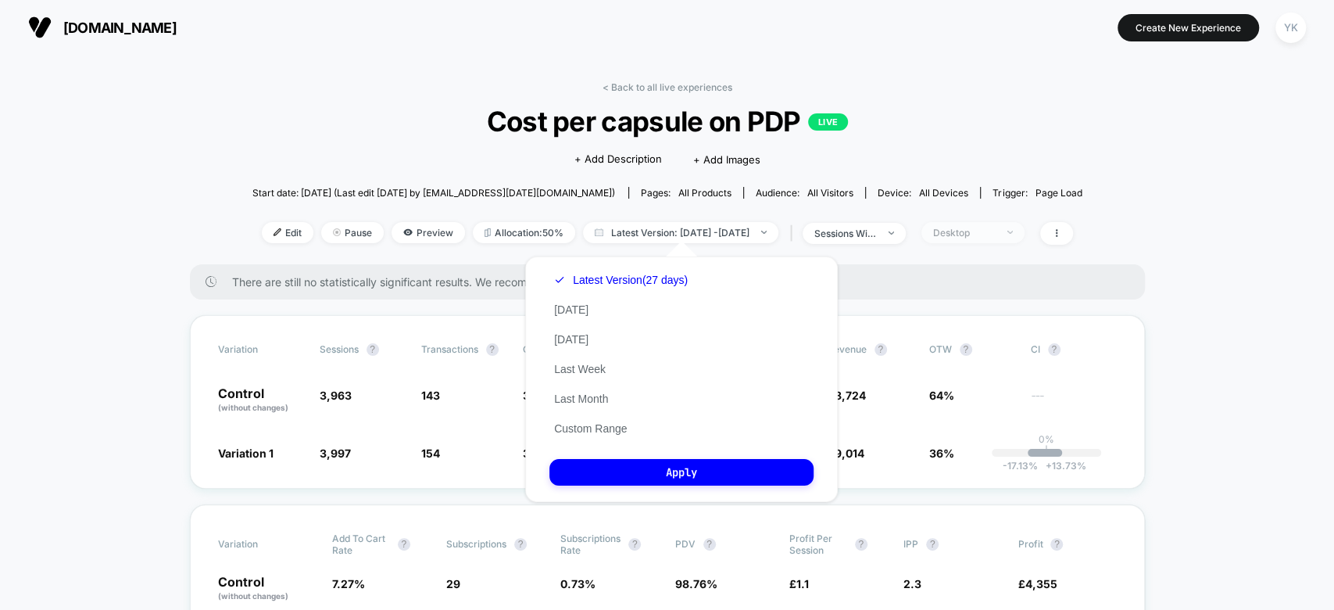
click at [996, 231] on div "Desktop" at bounding box center [964, 233] width 63 height 12
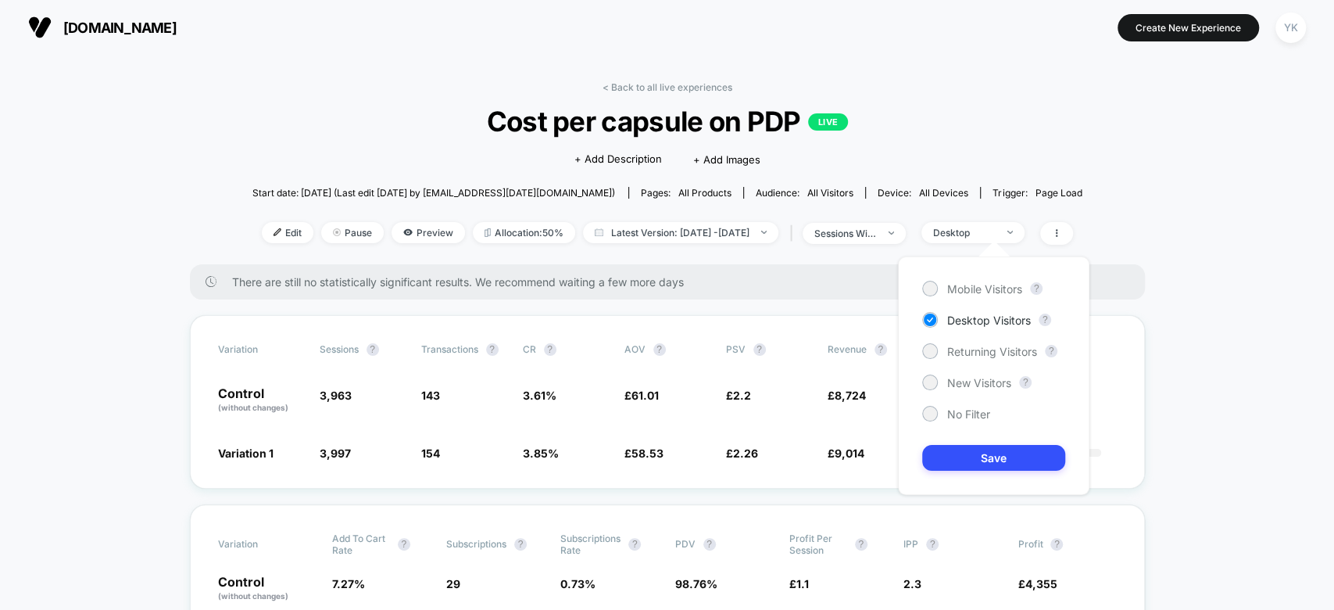
click at [982, 297] on div "Mobile Visitors ? Desktop Visitors ? Returning Visitors ? New Visitors ? No Fil…" at bounding box center [994, 375] width 192 height 238
click at [976, 288] on span "Mobile Visitors" at bounding box center [984, 288] width 75 height 13
click at [986, 458] on button "Save" at bounding box center [993, 458] width 143 height 26
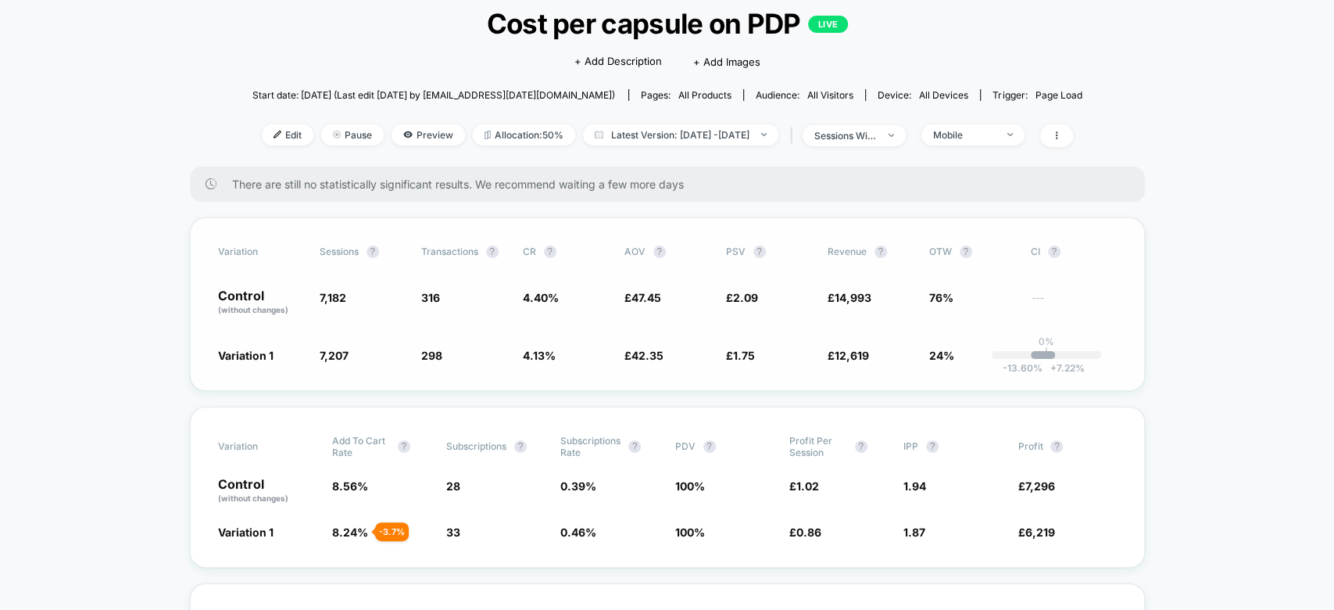
scroll to position [101, 0]
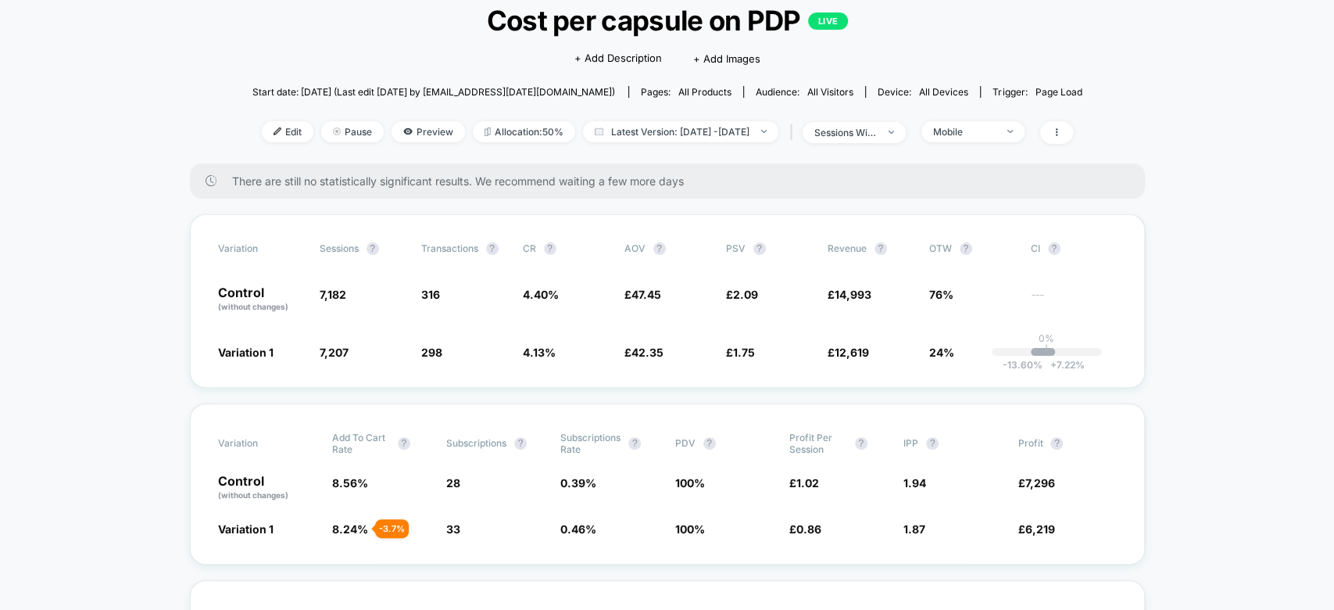
click at [886, 121] on div "| sessions with impression" at bounding box center [846, 132] width 120 height 23
click at [877, 131] on div "sessions with impression" at bounding box center [846, 133] width 63 height 12
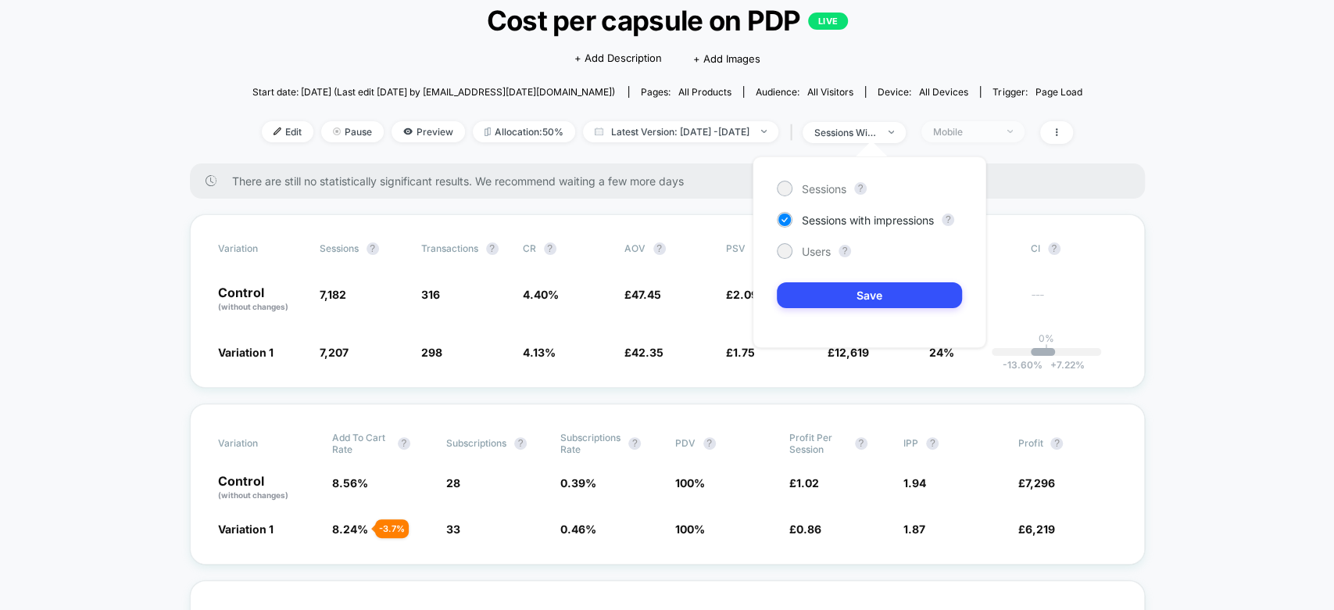
click at [969, 132] on div "Mobile" at bounding box center [964, 132] width 63 height 12
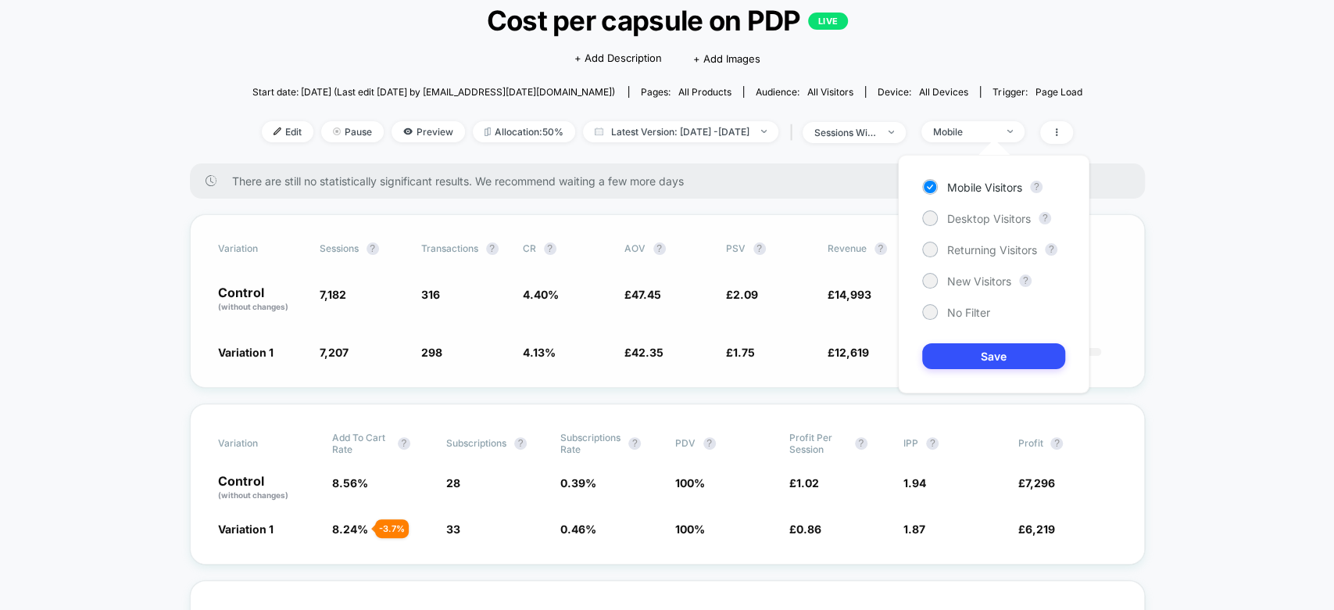
click at [863, 221] on div "Variation Sessions ? Transactions ? CR ? AOV ? PSV ? Revenue ? OTW ? CI ? Contr…" at bounding box center [667, 301] width 955 height 174
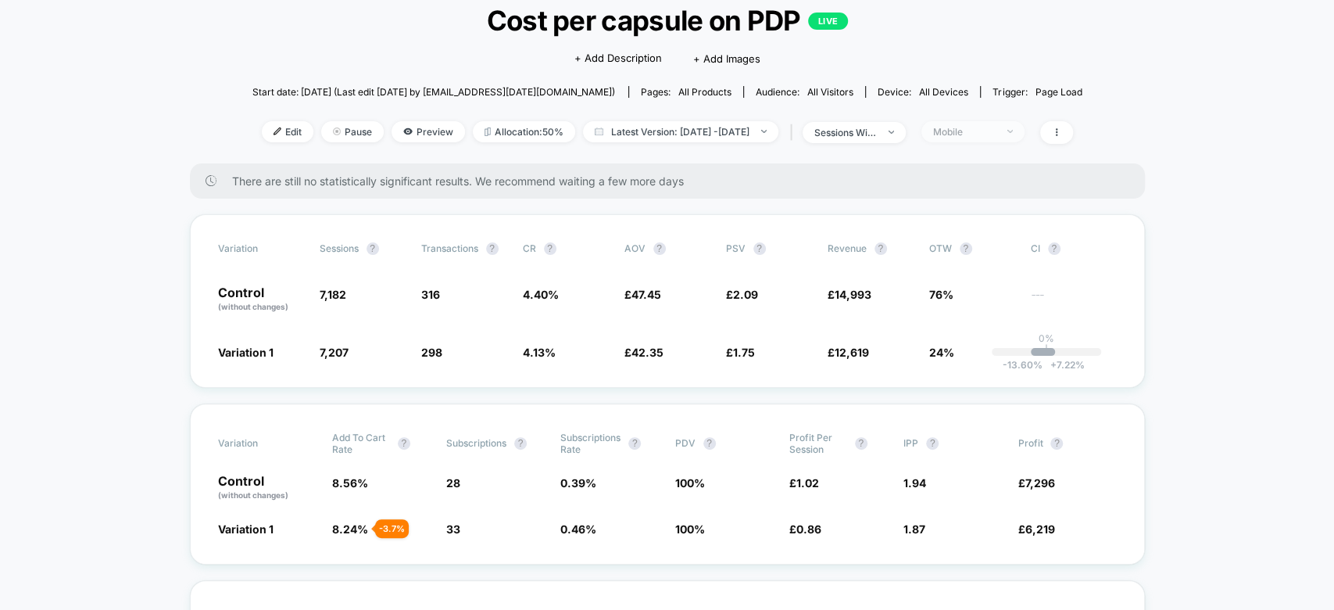
click at [990, 137] on span "Mobile" at bounding box center [973, 131] width 103 height 21
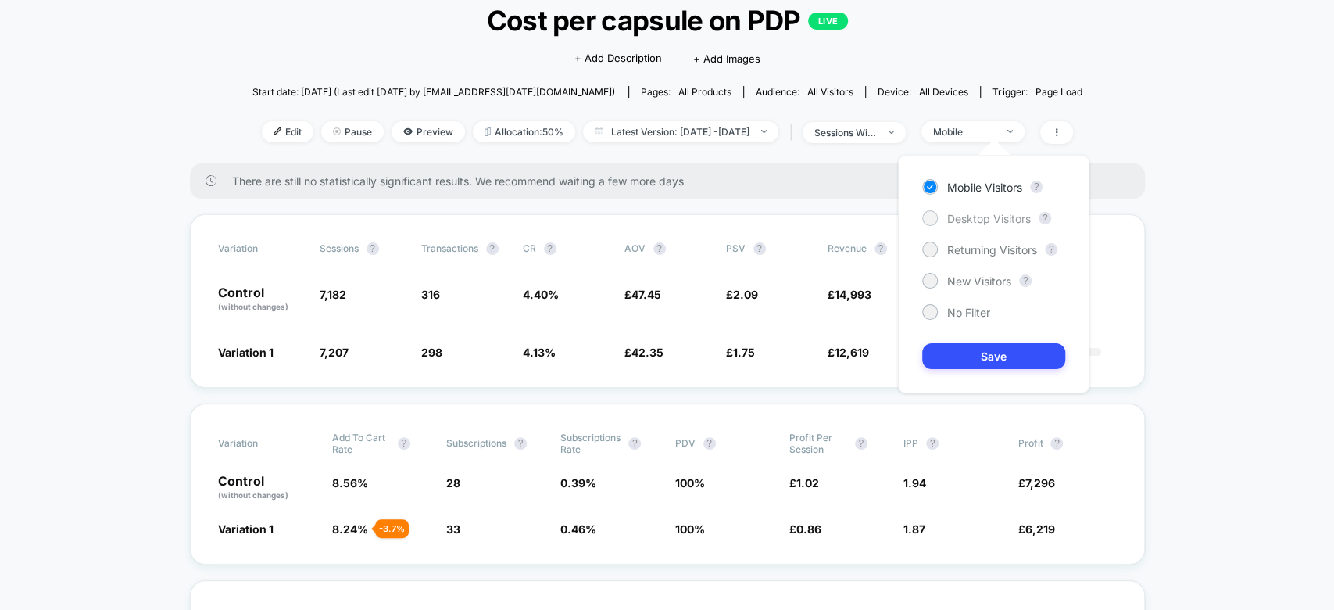
click at [988, 223] on span "Desktop Visitors" at bounding box center [989, 218] width 84 height 13
click at [995, 353] on button "Save" at bounding box center [993, 356] width 143 height 26
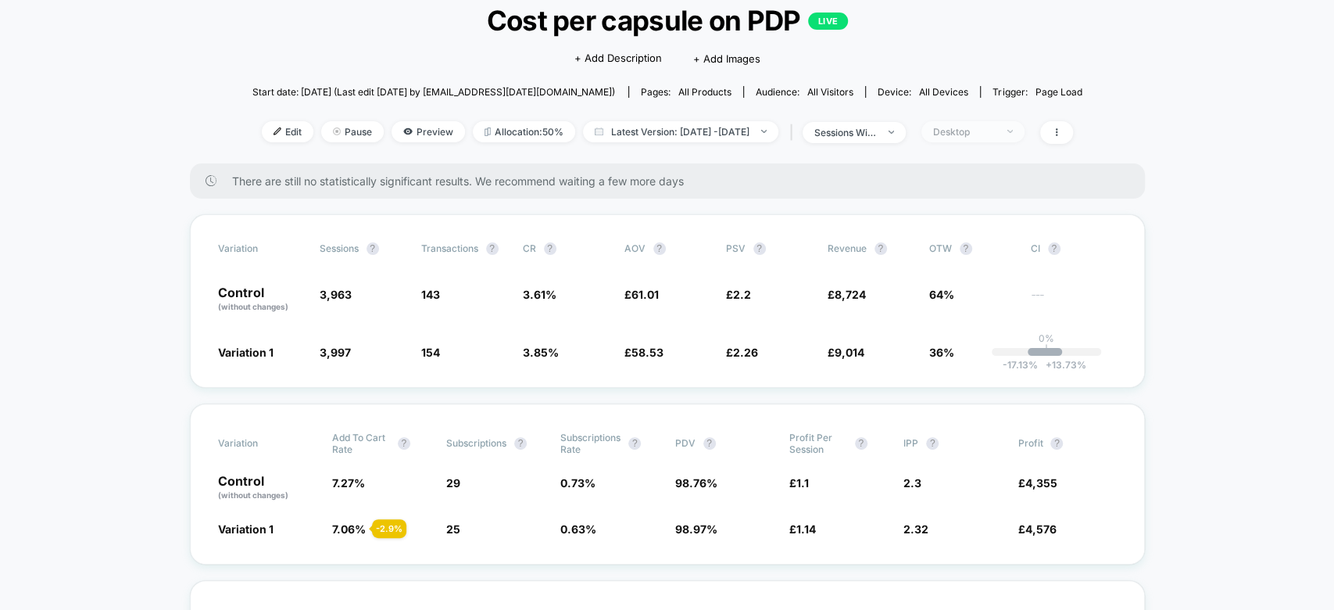
click at [990, 121] on span "Desktop" at bounding box center [973, 131] width 103 height 21
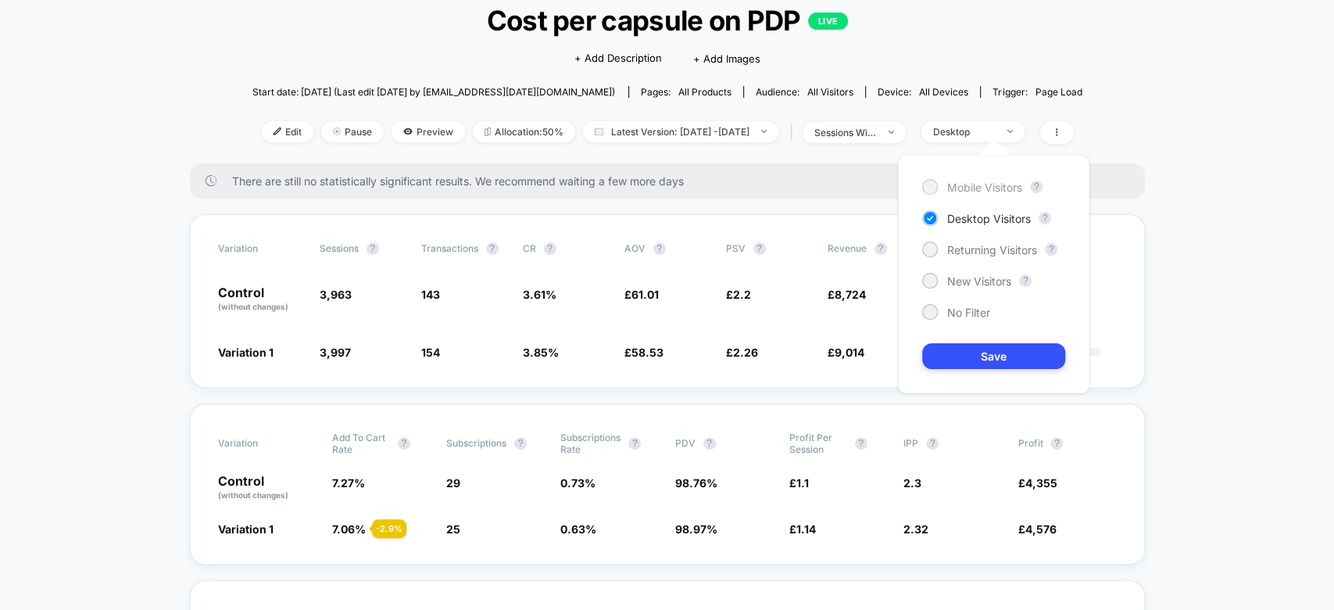
click at [992, 187] on span "Mobile Visitors" at bounding box center [984, 187] width 75 height 13
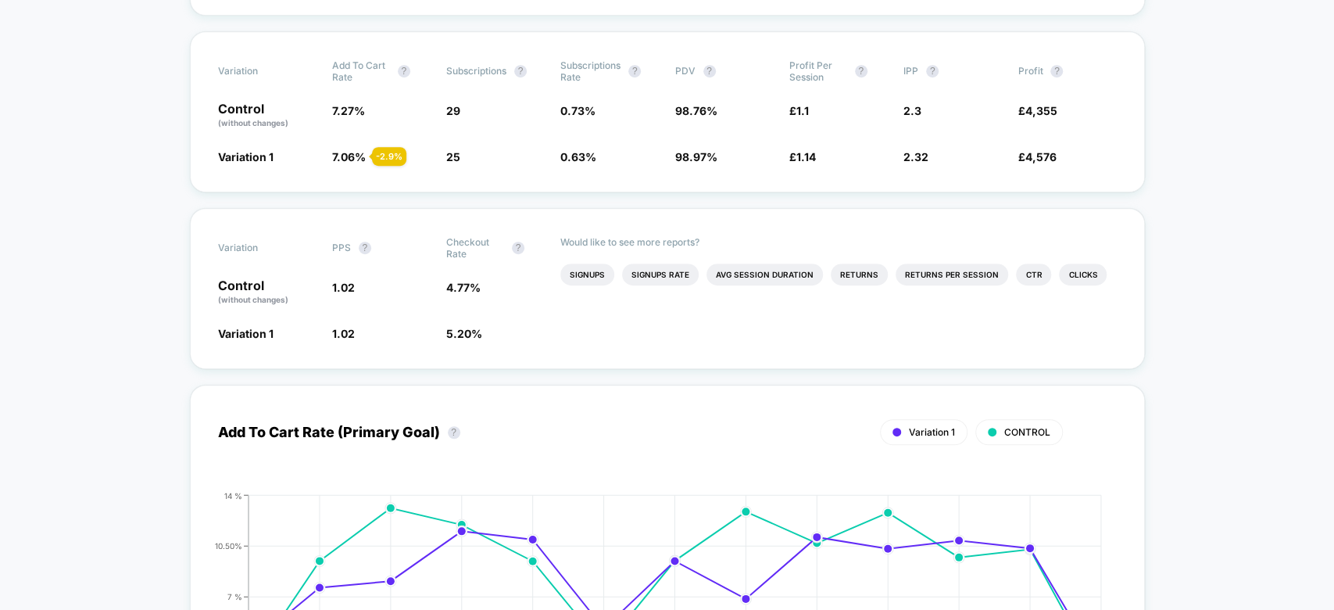
scroll to position [485, 0]
